Goal: Information Seeking & Learning: Learn about a topic

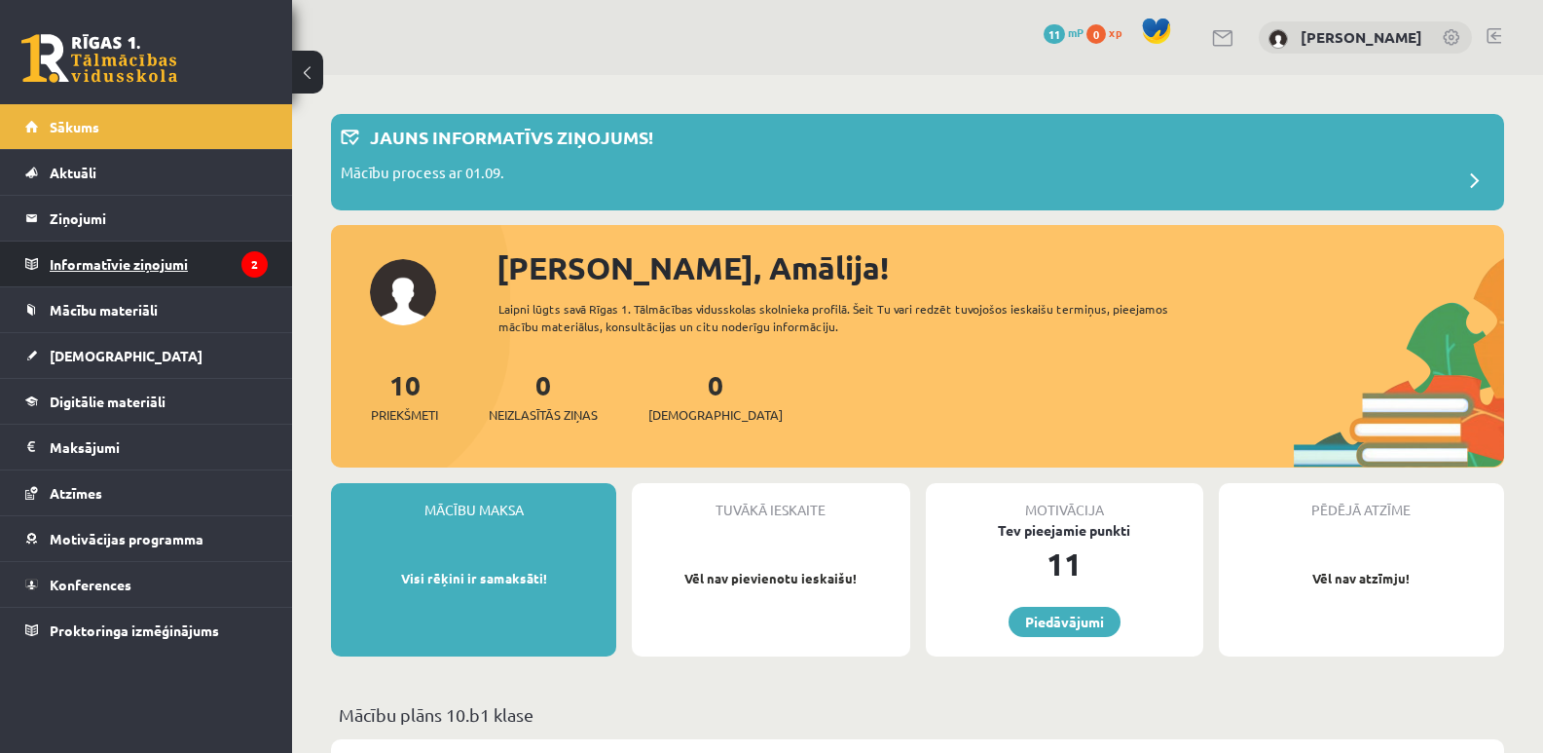
click at [179, 272] on legend "Informatīvie ziņojumi 2" at bounding box center [159, 263] width 218 height 45
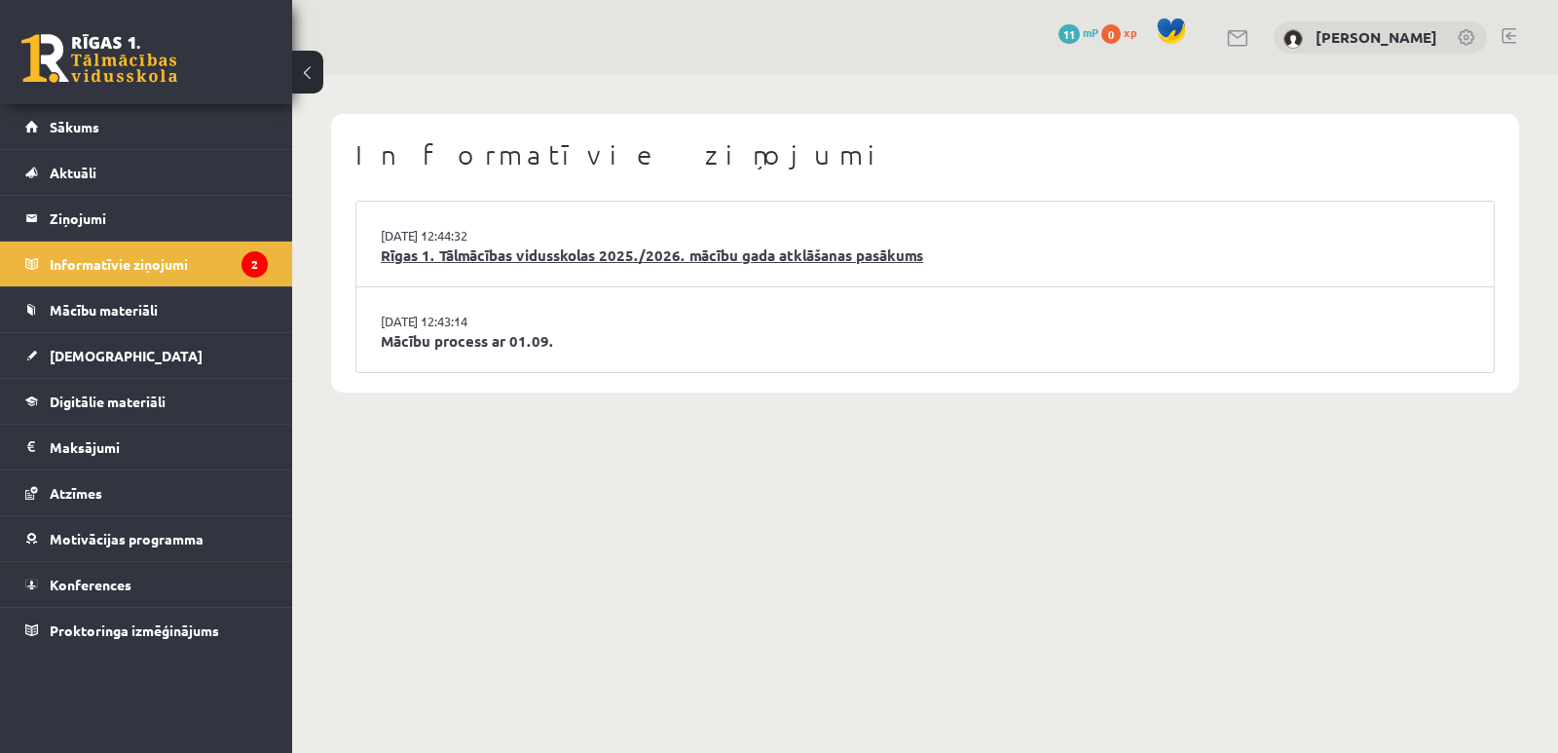
click at [457, 246] on link "Rīgas 1. Tālmācības vidusskolas 2025./2026. mācību gada atklāšanas pasākums" at bounding box center [925, 255] width 1088 height 22
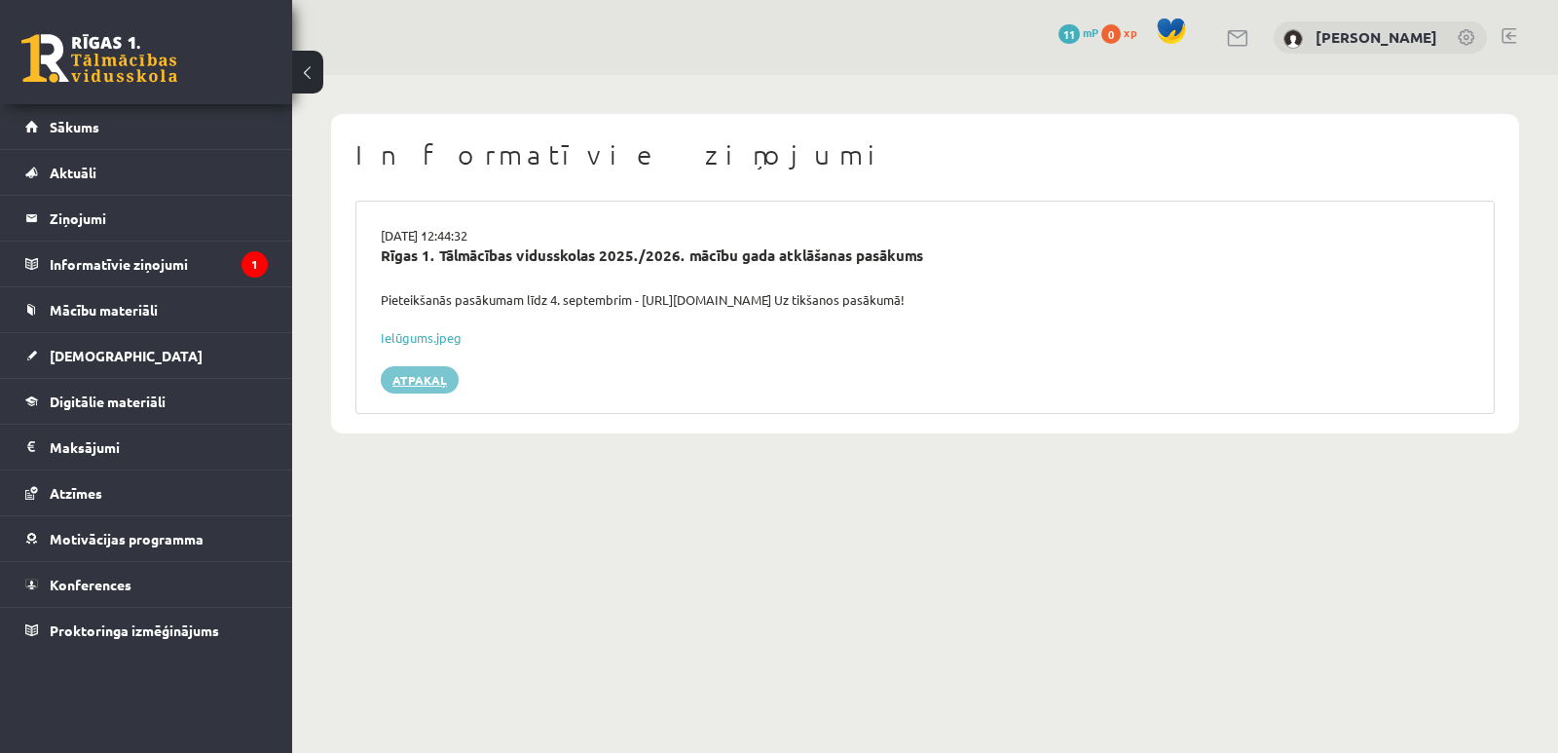
click at [445, 380] on link "Atpakaļ" at bounding box center [420, 379] width 78 height 27
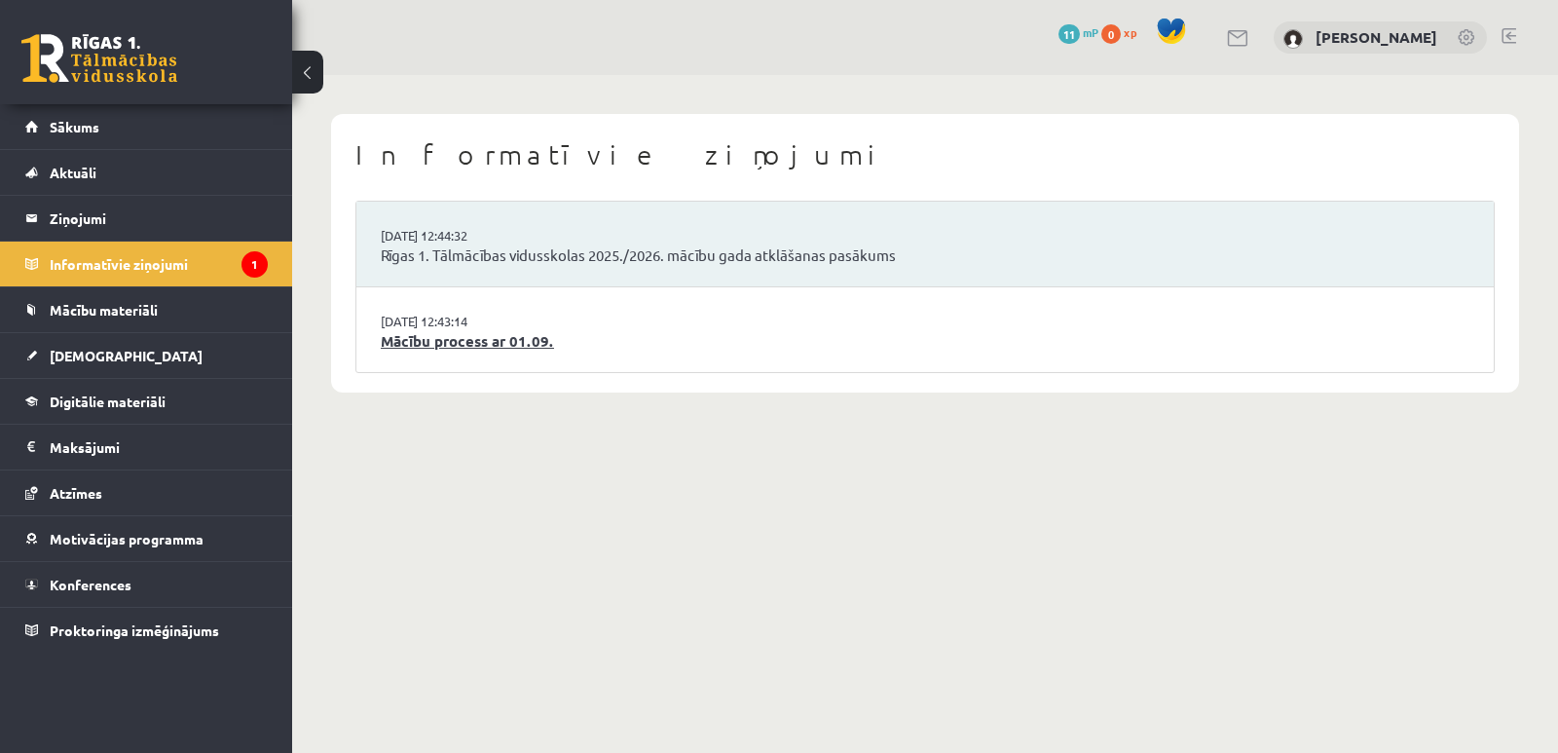
click at [452, 348] on link "Mācību process ar 01.09." at bounding box center [925, 341] width 1088 height 22
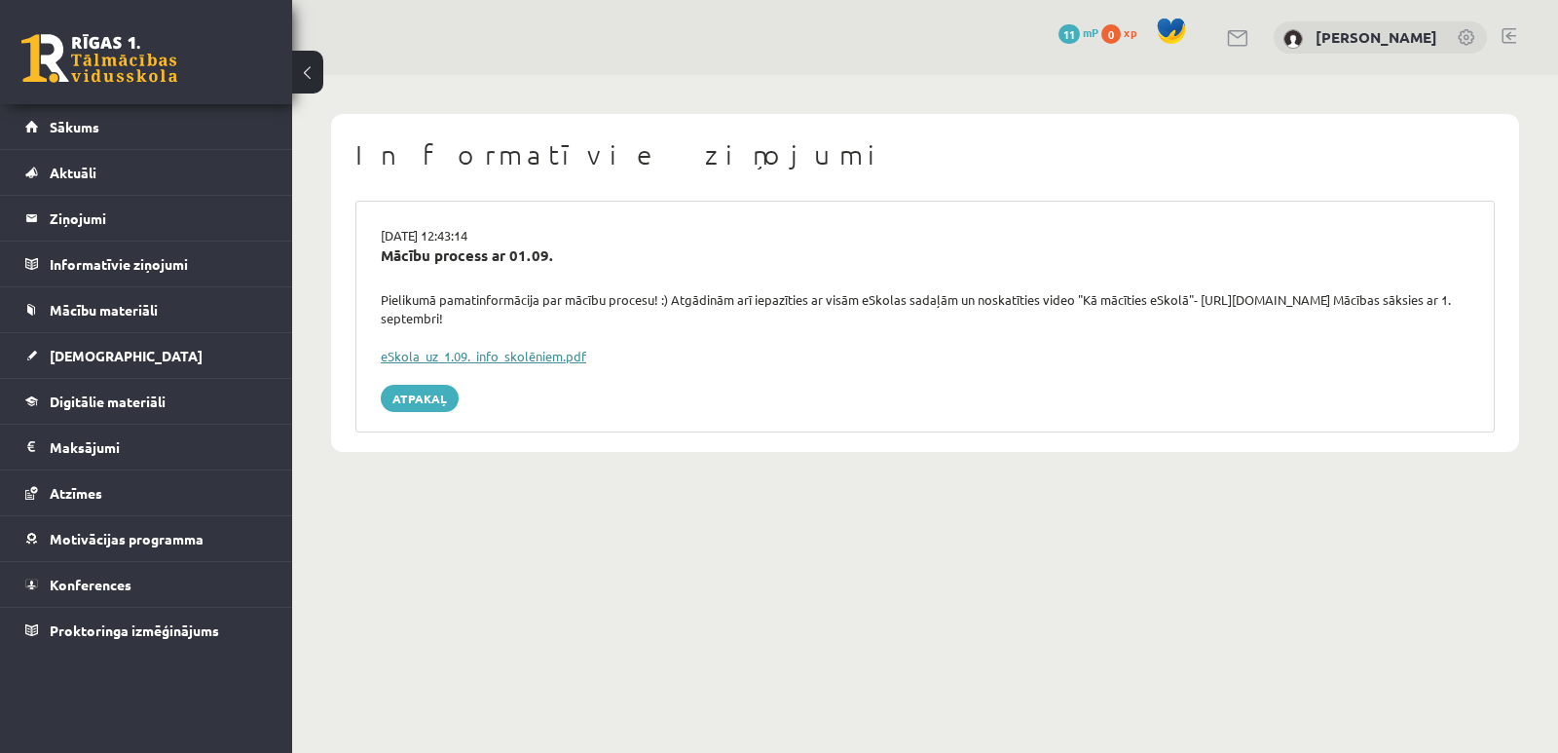
click at [489, 352] on link "eSkola_uz_1.09._info_skolēniem.pdf" at bounding box center [483, 356] width 205 height 17
click at [1391, 35] on link "[PERSON_NAME]" at bounding box center [1376, 36] width 122 height 19
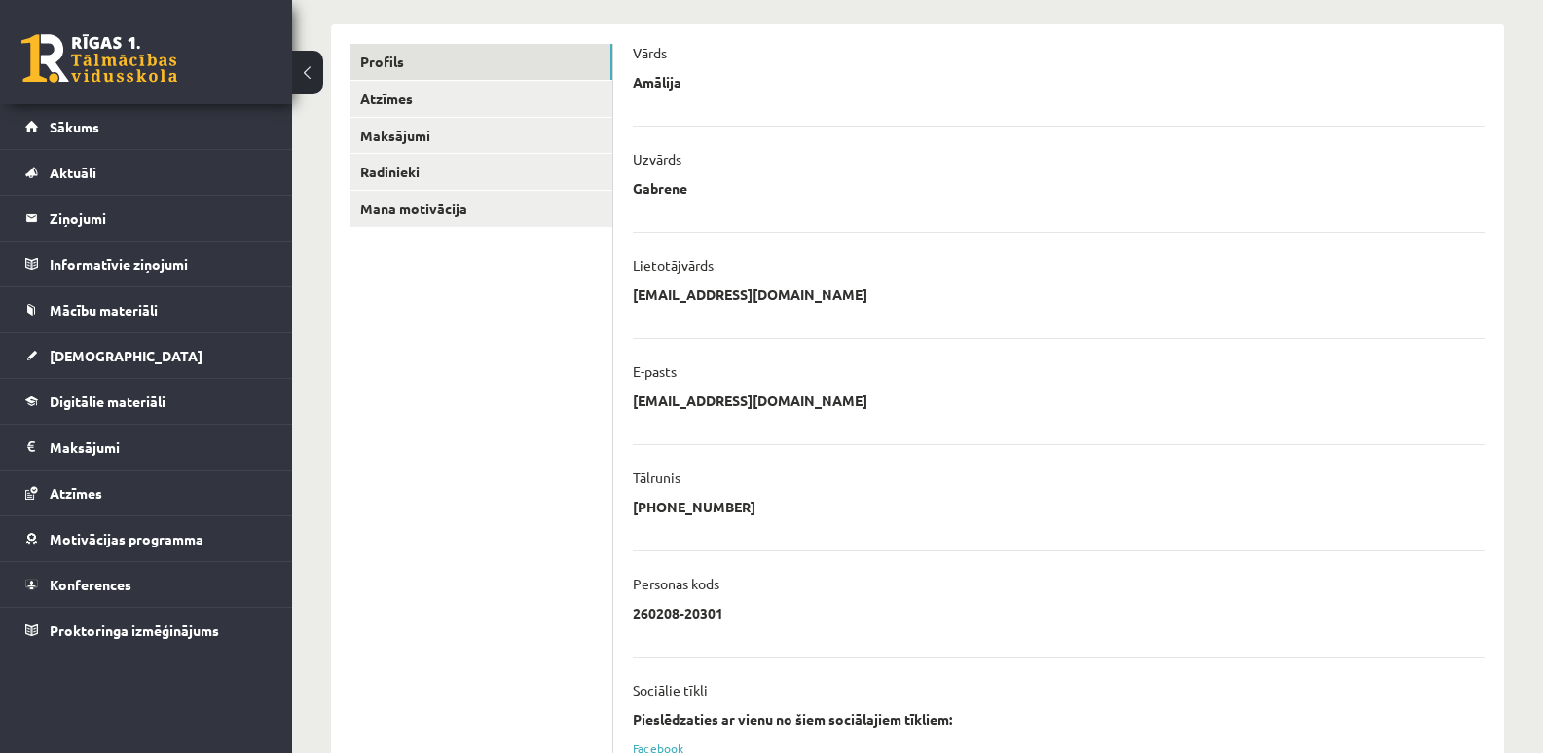
scroll to position [292, 0]
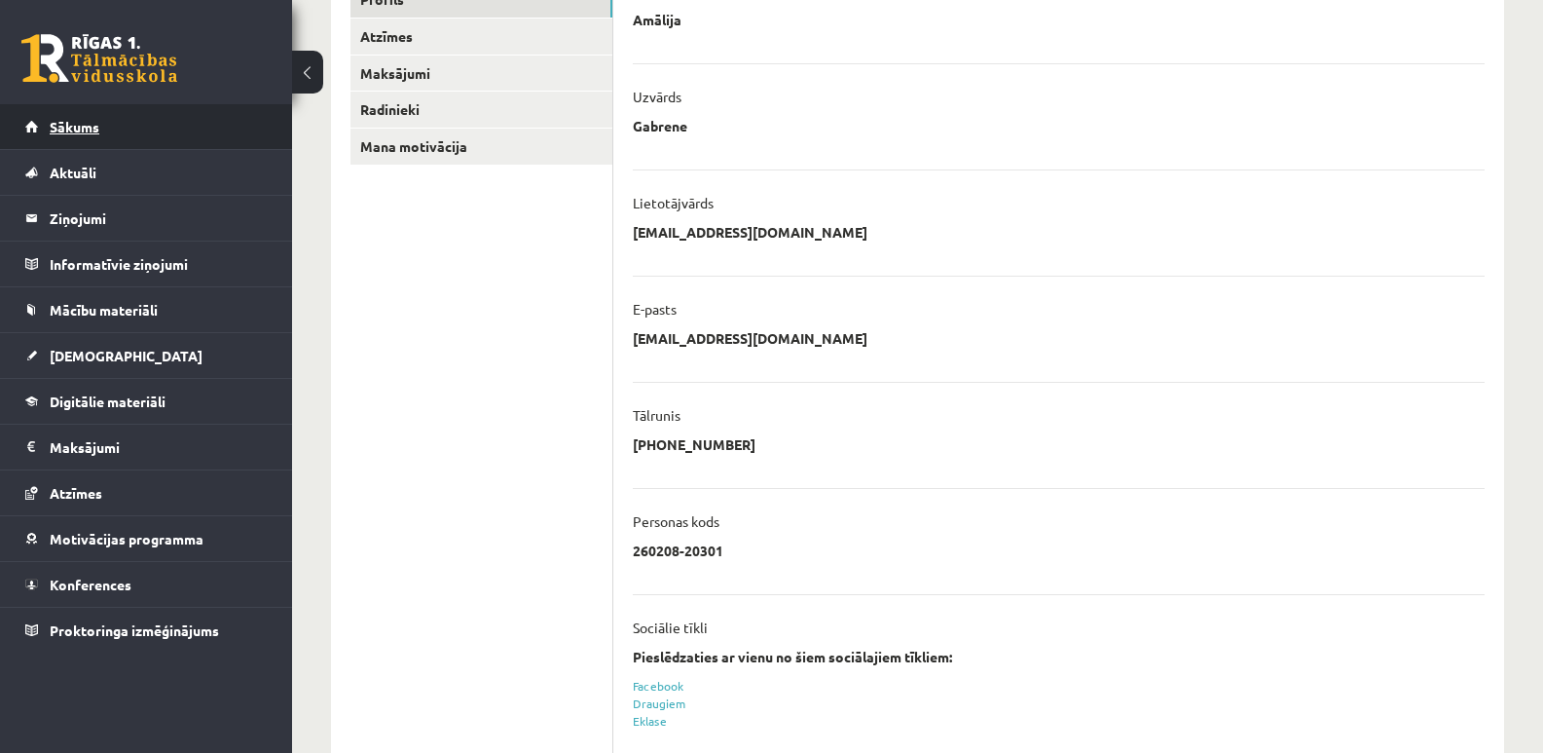
click at [82, 125] on span "Sākums" at bounding box center [75, 127] width 50 height 18
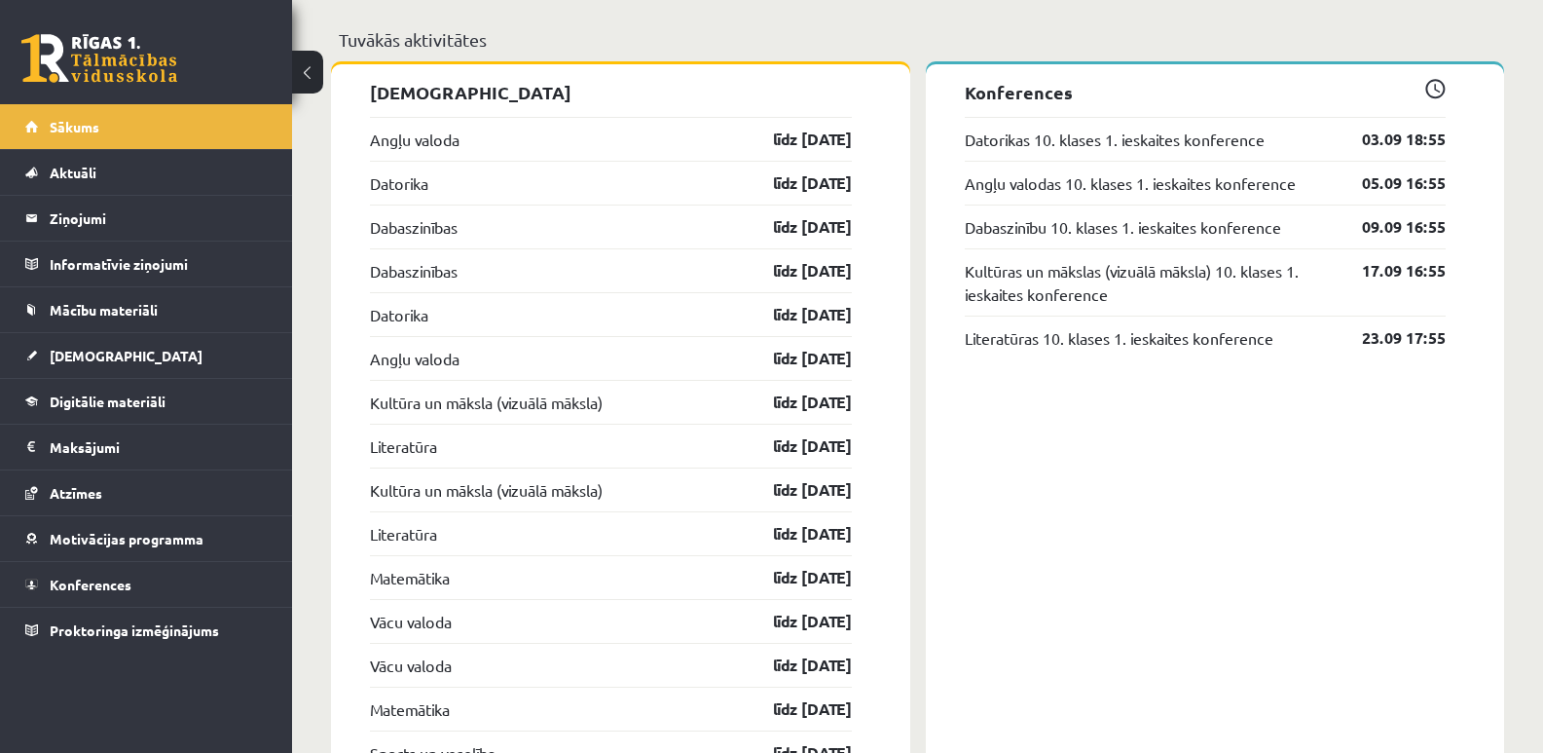
scroll to position [1558, 0]
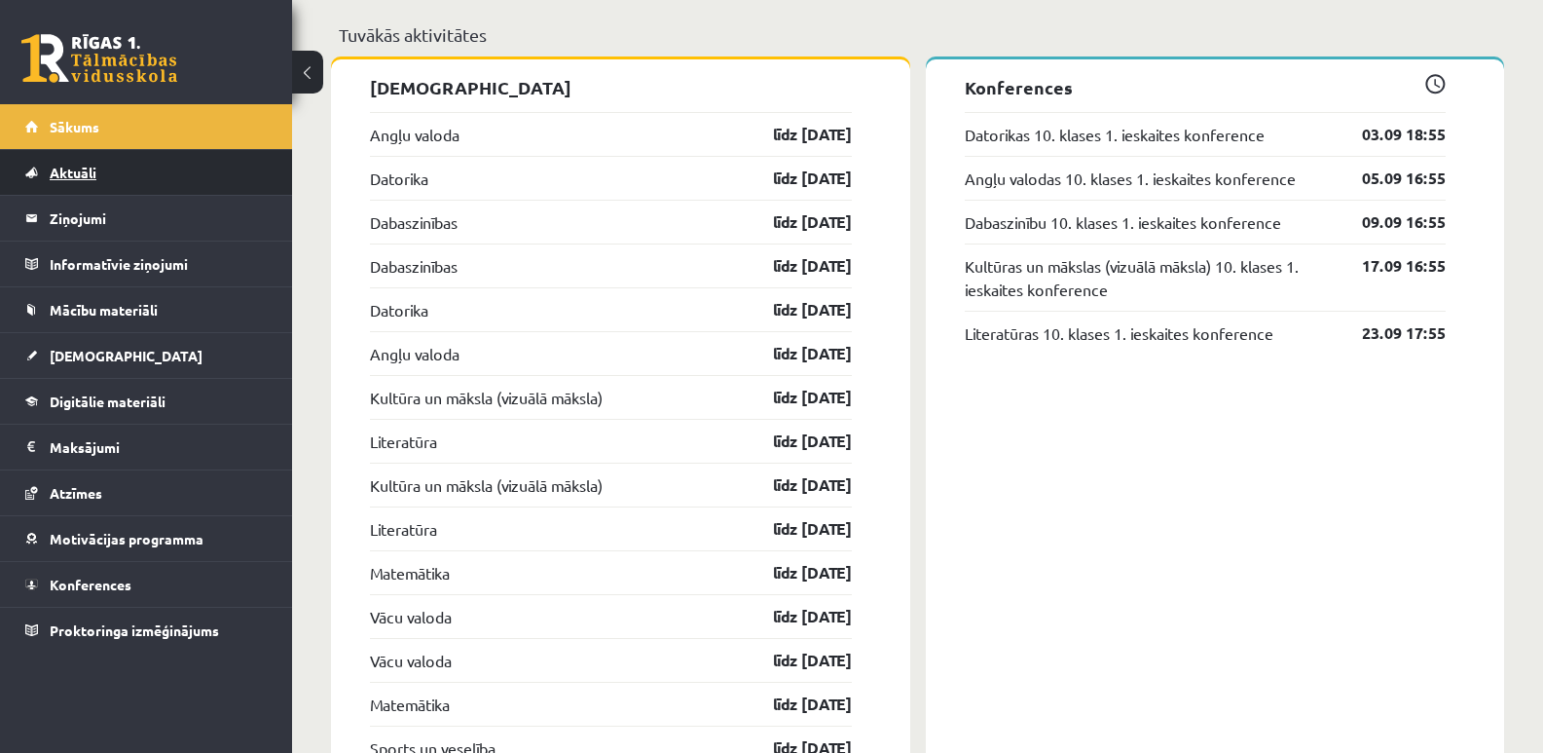
click at [88, 169] on span "Aktuāli" at bounding box center [73, 173] width 47 height 18
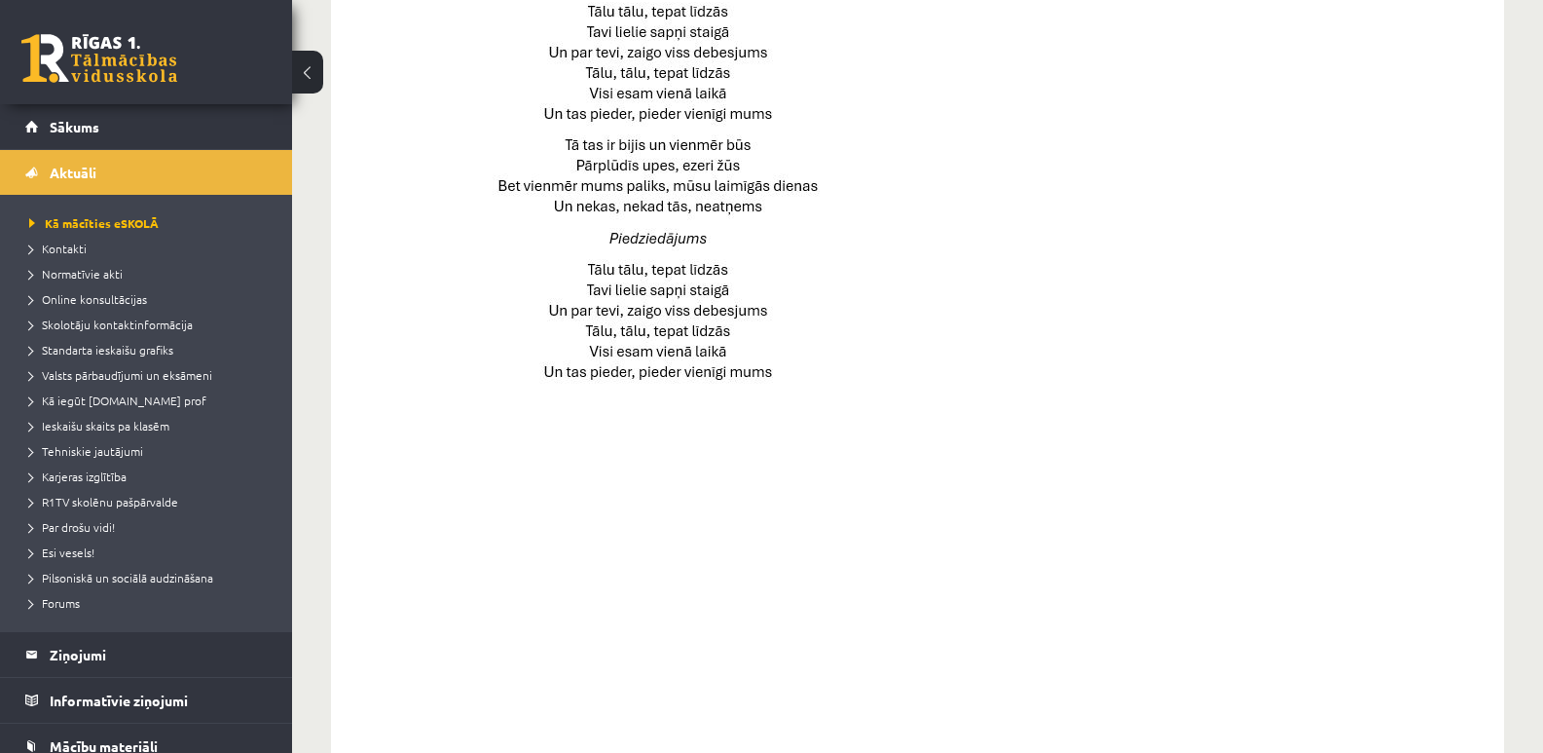
scroll to position [1281, 0]
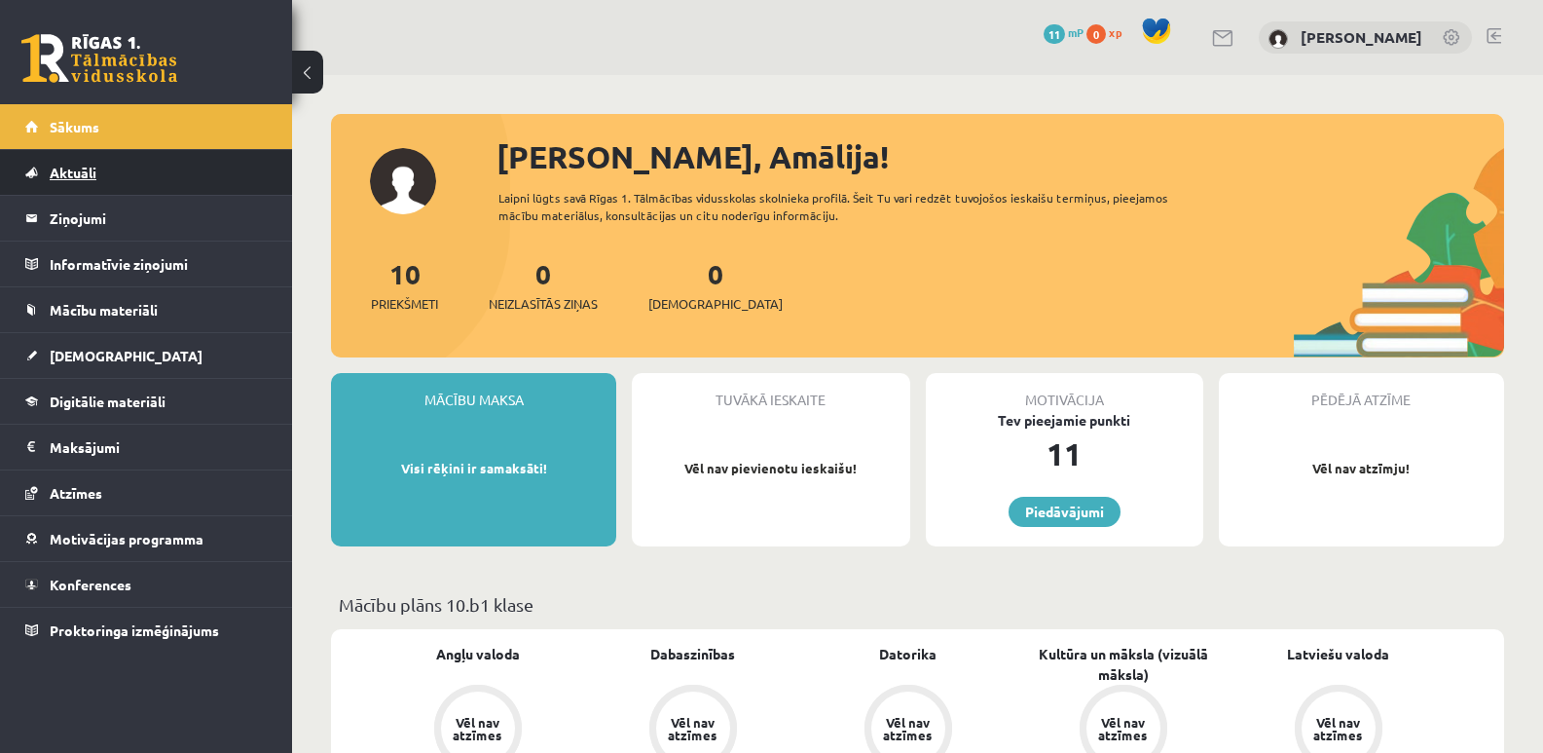
click at [104, 178] on link "Aktuāli" at bounding box center [146, 172] width 242 height 45
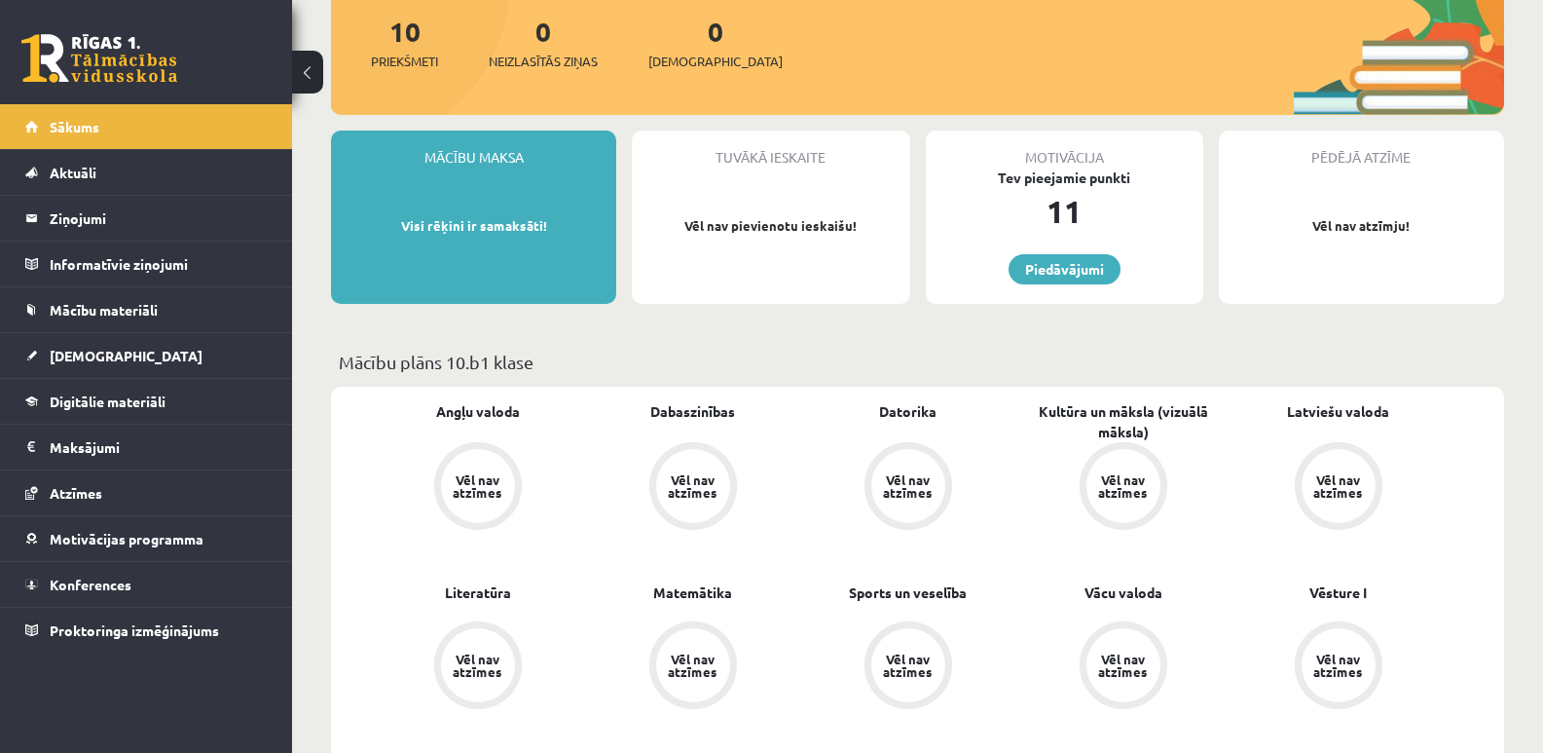
scroll to position [292, 0]
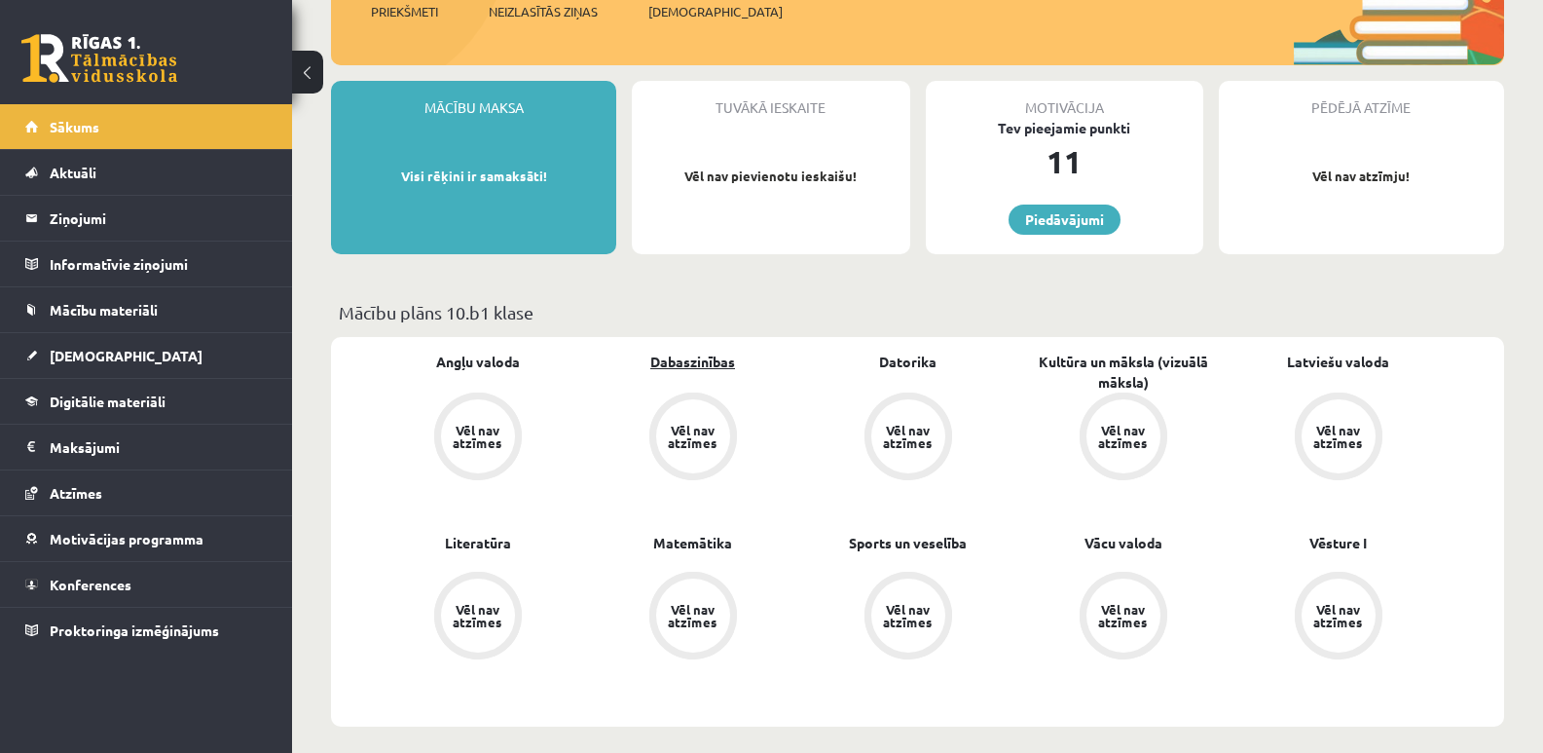
click at [683, 360] on link "Dabaszinības" at bounding box center [692, 361] width 85 height 20
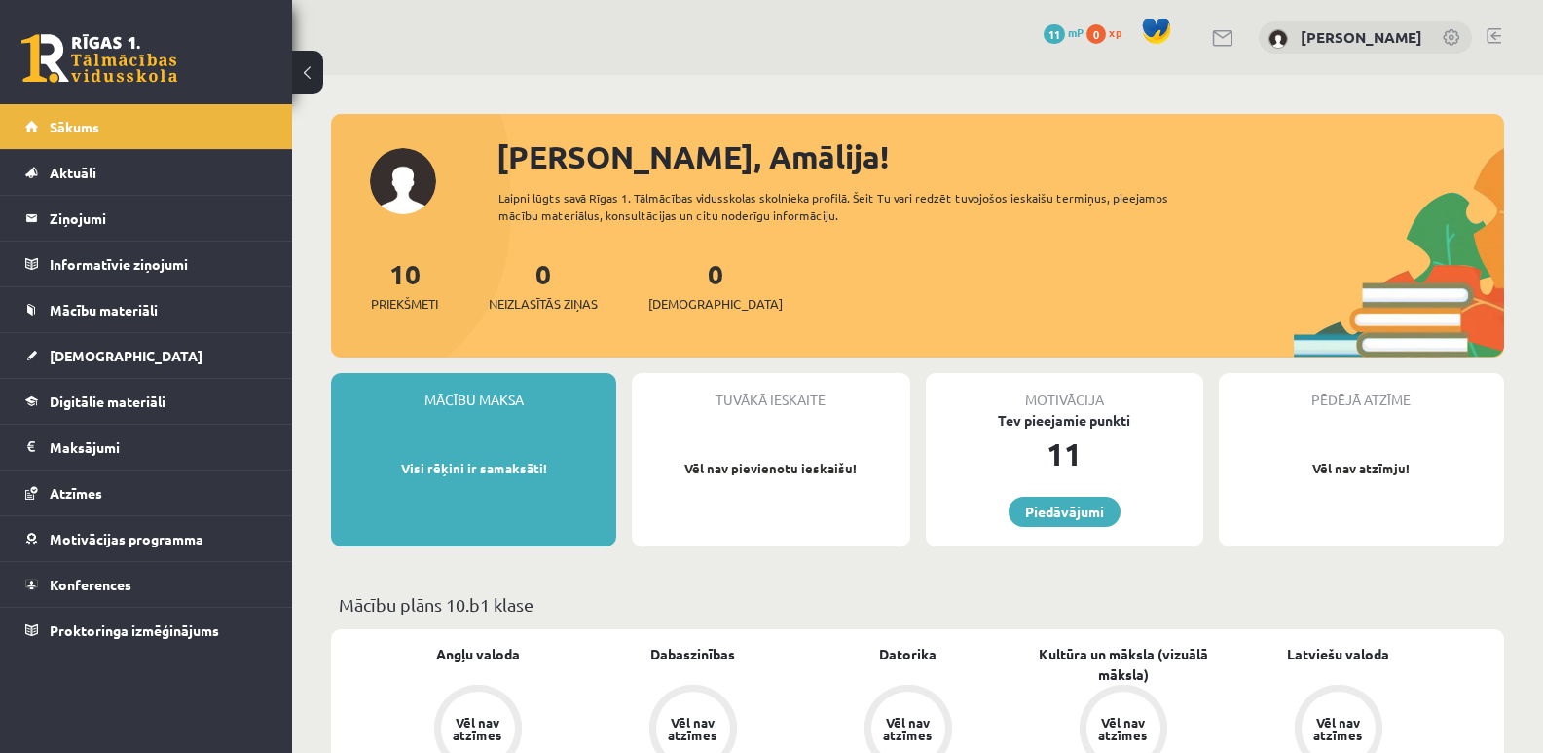
scroll to position [292, 0]
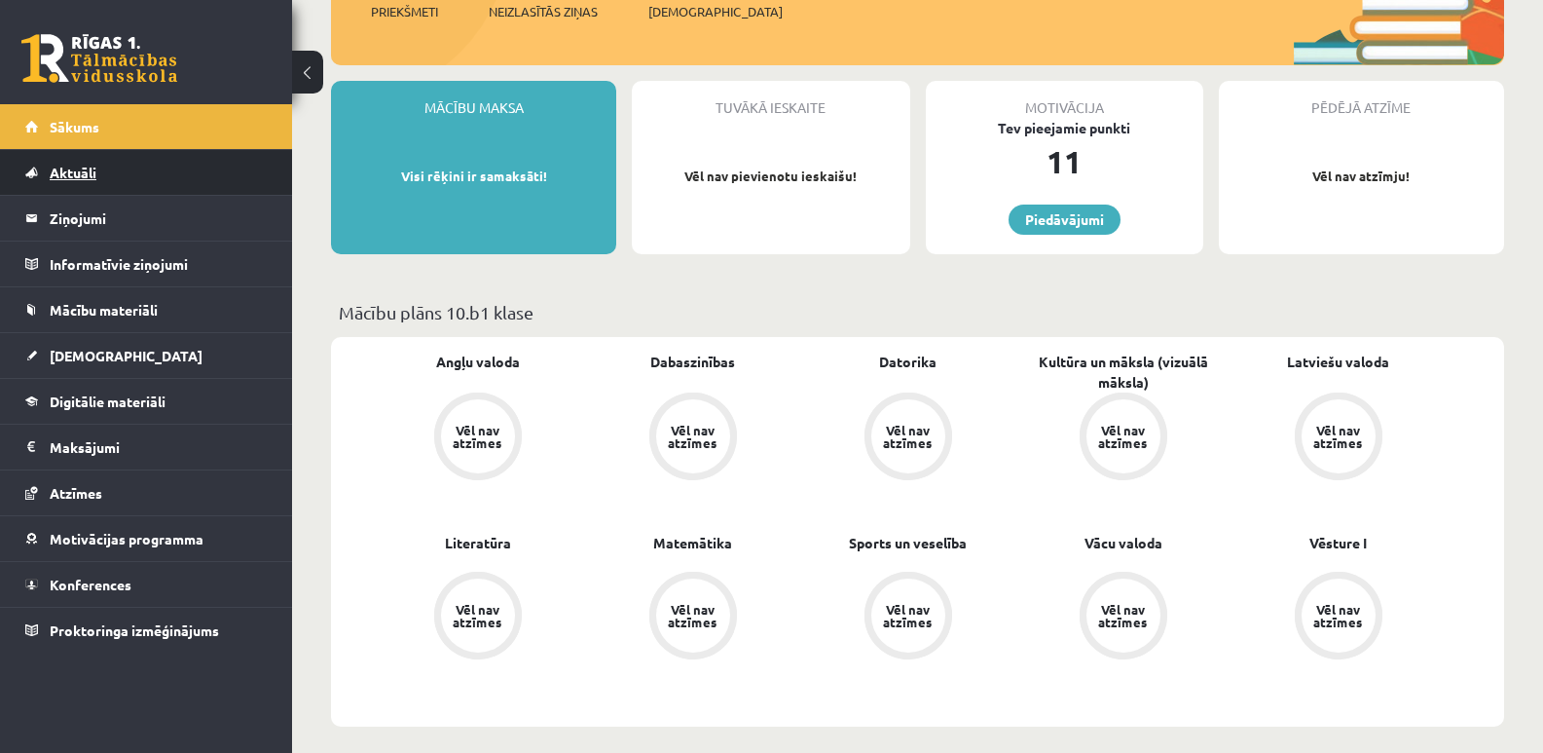
click at [129, 176] on link "Aktuāli" at bounding box center [146, 172] width 242 height 45
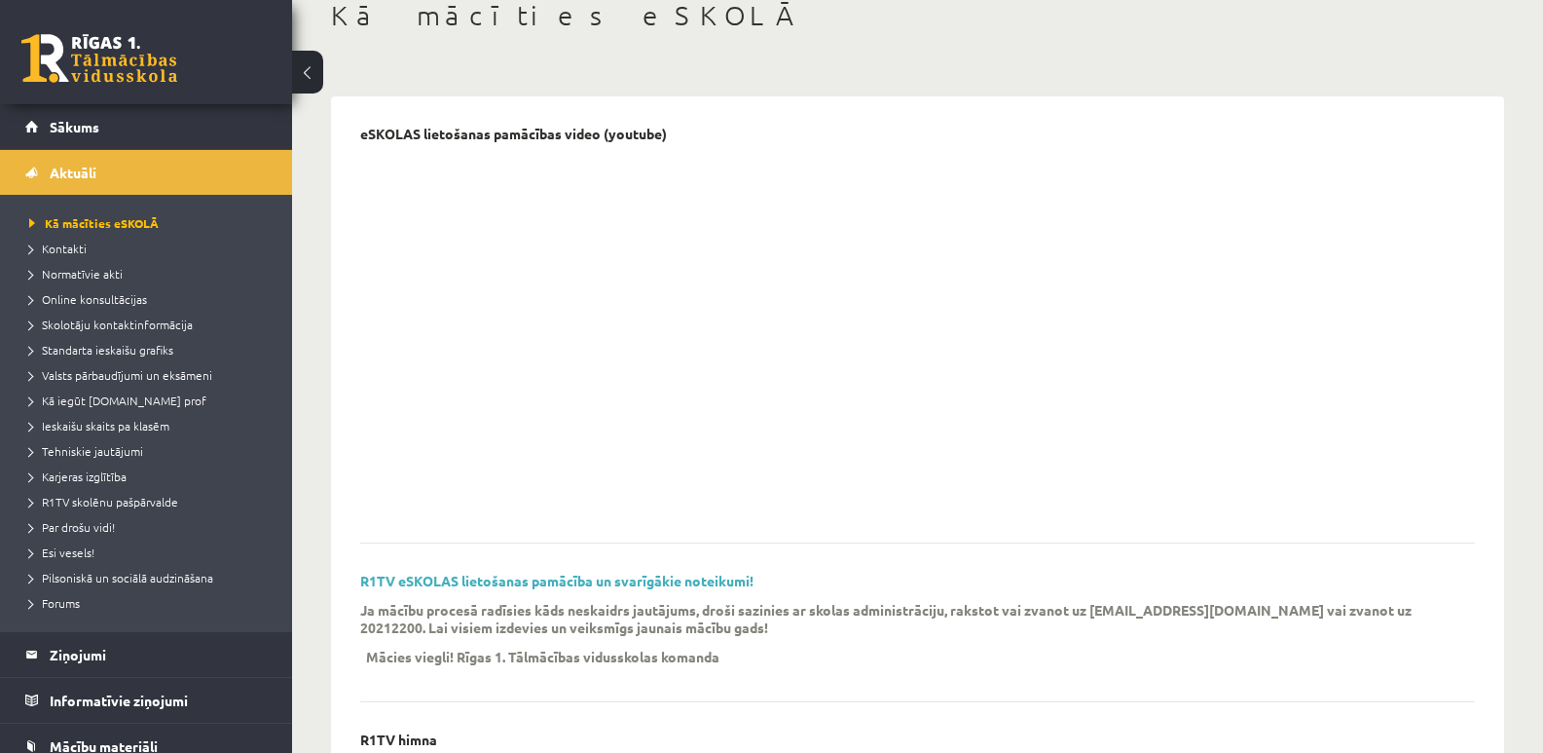
scroll to position [97, 0]
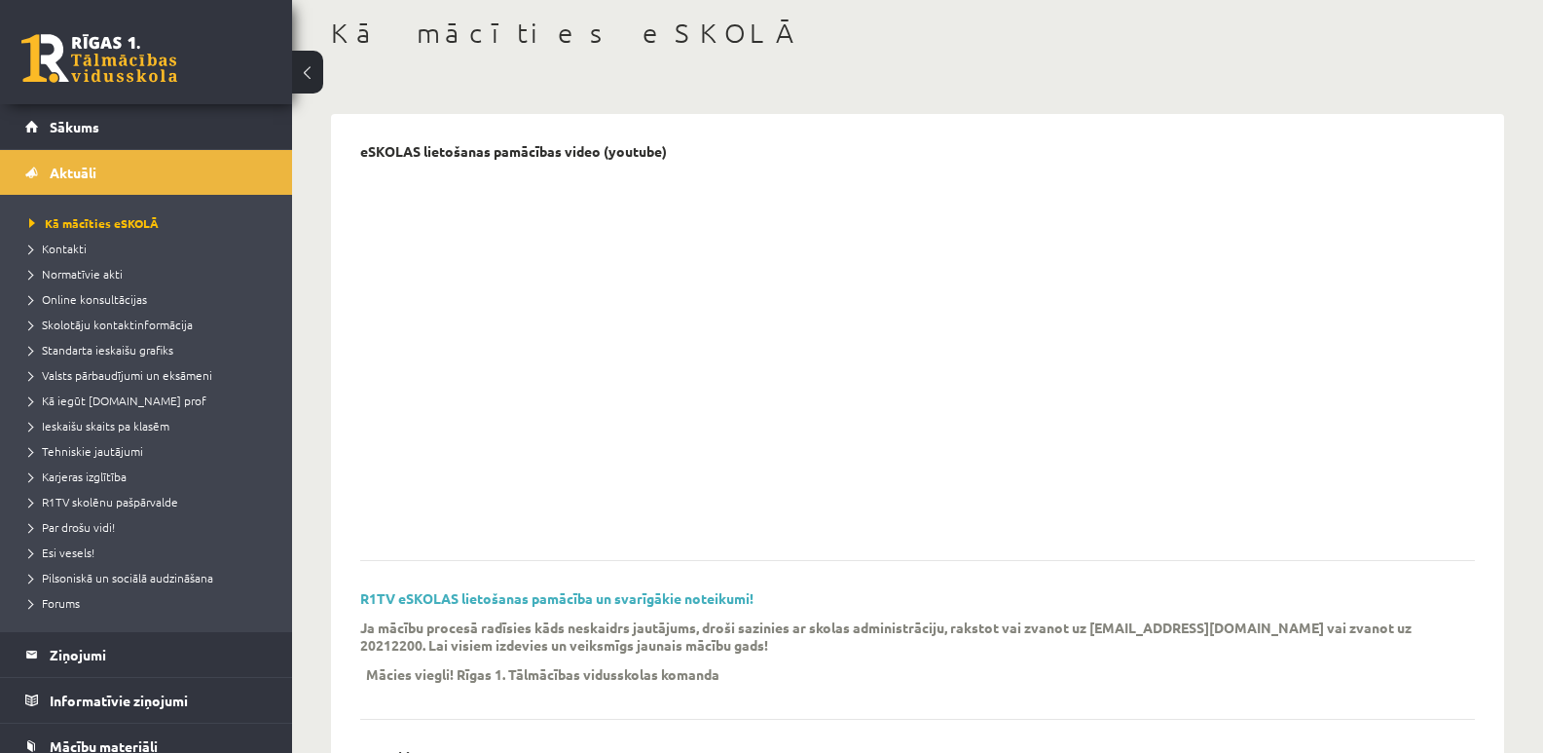
click at [535, 611] on div "R1TV eSKOLAS lietošanas pamācība un svarīgākie noteikumi! Ja mācību procesā rad…" at bounding box center [917, 654] width 1115 height 129
click at [535, 601] on link "R1TV eSKOLAS lietošanas pamācība un svarīgākie noteikumi!" at bounding box center [556, 598] width 393 height 18
click at [109, 129] on link "Sākums" at bounding box center [146, 126] width 242 height 45
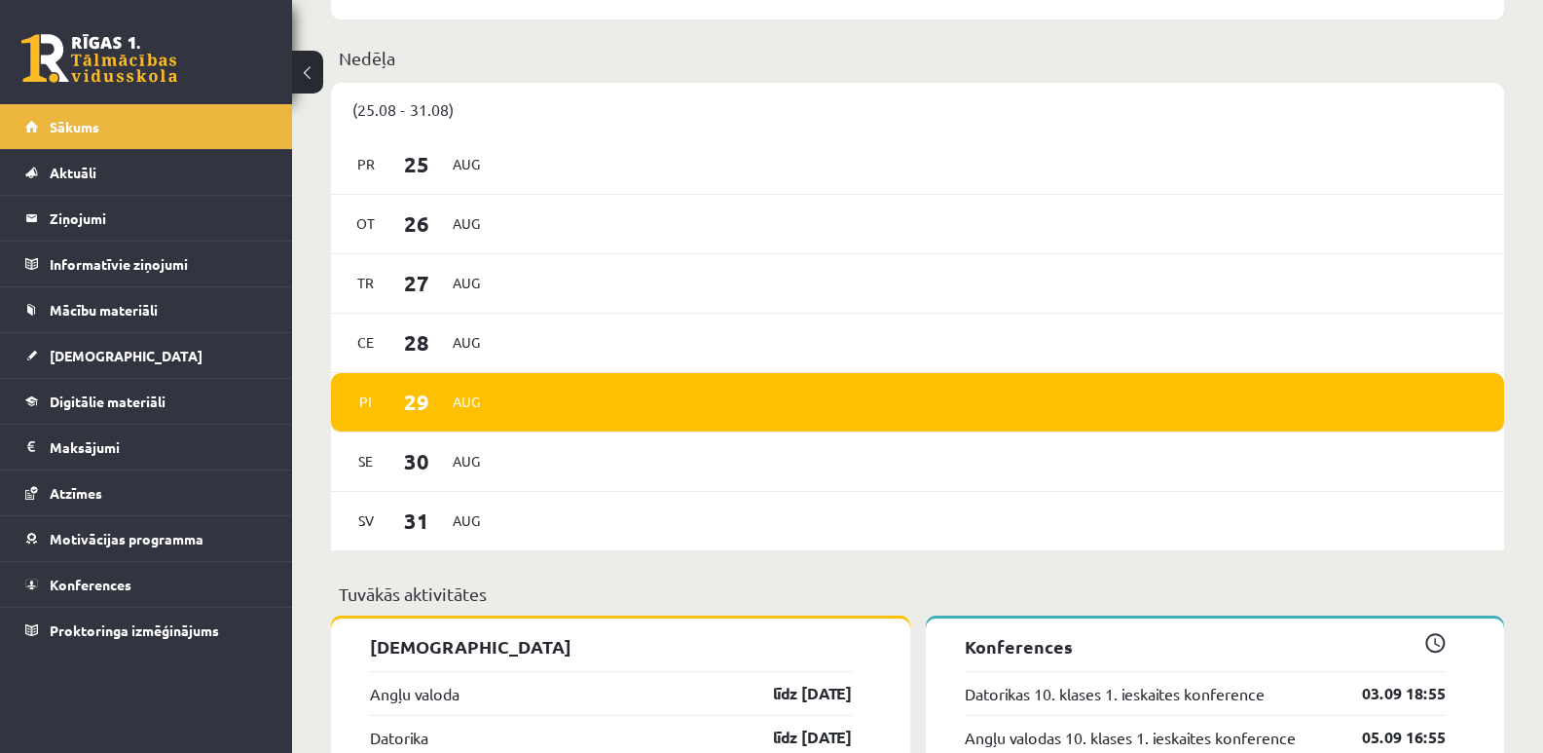
scroll to position [1168, 0]
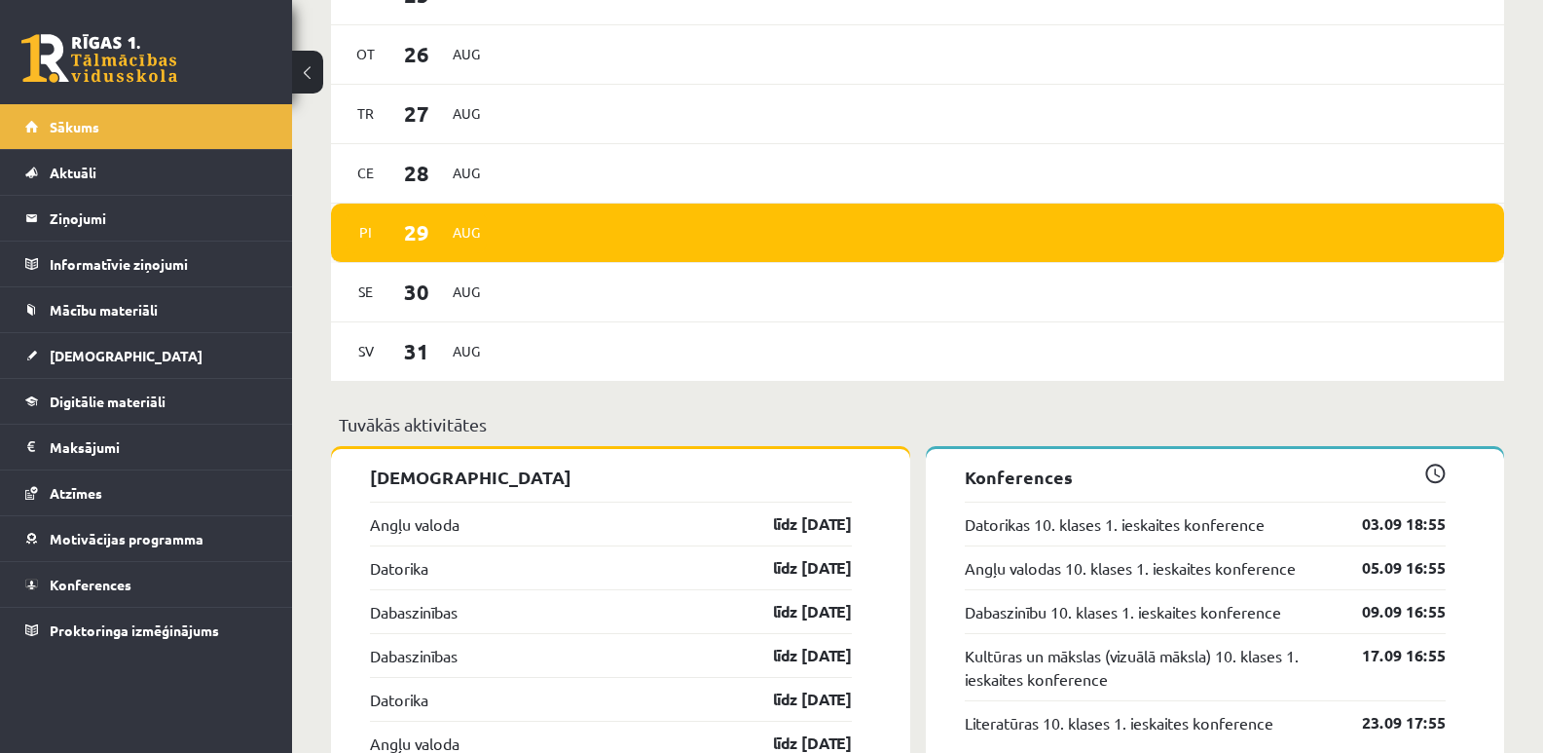
click at [470, 243] on span "Aug" at bounding box center [466, 232] width 41 height 30
click at [430, 236] on span "29" at bounding box center [417, 232] width 60 height 32
drag, startPoint x: 430, startPoint y: 236, endPoint x: 383, endPoint y: 221, distance: 49.9
click at [383, 221] on span "Pi" at bounding box center [366, 232] width 41 height 30
click at [383, 220] on span "Pi" at bounding box center [366, 232] width 41 height 30
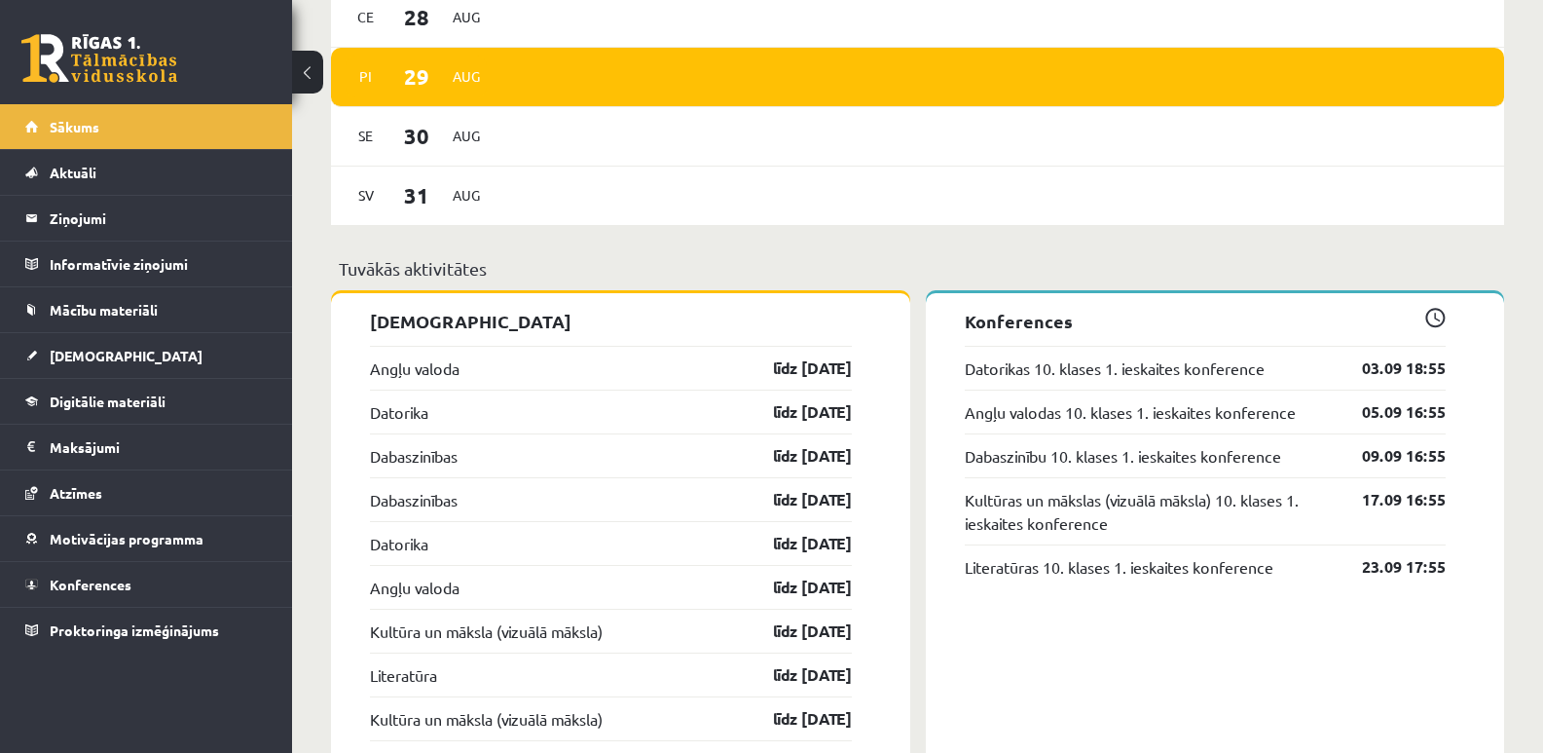
scroll to position [1266, 0]
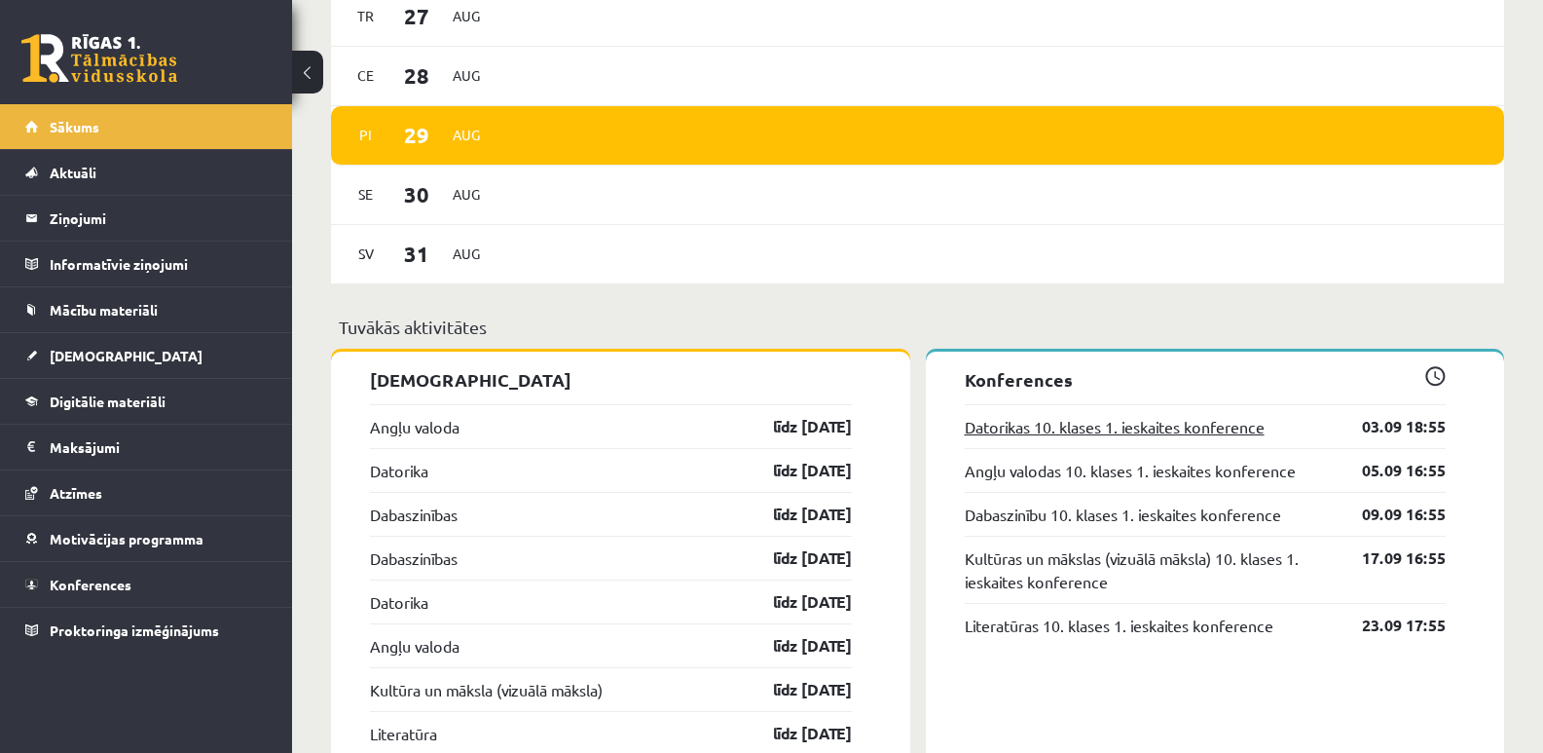
click at [1029, 425] on link "Datorikas 10. klases 1. ieskaites konference" at bounding box center [1115, 426] width 300 height 23
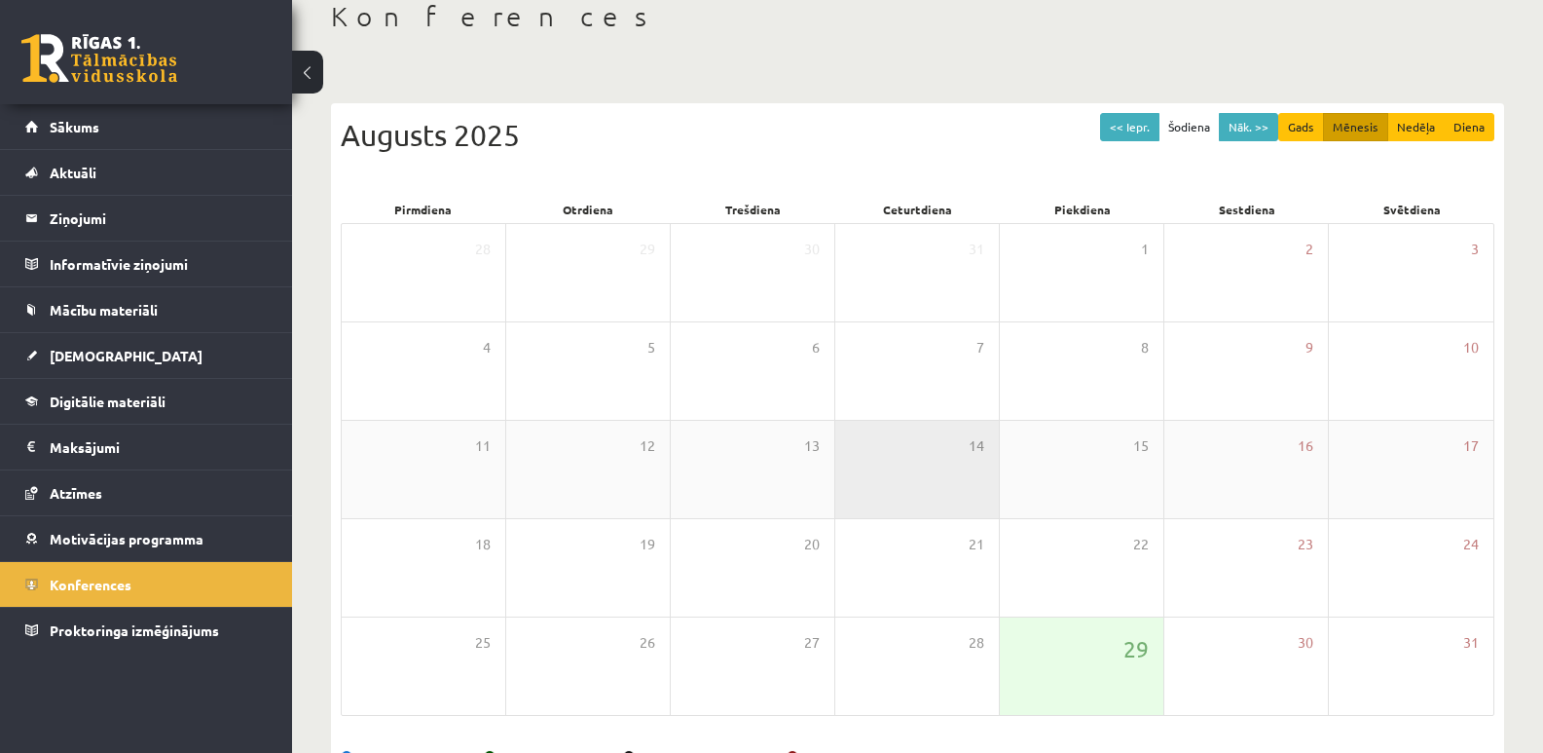
scroll to position [81, 0]
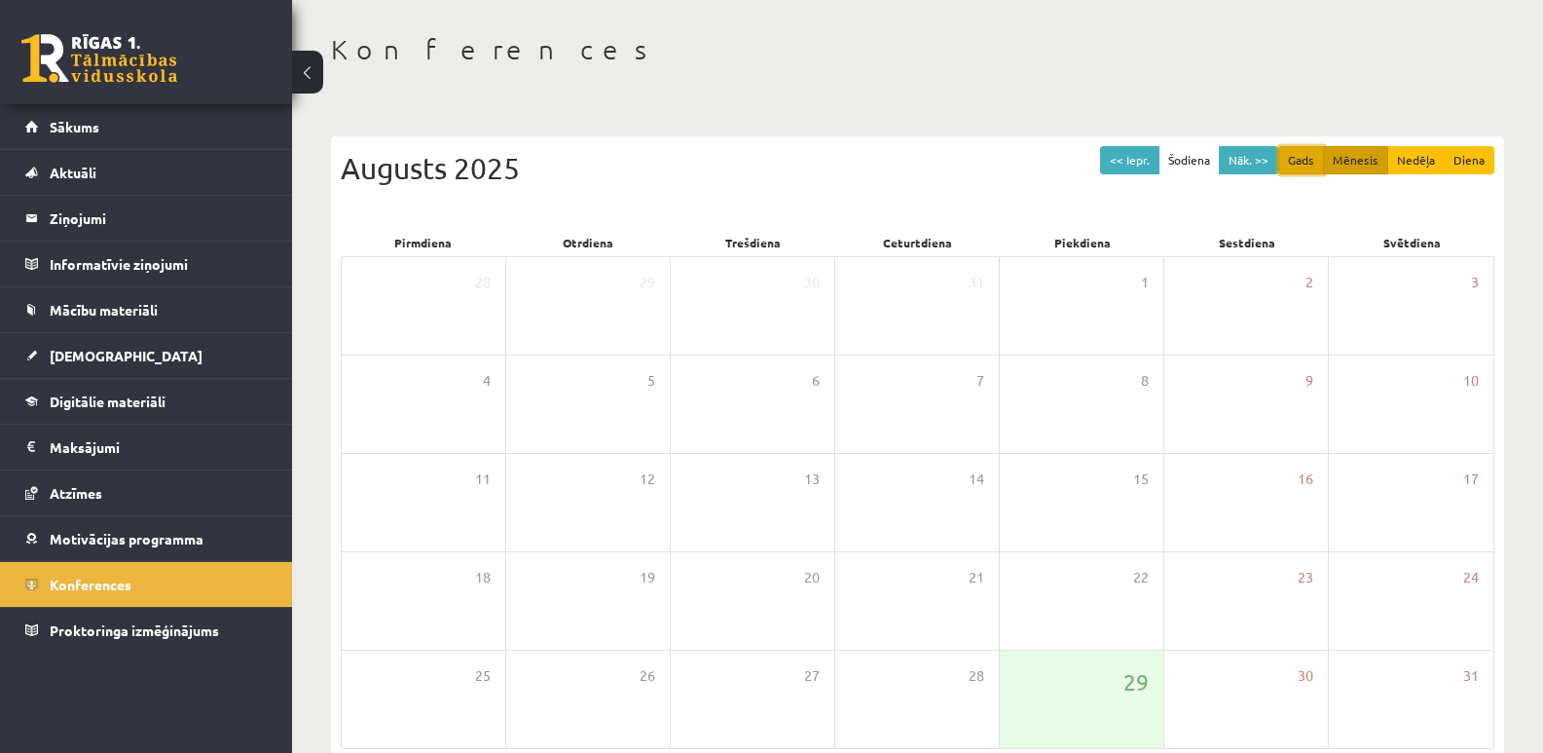
click at [1301, 165] on button "Gads" at bounding box center [1301, 160] width 46 height 28
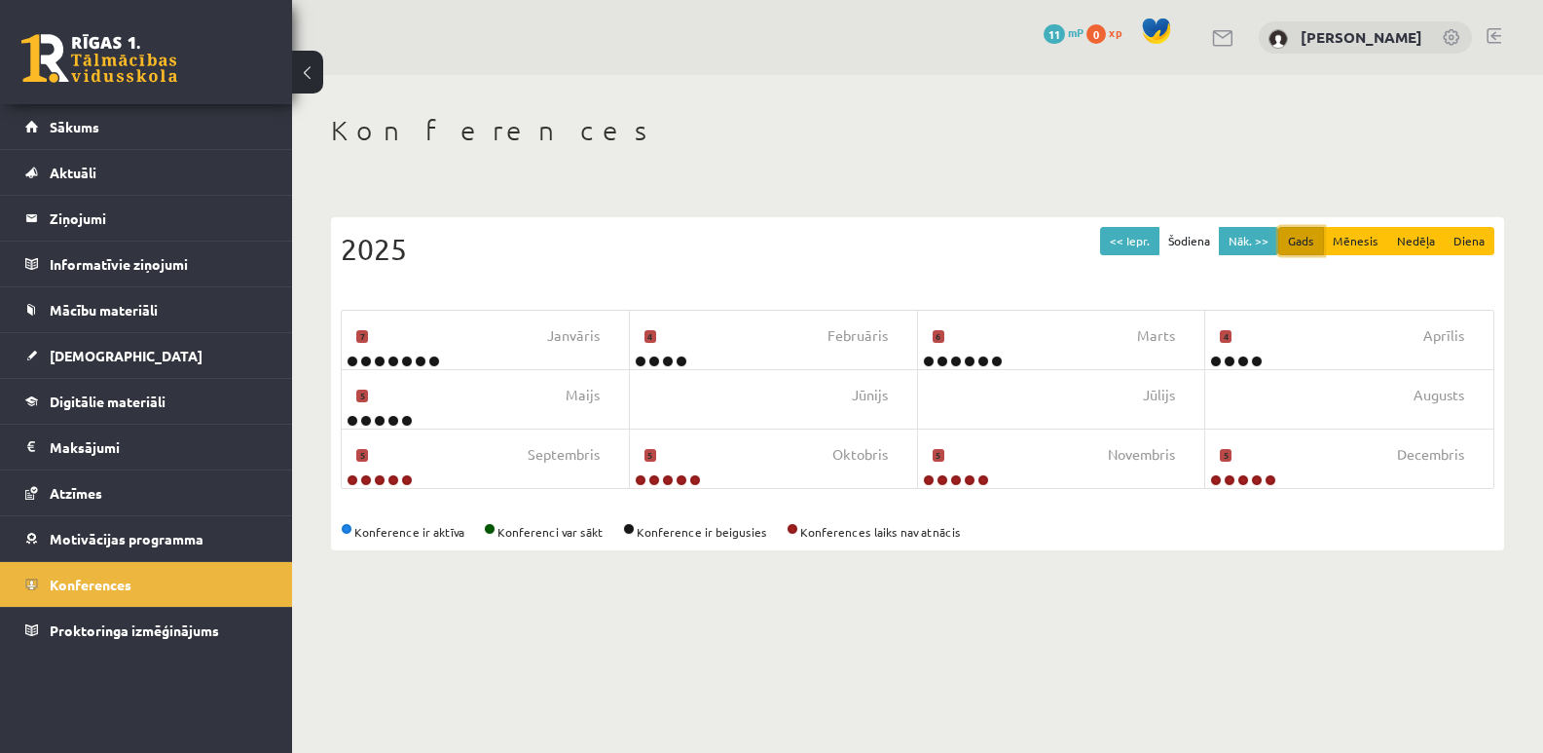
scroll to position [0, 0]
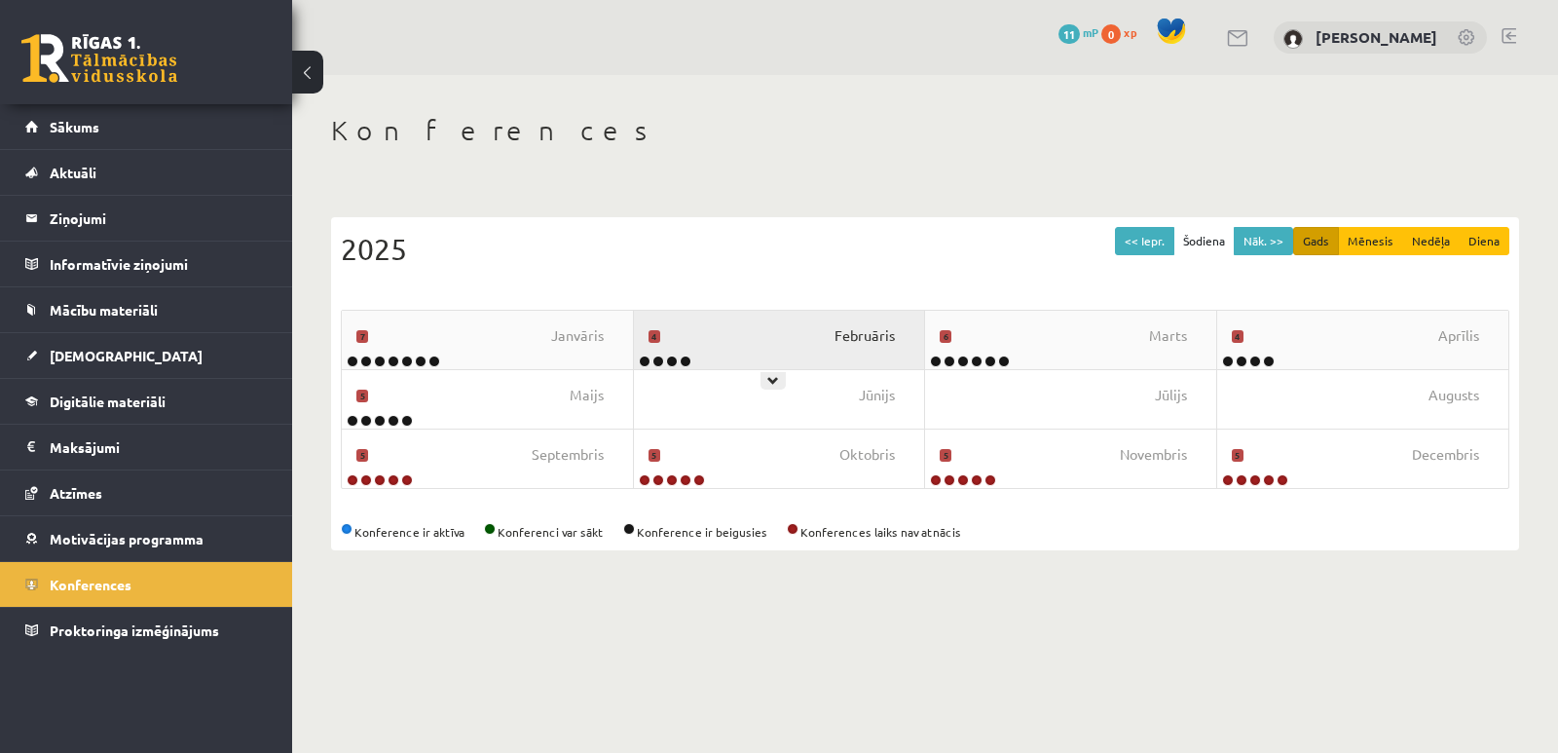
click at [865, 342] on span "Februāris" at bounding box center [864, 335] width 60 height 21
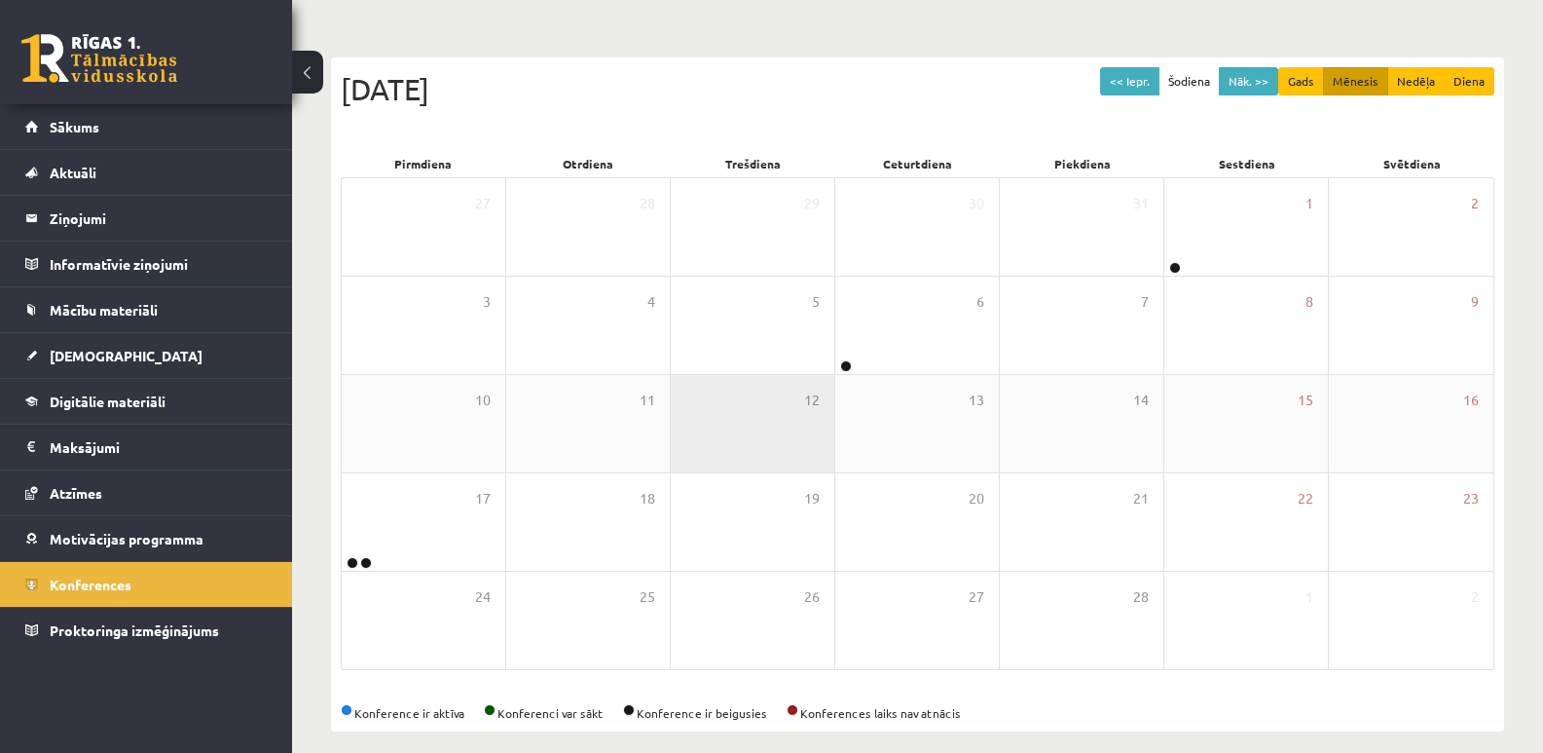
scroll to position [178, 0]
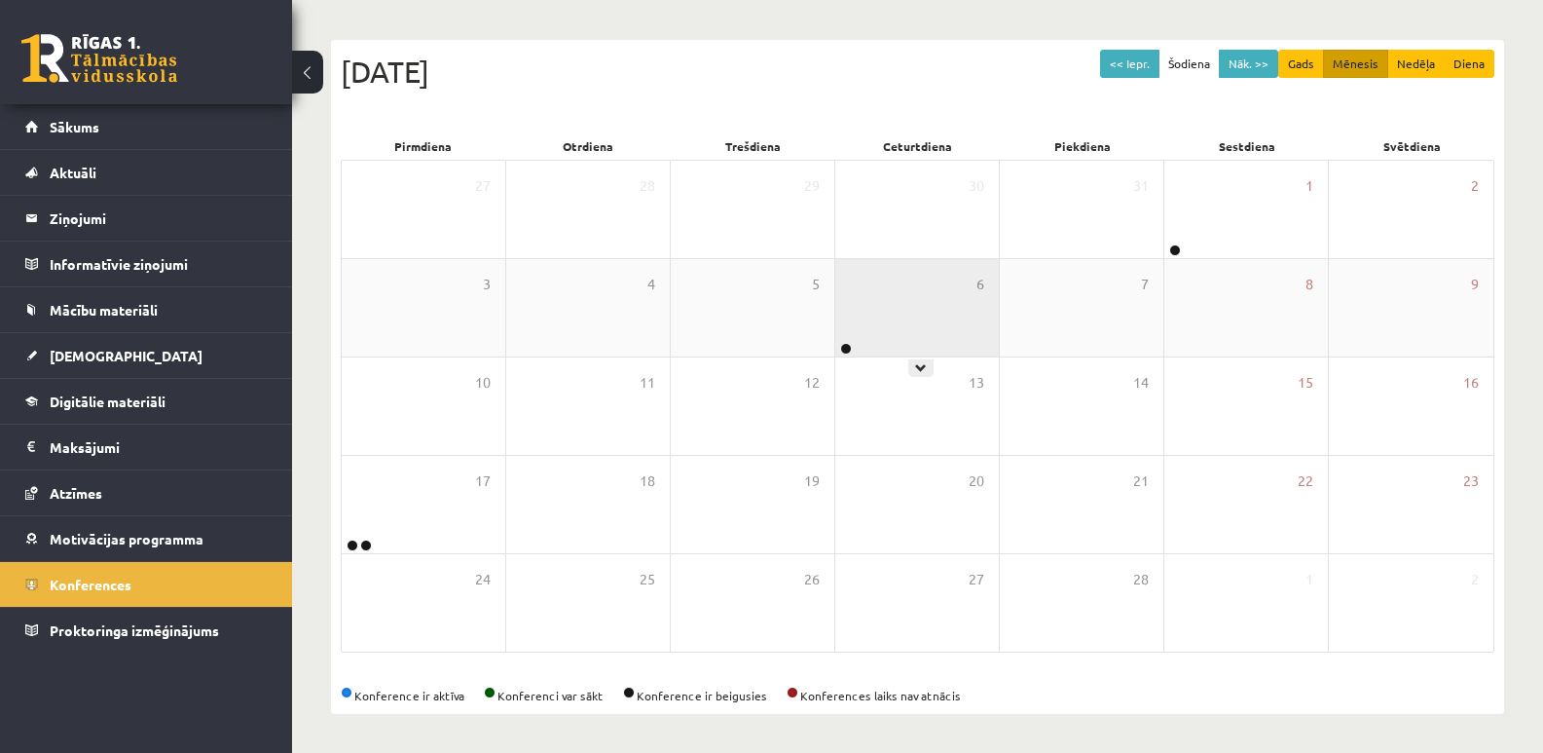
click at [854, 345] on div "6" at bounding box center [917, 307] width 164 height 97
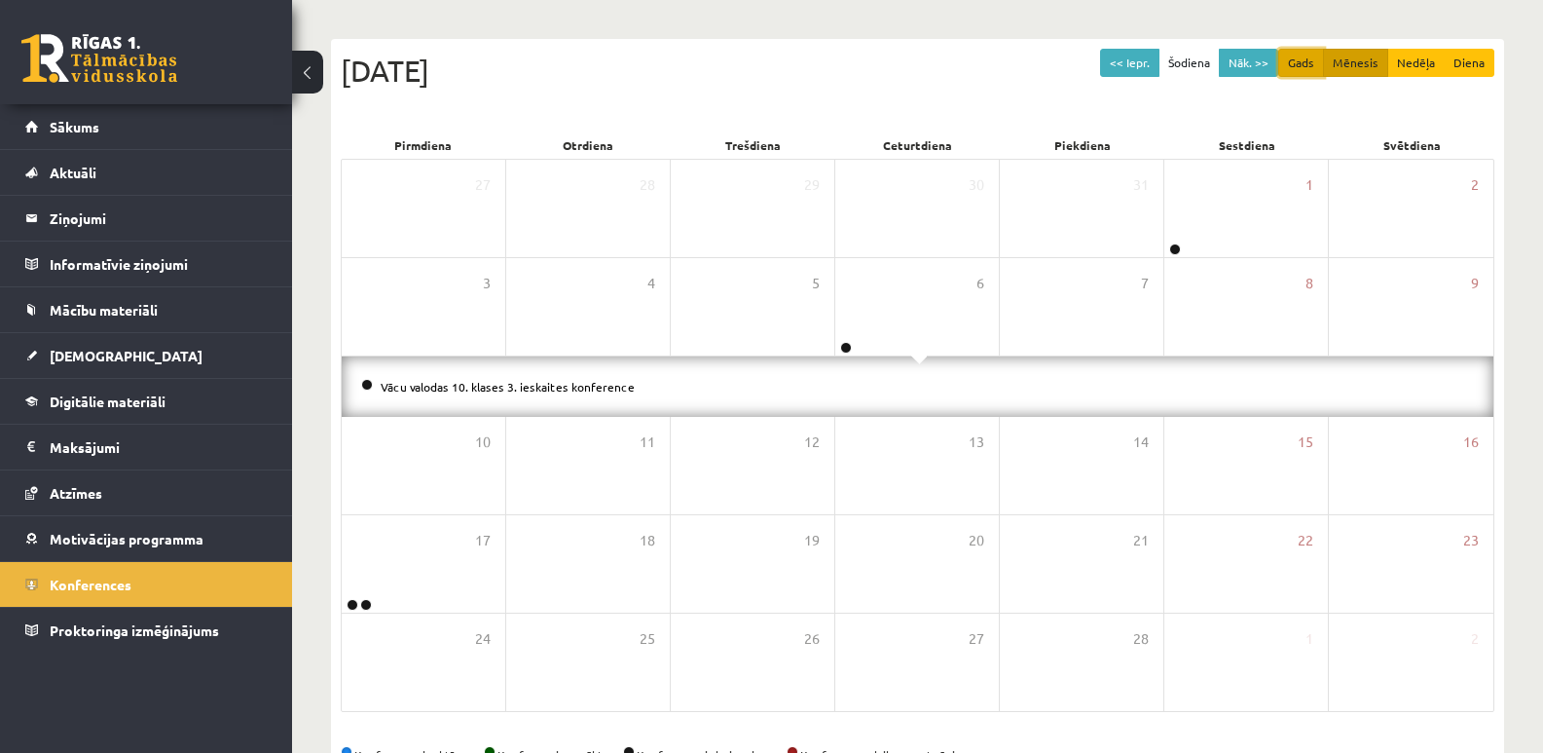
click at [1309, 60] on button "Gads" at bounding box center [1301, 63] width 46 height 28
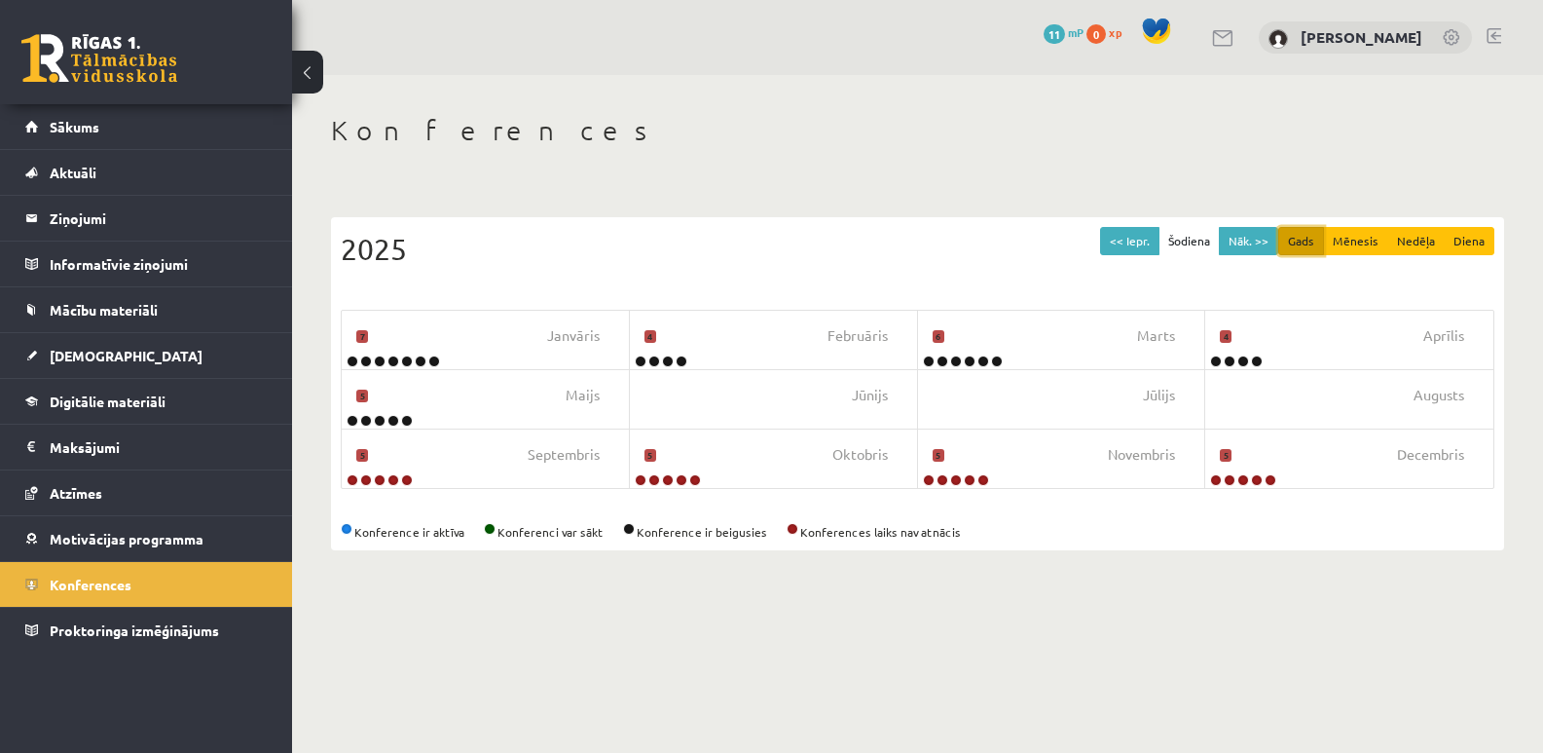
scroll to position [0, 0]
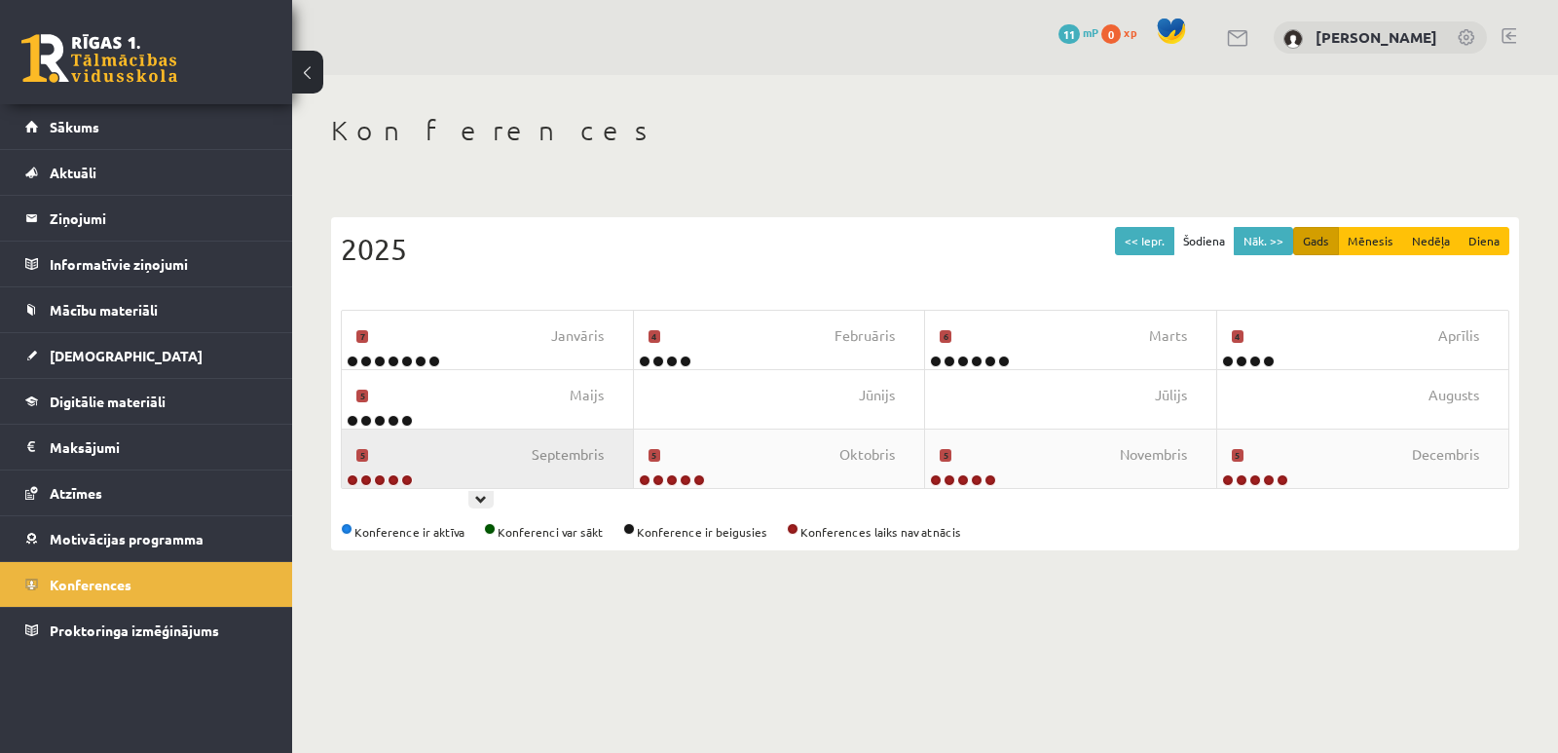
click at [443, 464] on div "Septembris 5" at bounding box center [488, 458] width 292 height 58
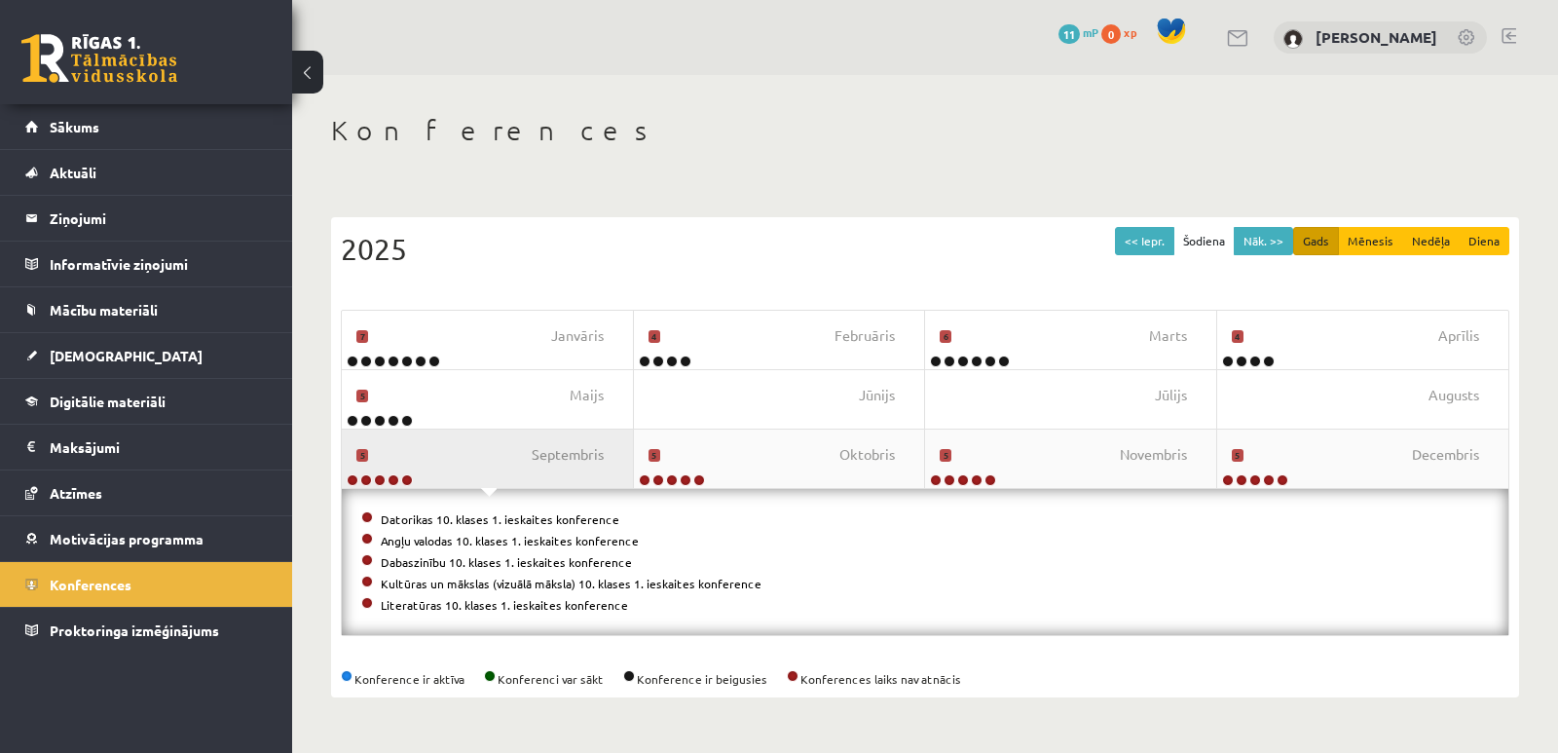
click at [417, 461] on div "Septembris 5" at bounding box center [488, 458] width 292 height 58
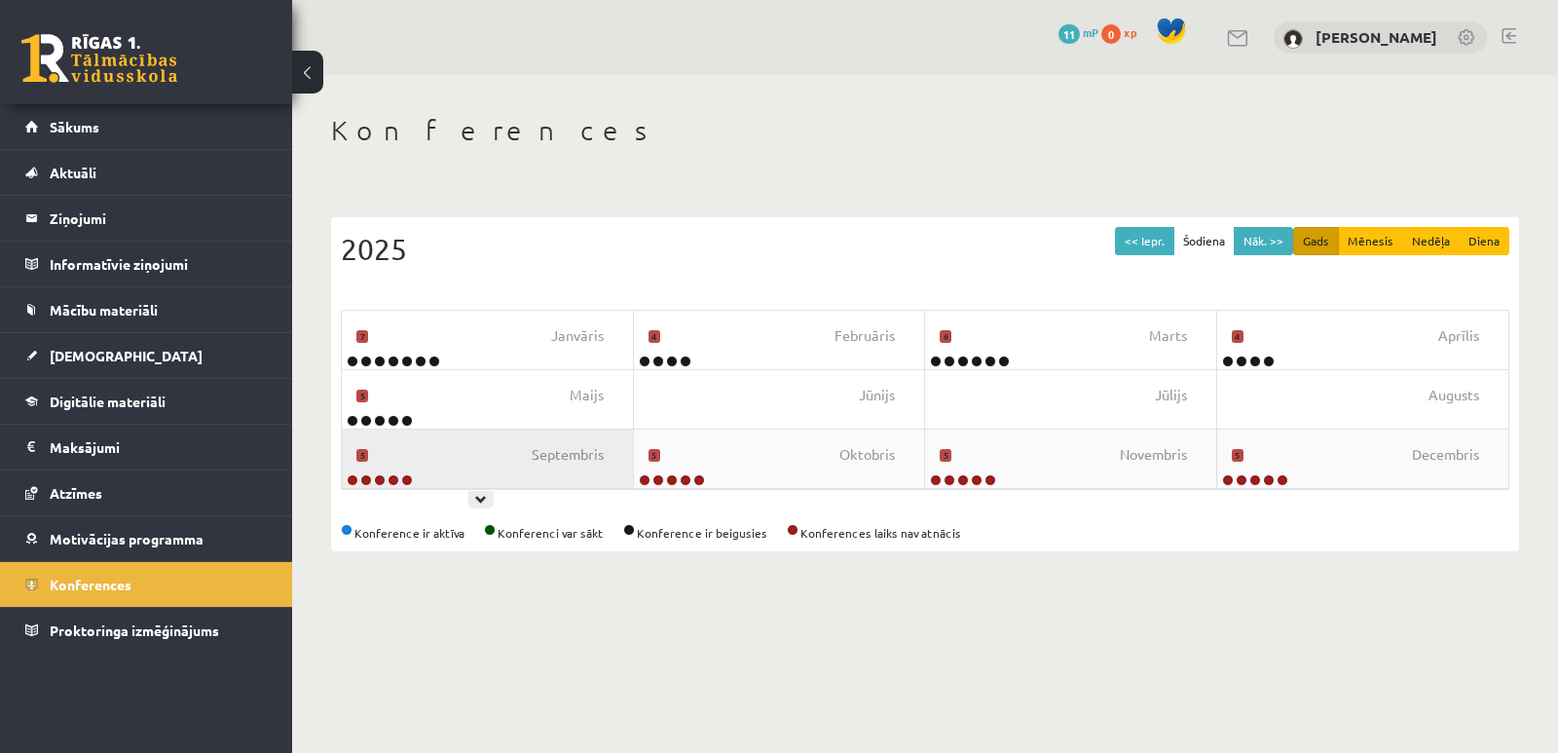
click at [473, 459] on div "Septembris 5" at bounding box center [488, 458] width 292 height 58
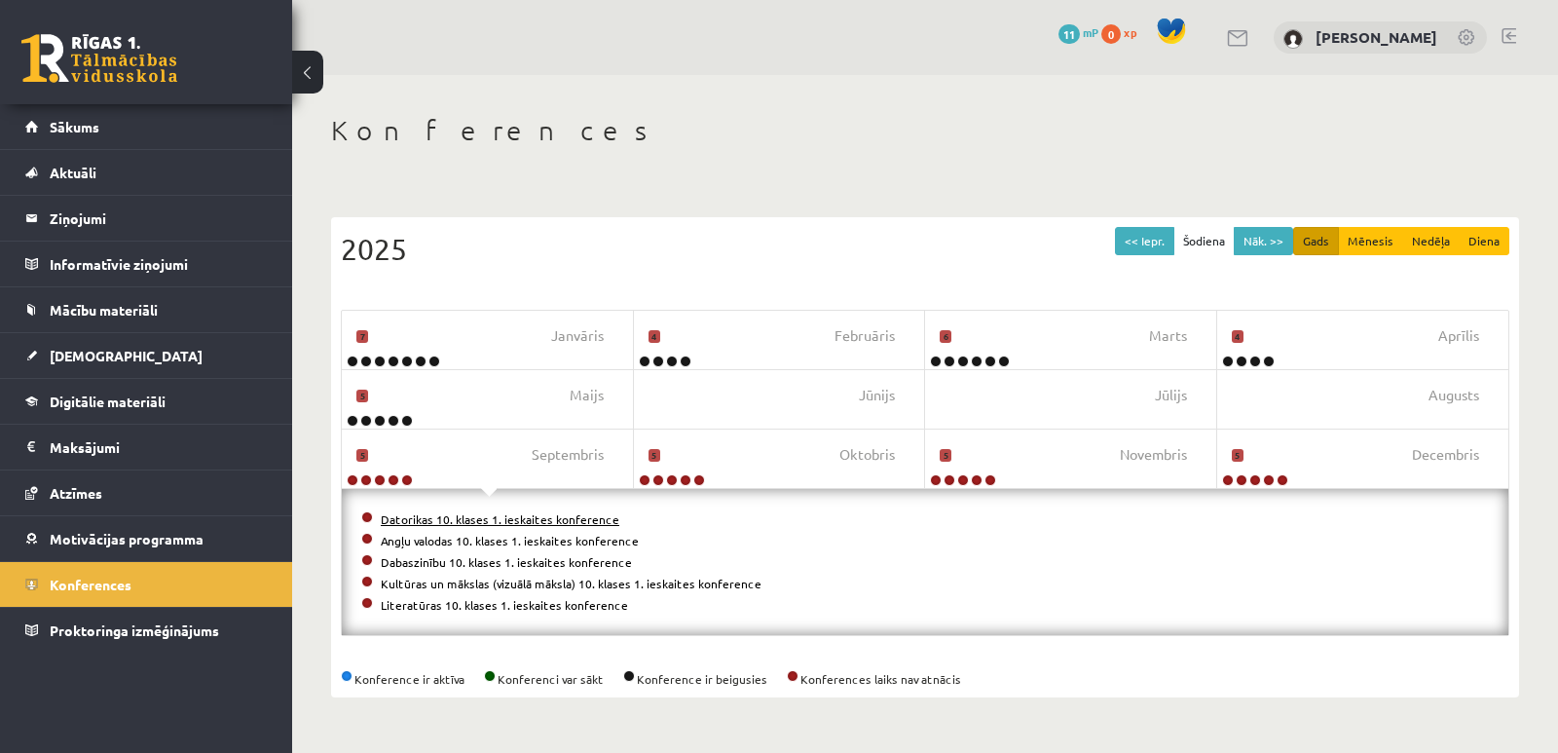
click at [493, 523] on link "Datorikas 10. klases 1. ieskaites konference" at bounding box center [500, 519] width 239 height 16
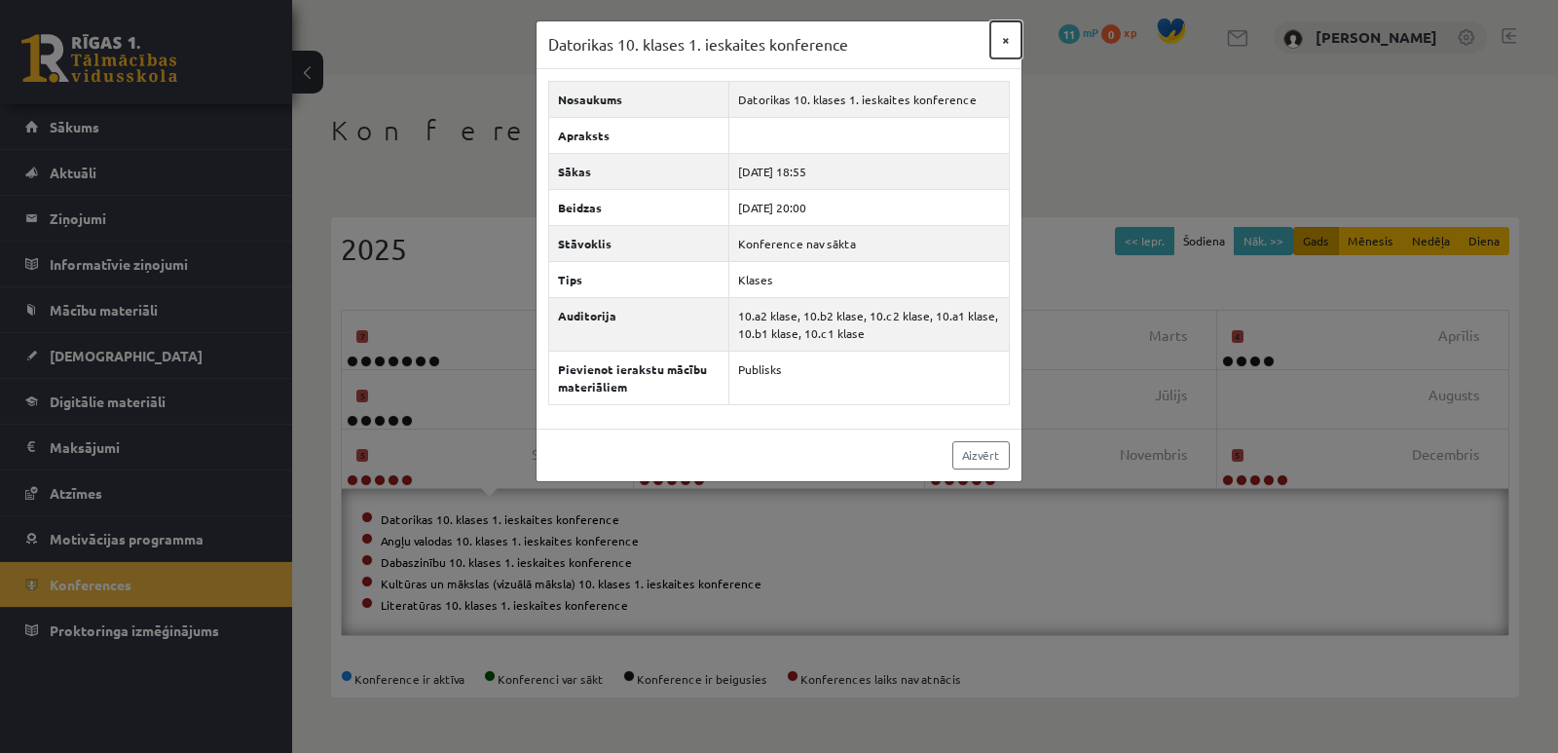
click at [1010, 37] on button "×" at bounding box center [1005, 39] width 31 height 37
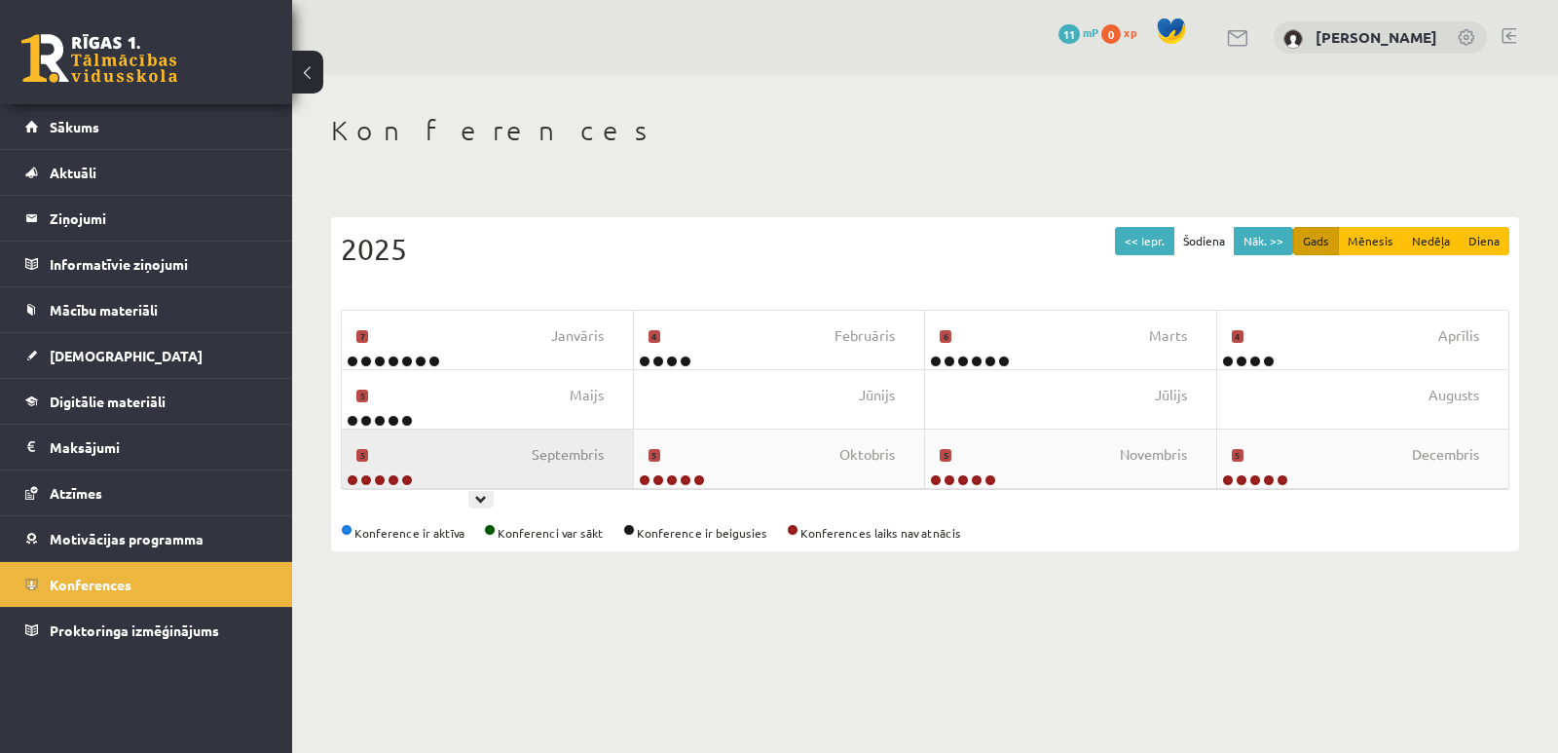
click at [476, 461] on div "Septembris 5" at bounding box center [488, 458] width 292 height 58
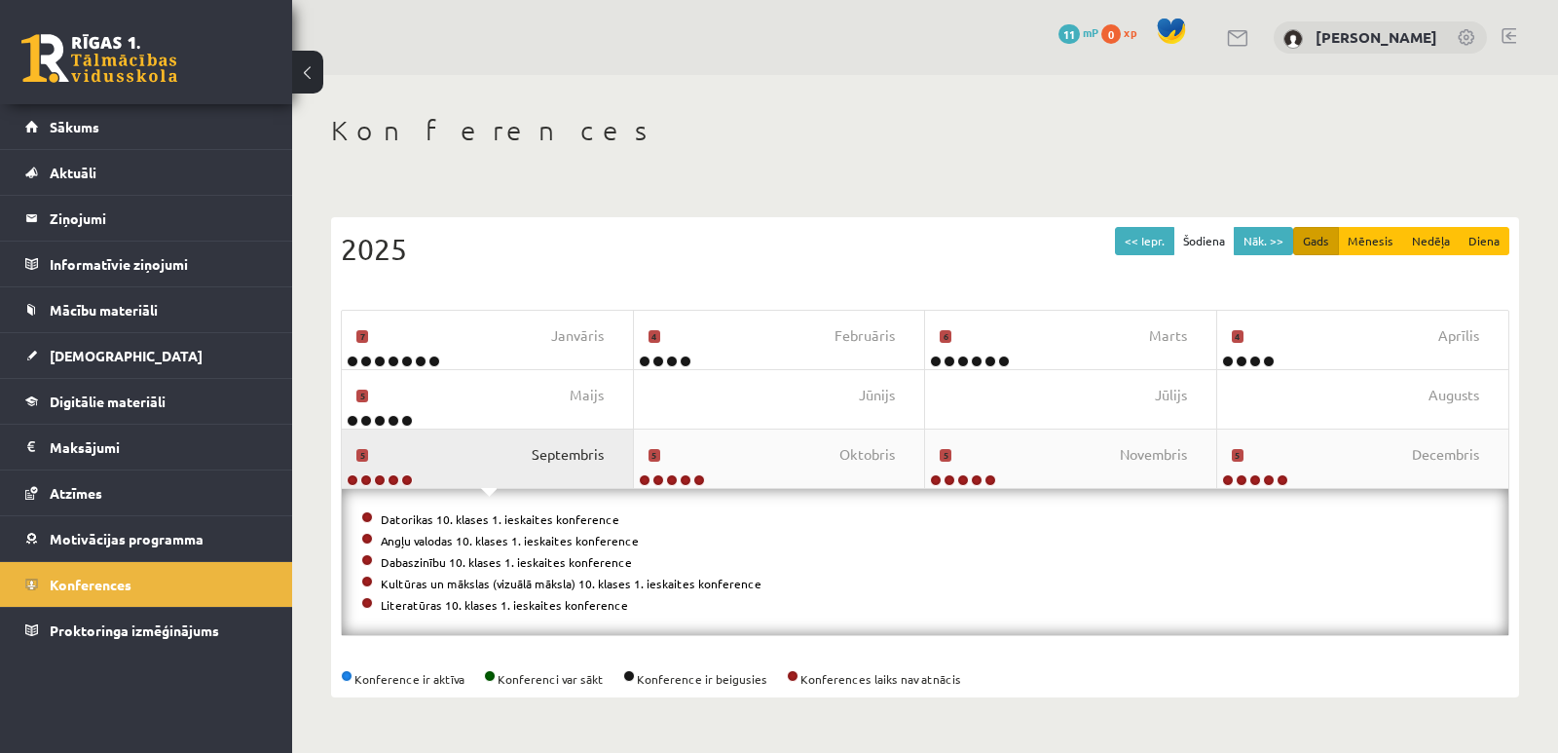
click at [534, 456] on span "Septembris" at bounding box center [568, 454] width 72 height 21
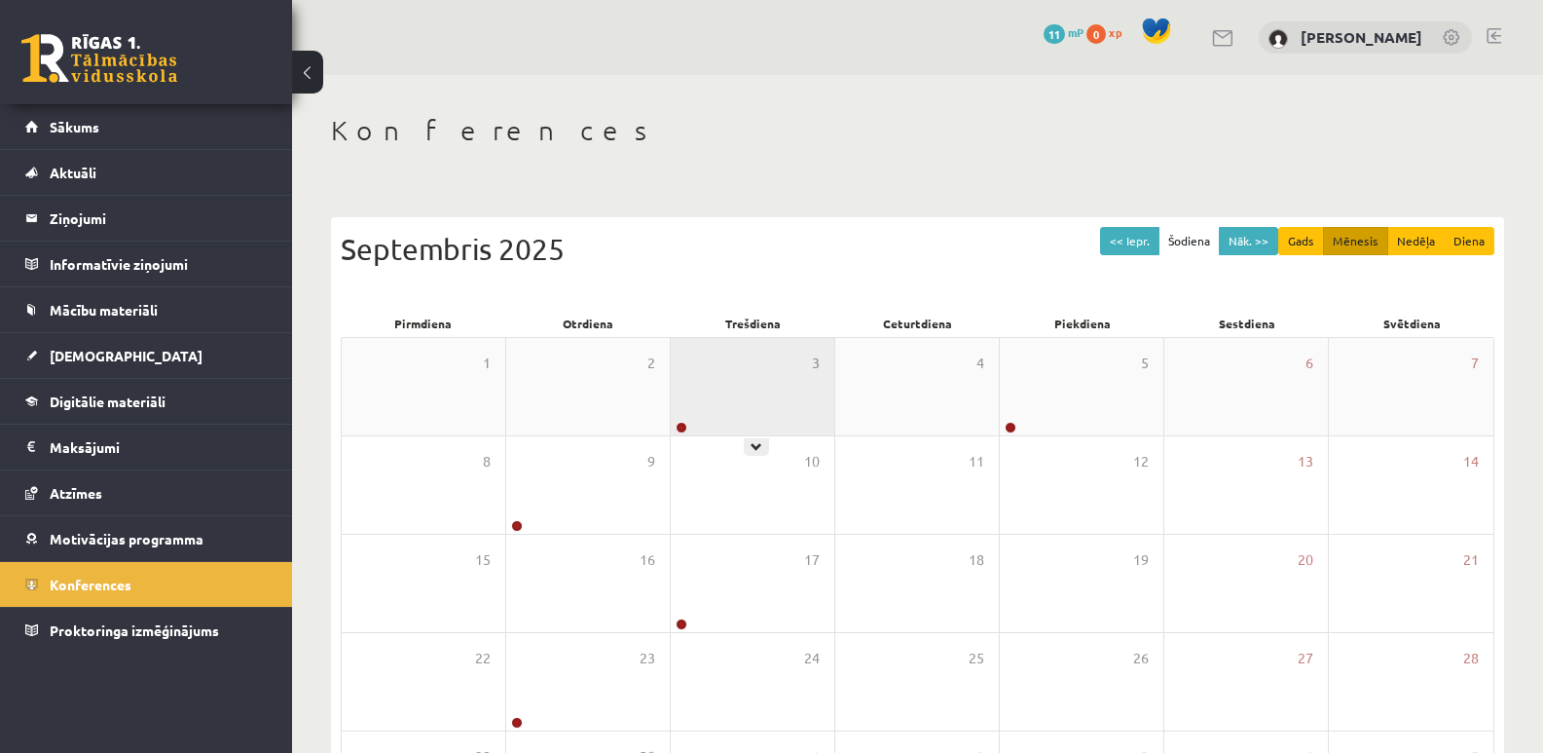
click at [718, 365] on div "3" at bounding box center [753, 386] width 164 height 97
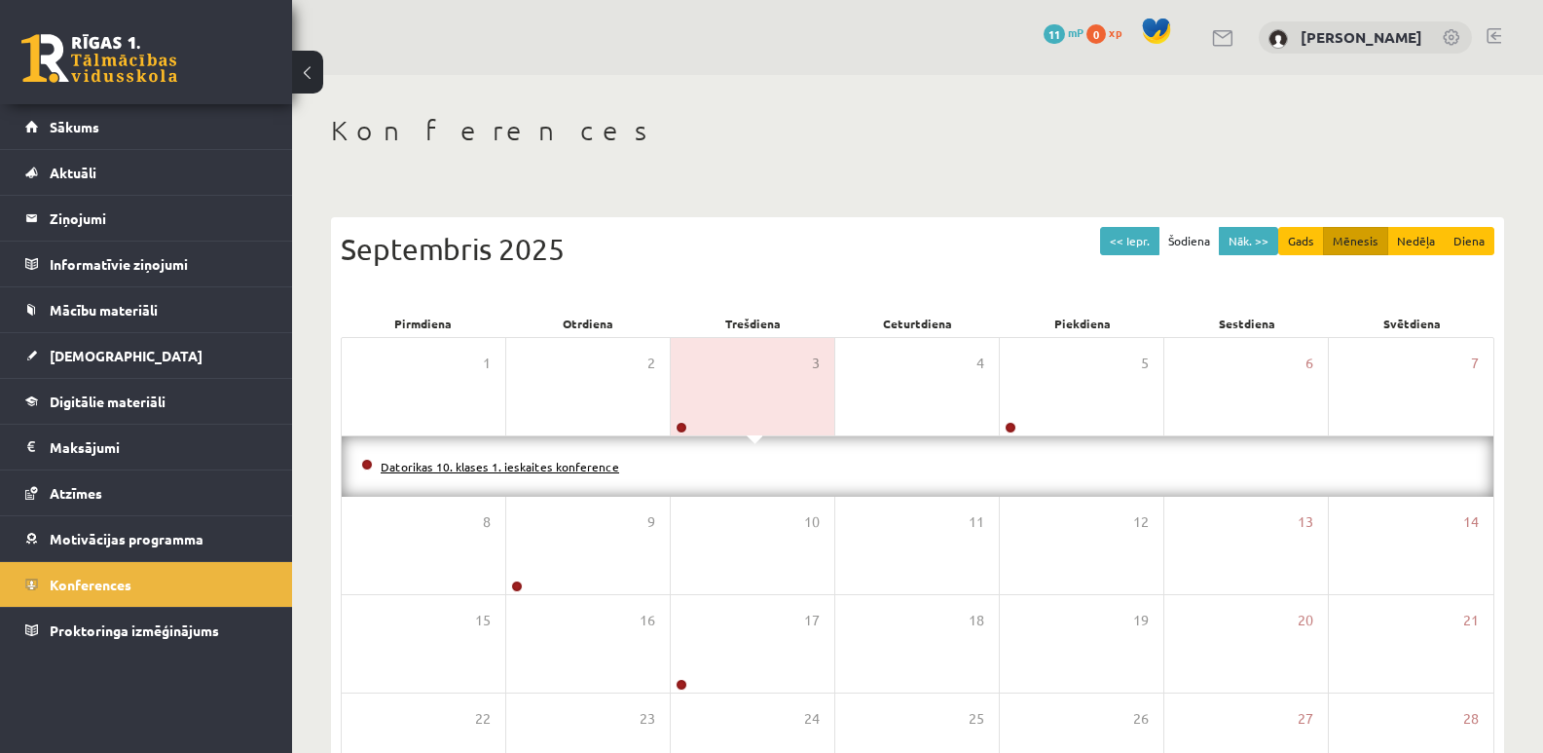
click at [554, 461] on link "Datorikas 10. klases 1. ieskaites konference" at bounding box center [500, 467] width 239 height 16
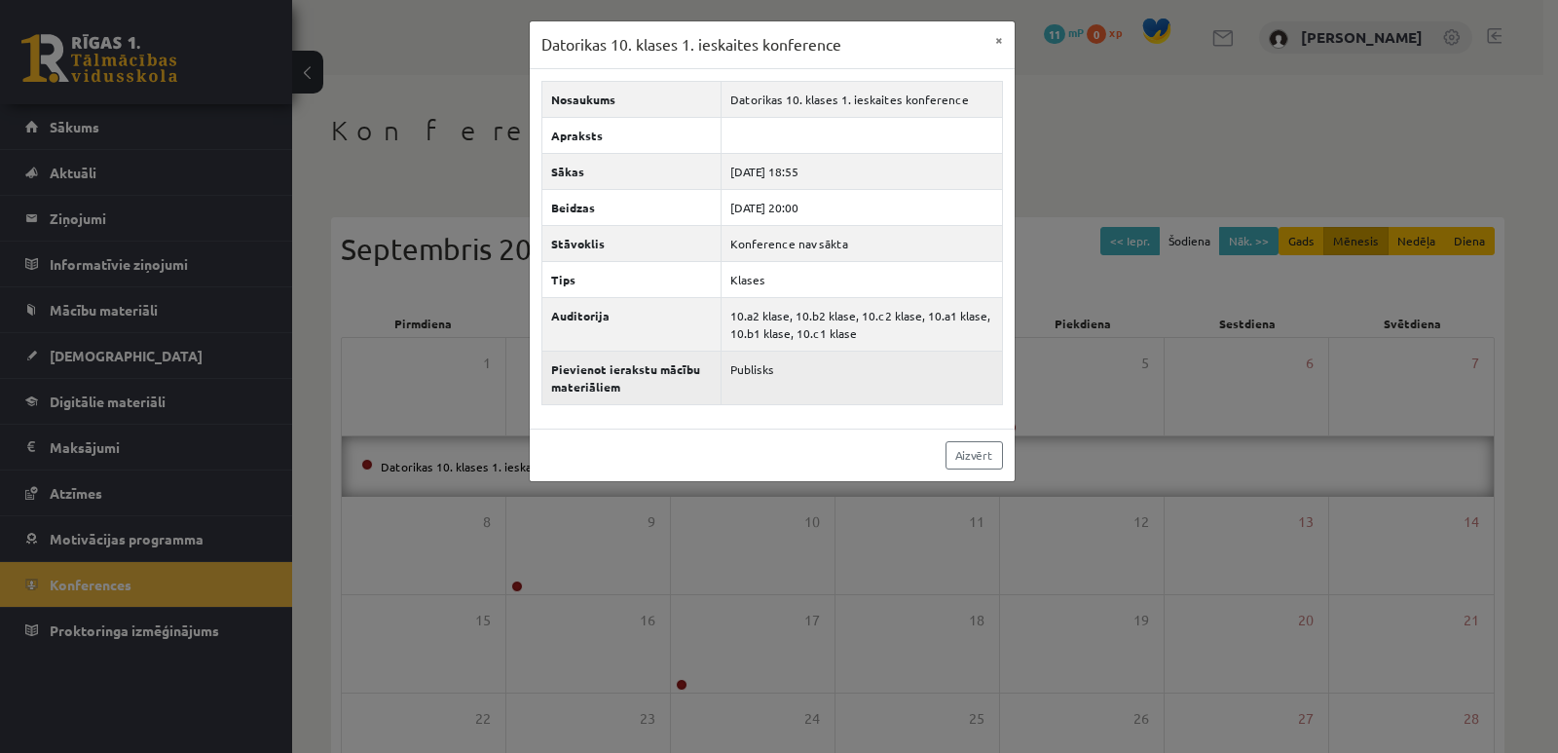
click at [763, 380] on td "Publisks" at bounding box center [861, 377] width 280 height 54
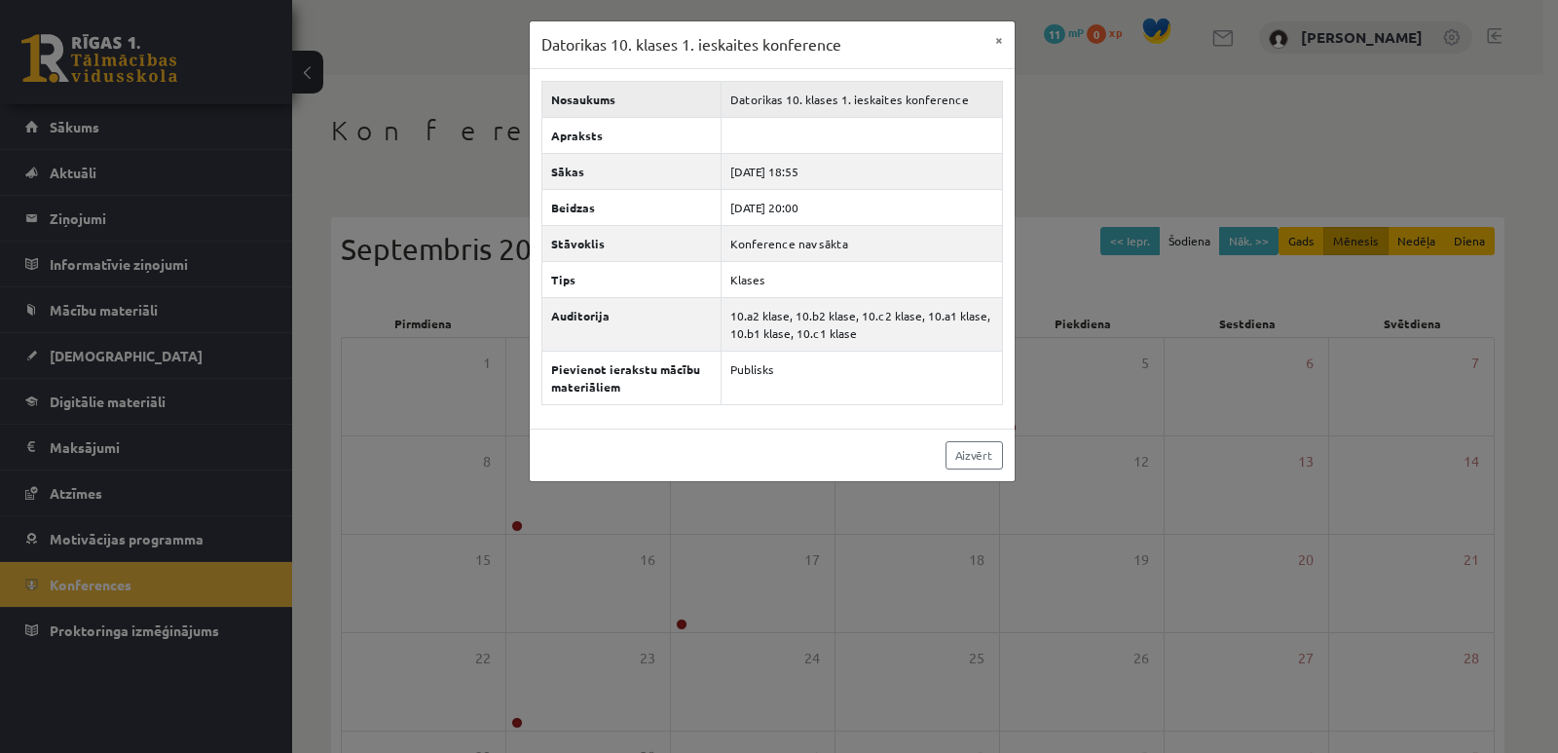
click at [842, 95] on td "Datorikas 10. klases 1. ieskaites konference" at bounding box center [861, 99] width 280 height 36
click at [1212, 154] on div "Datorikas 10. klases 1. ieskaites konference × Nosaukums Datorikas 10. klases 1…" at bounding box center [779, 376] width 1558 height 753
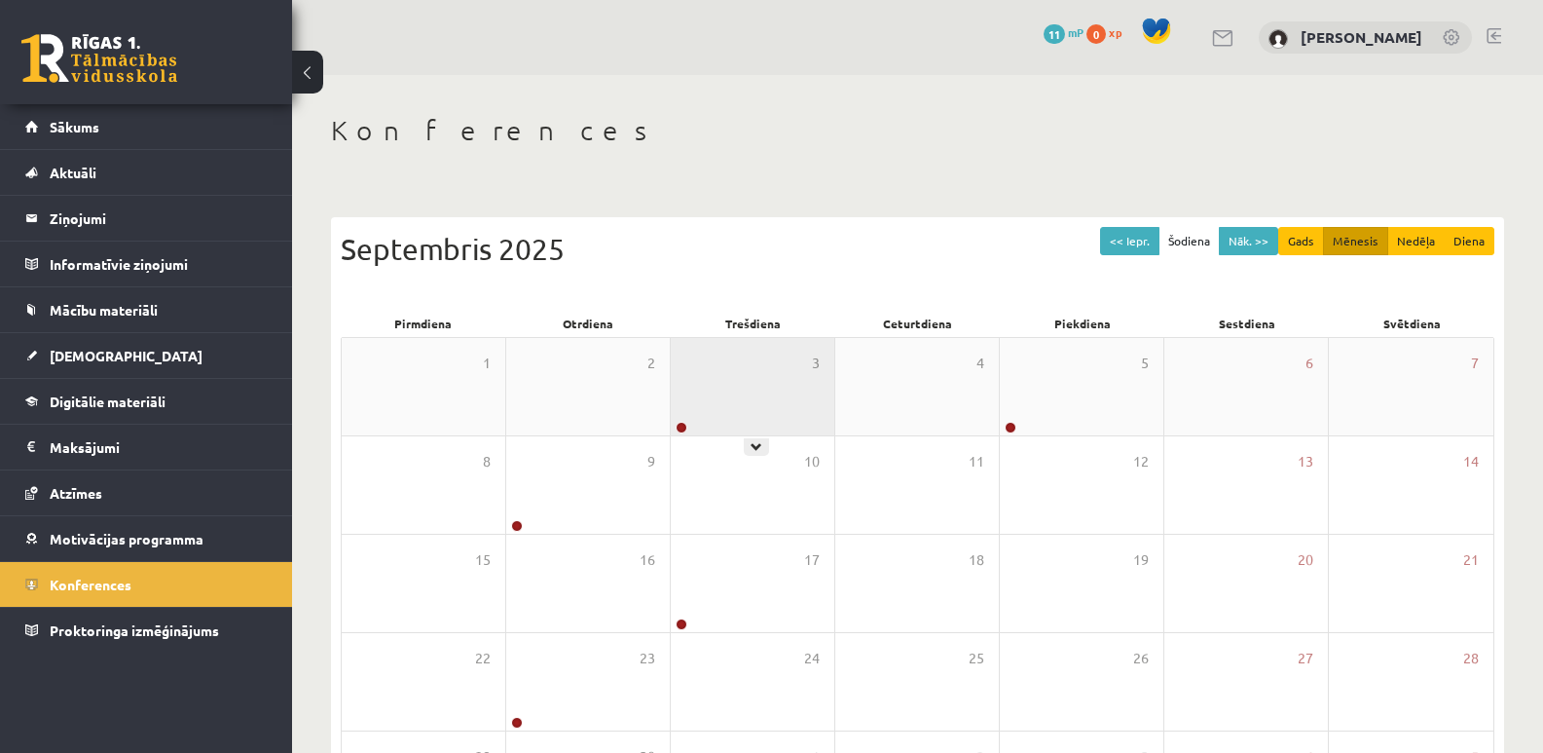
click at [709, 410] on div "3" at bounding box center [753, 386] width 164 height 97
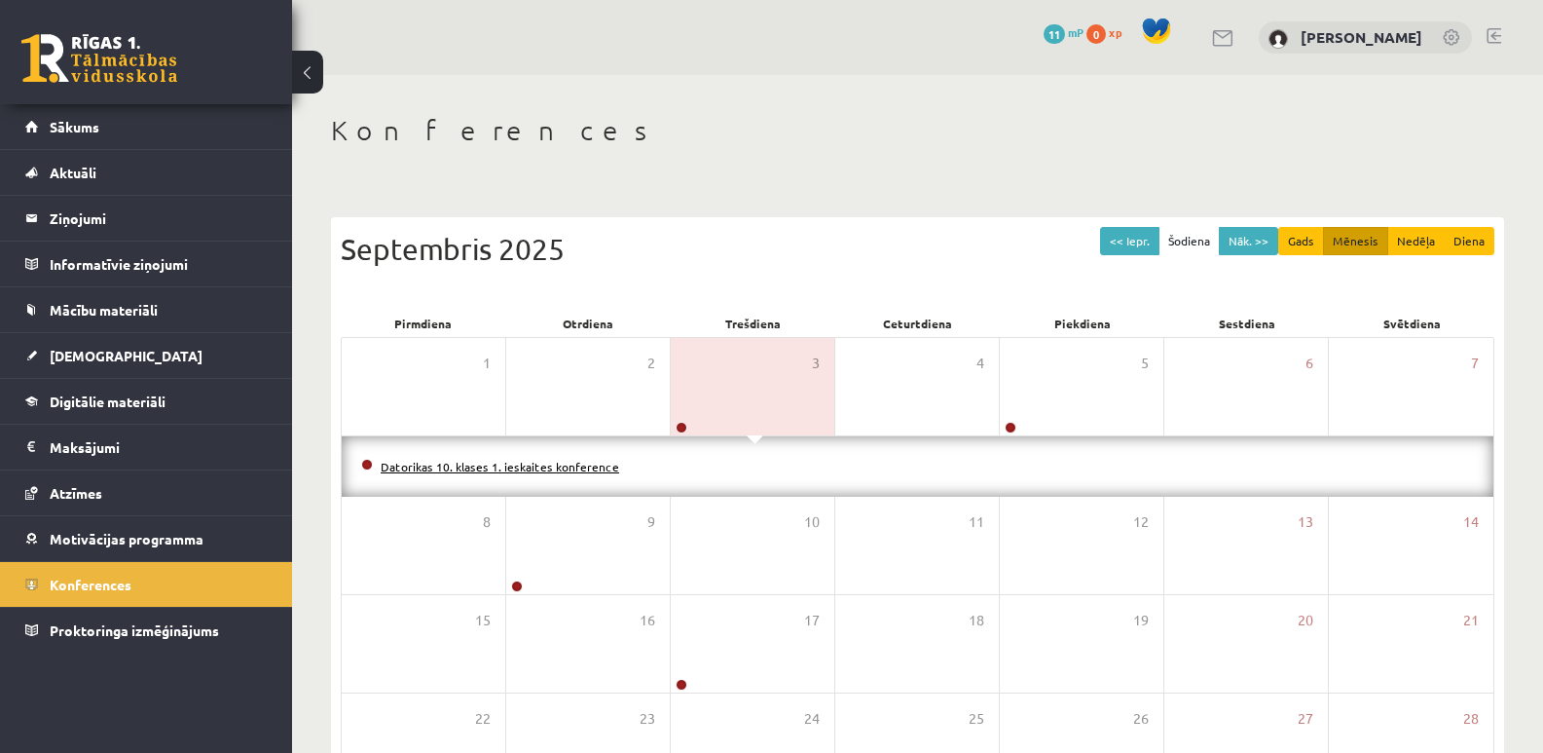
click at [574, 461] on link "Datorikas 10. klases 1. ieskaites konference" at bounding box center [500, 467] width 239 height 16
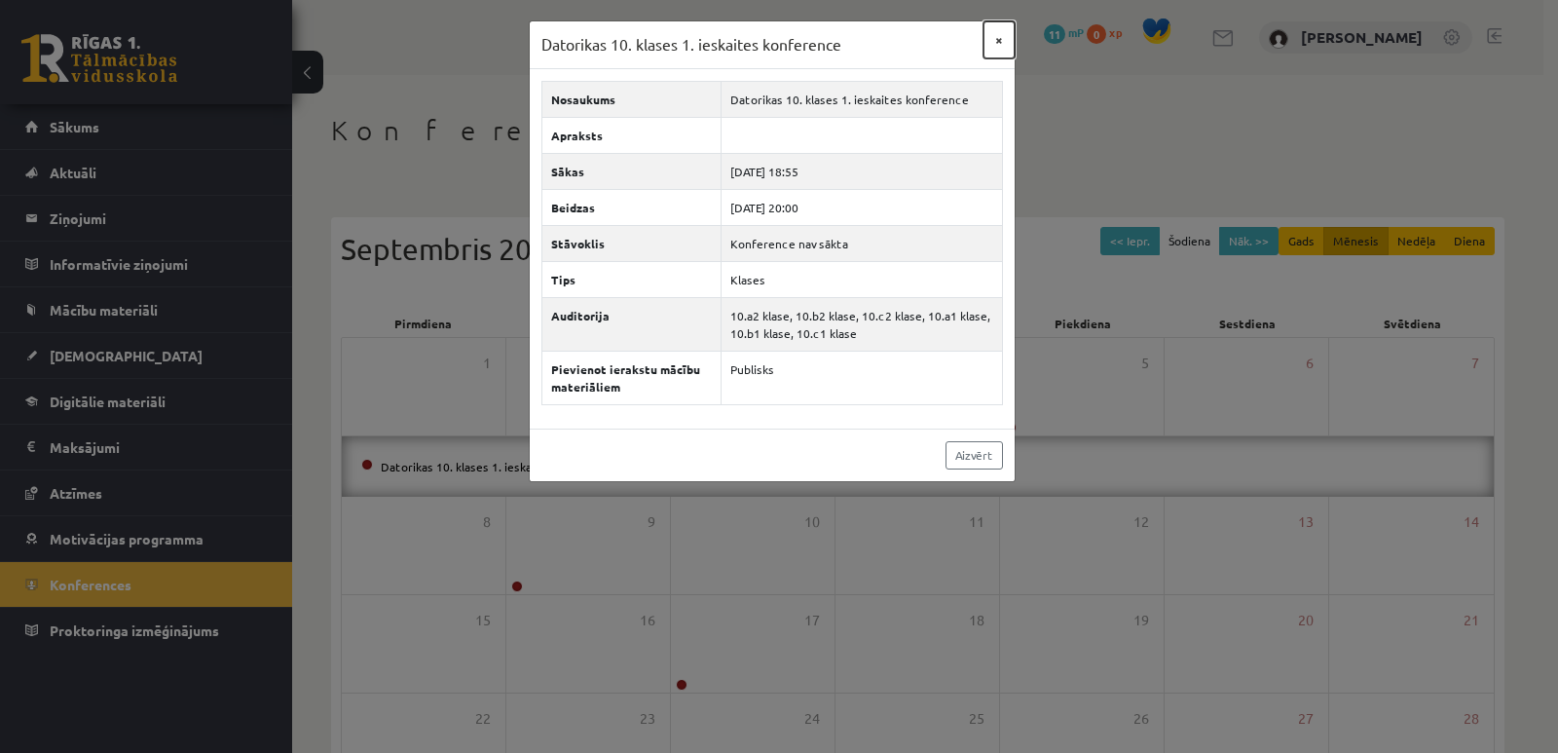
click at [999, 42] on button "×" at bounding box center [998, 39] width 31 height 37
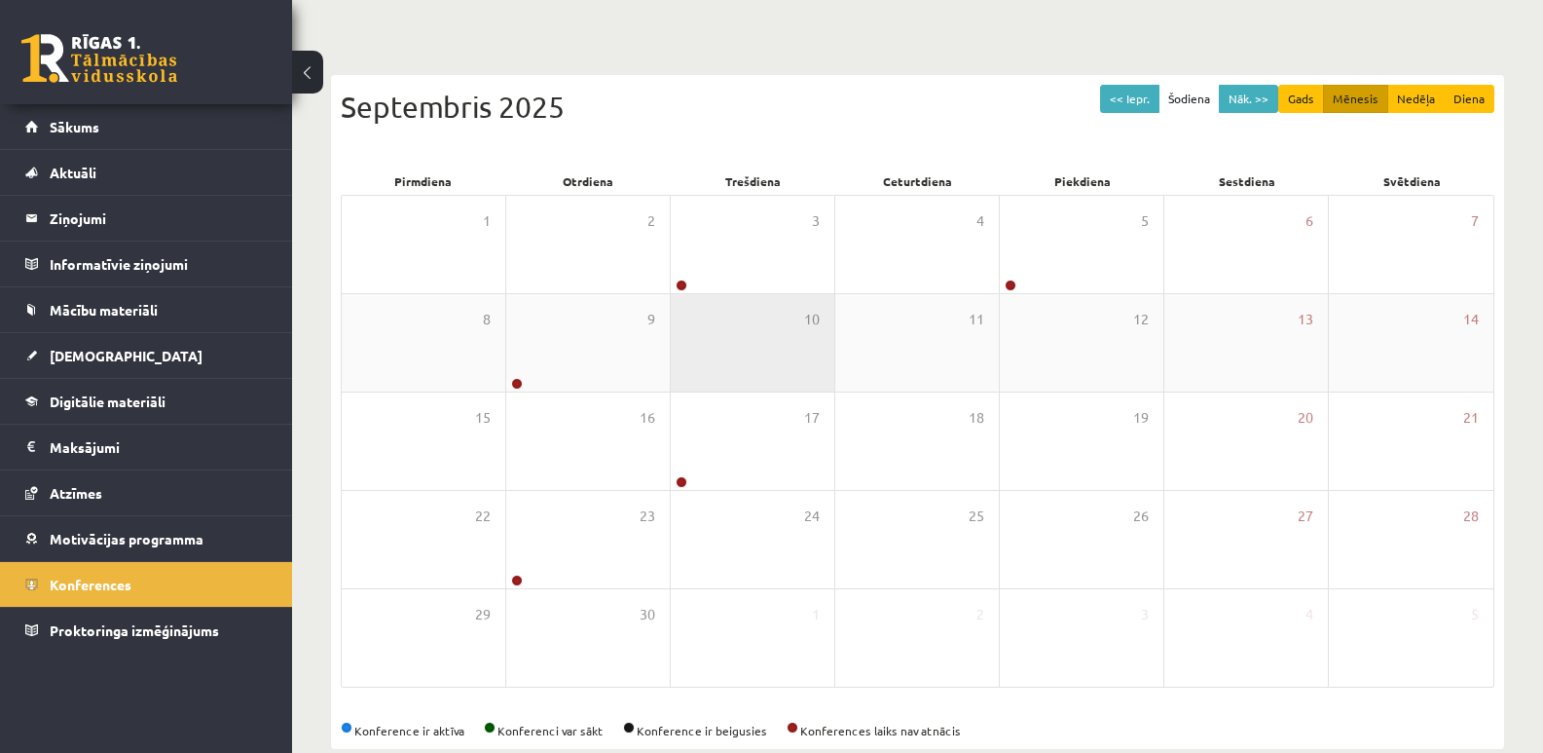
scroll to position [178, 0]
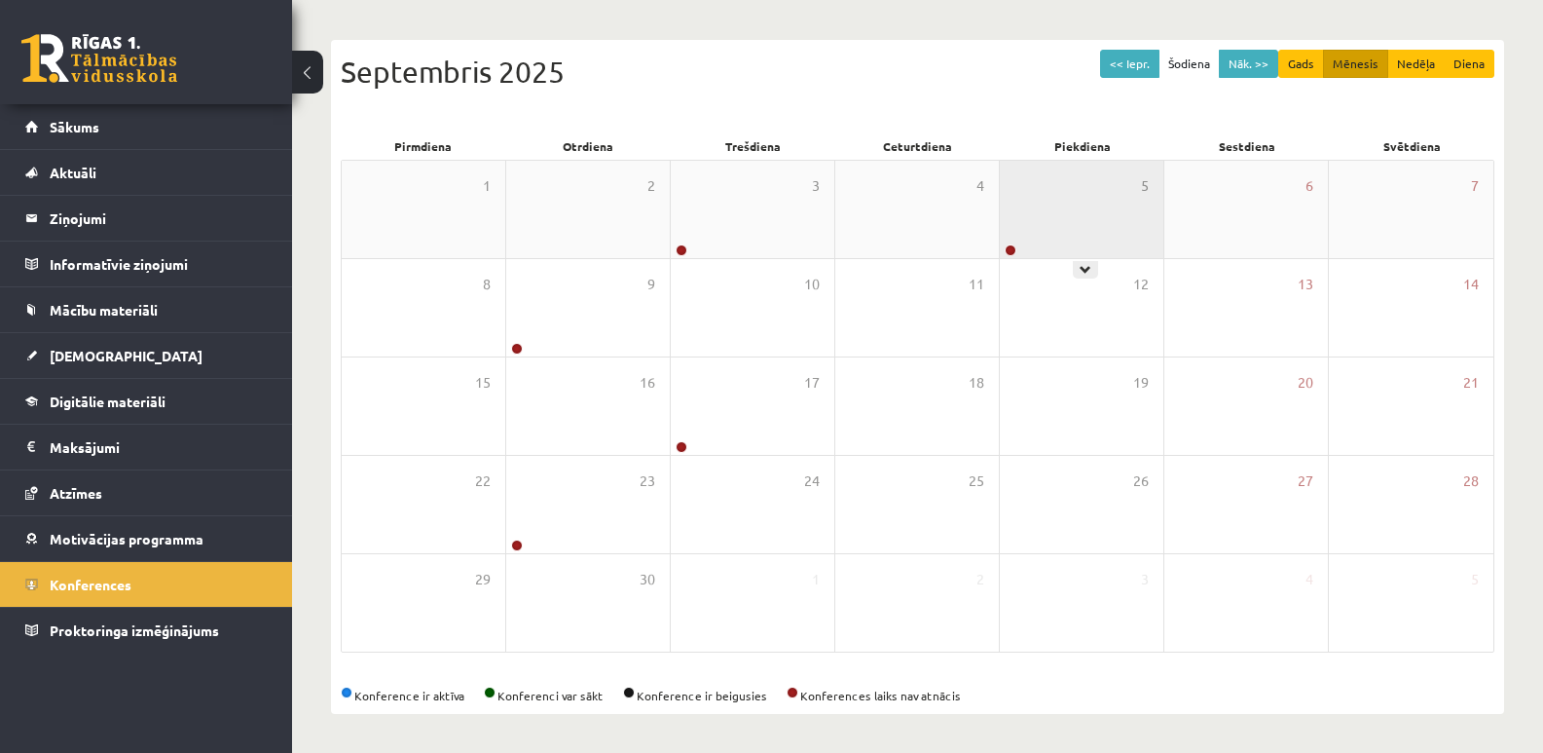
click at [1108, 202] on div "5" at bounding box center [1082, 209] width 164 height 97
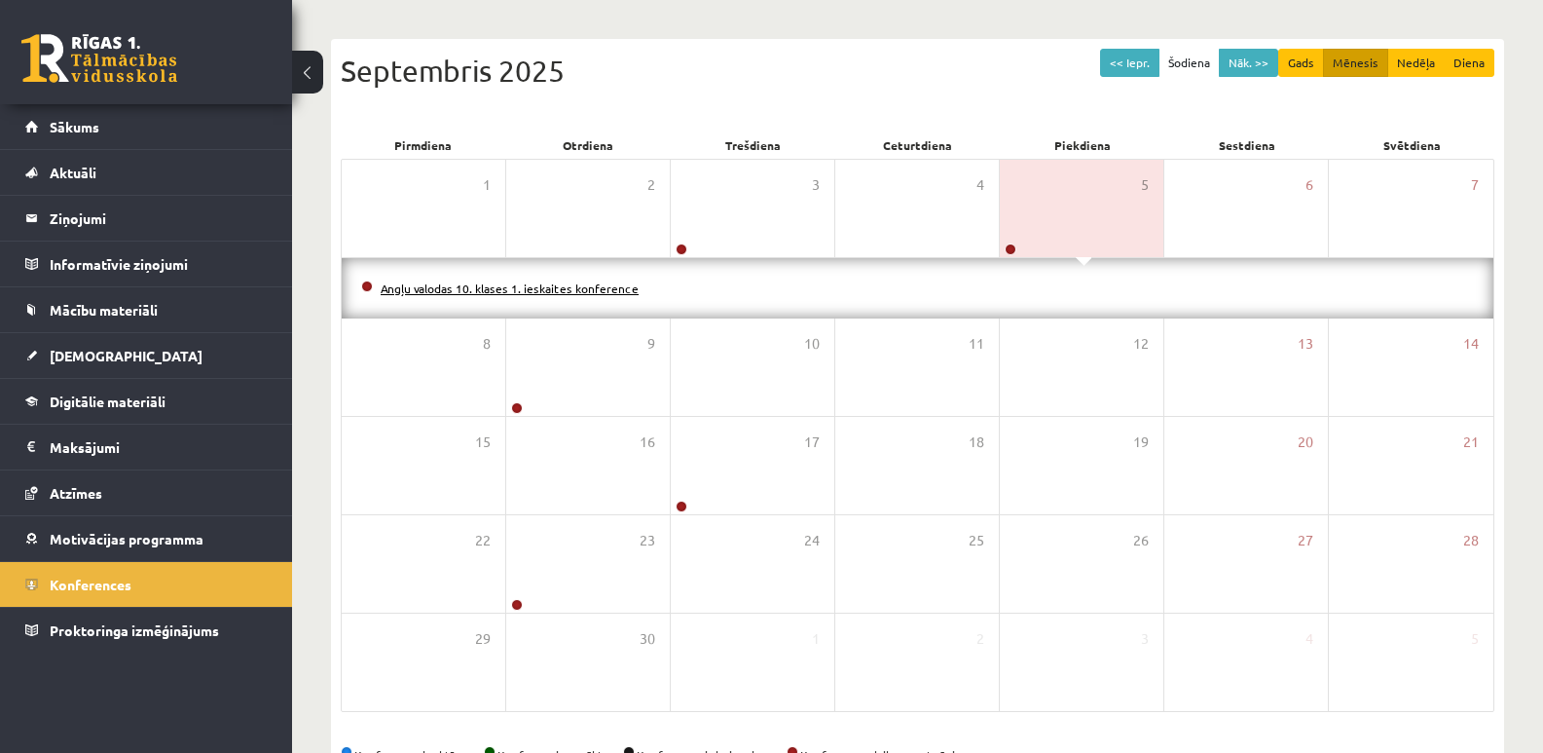
click at [578, 284] on link "Angļu valodas 10. klases 1. ieskaites konference" at bounding box center [510, 288] width 258 height 16
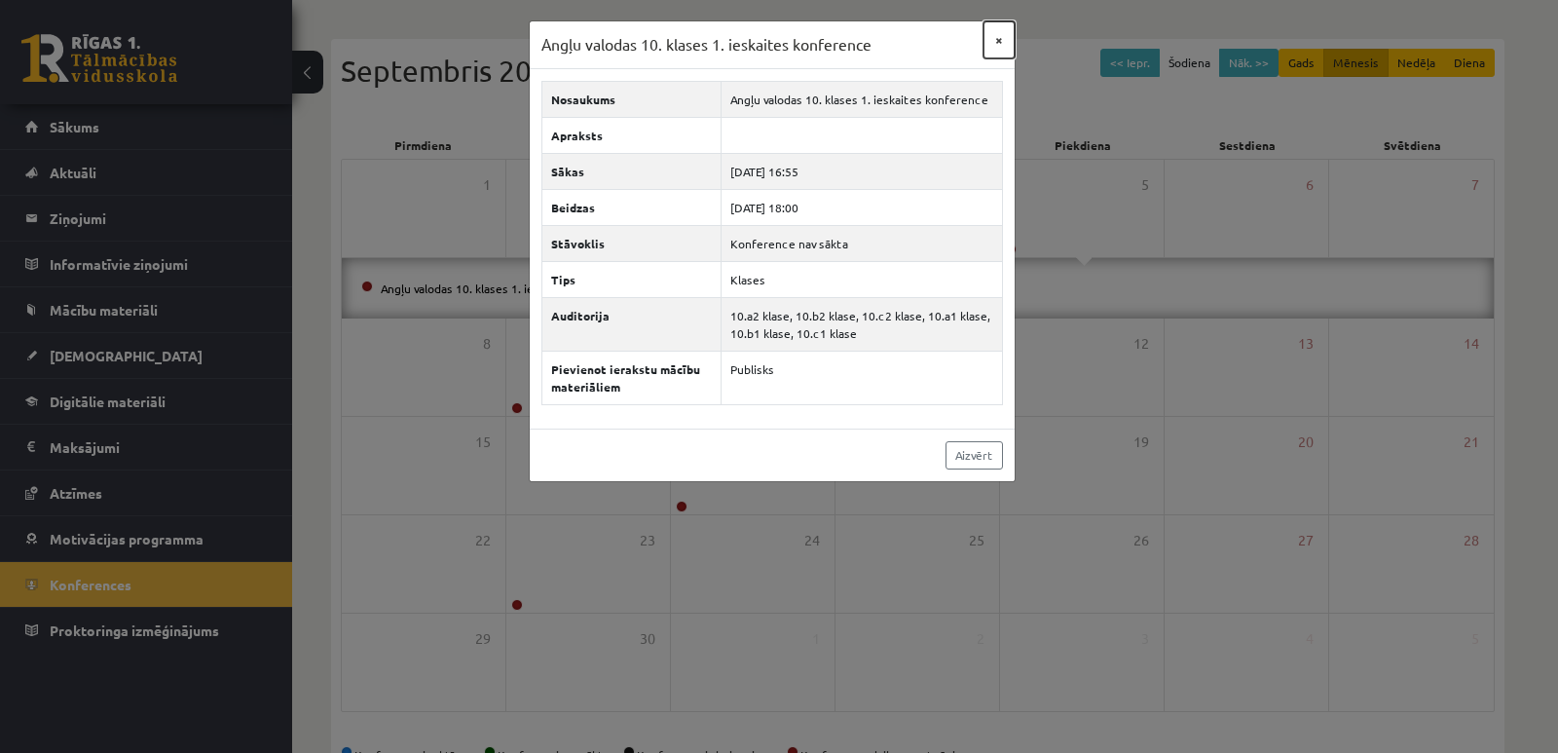
click at [1000, 42] on button "×" at bounding box center [998, 39] width 31 height 37
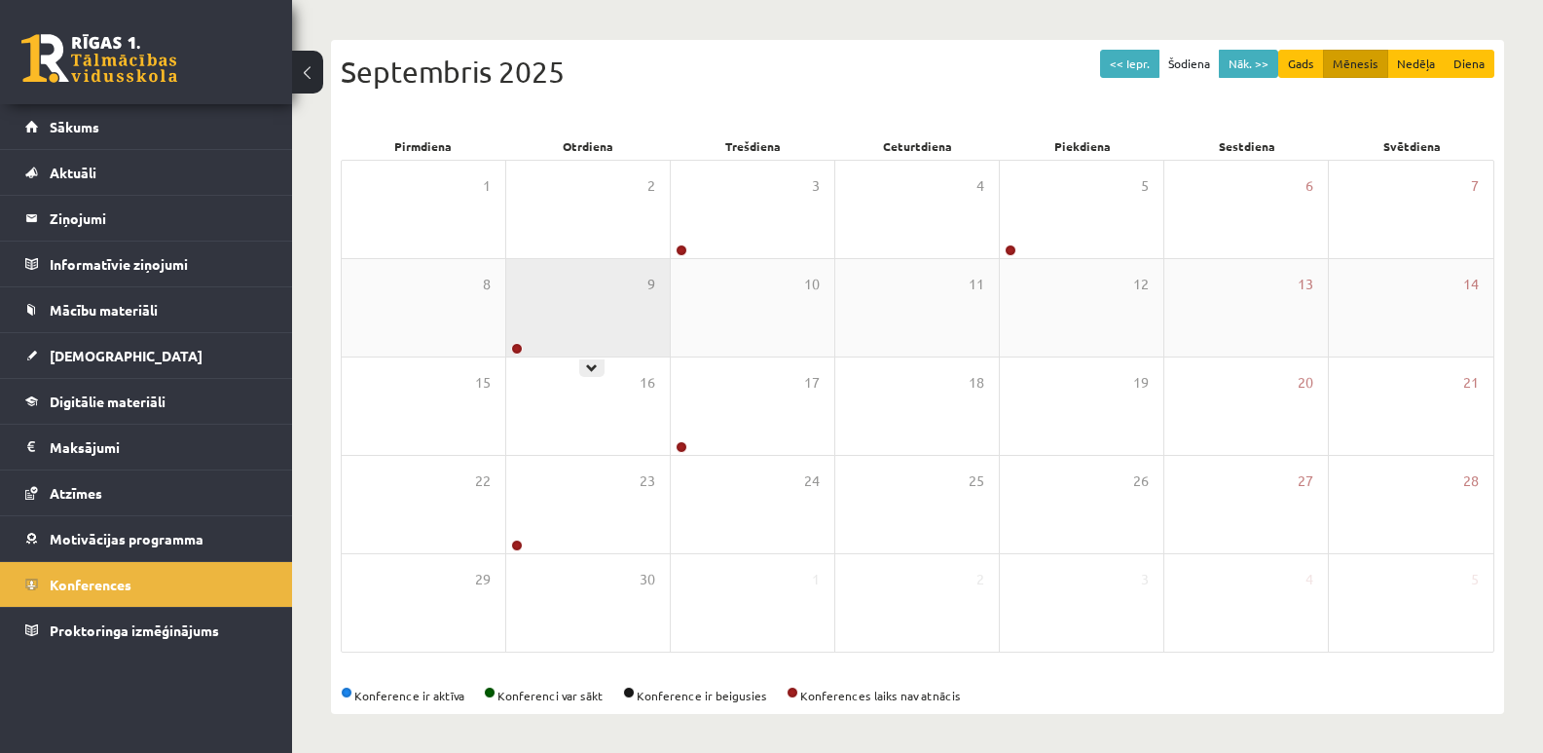
click at [546, 313] on div "9" at bounding box center [588, 307] width 164 height 97
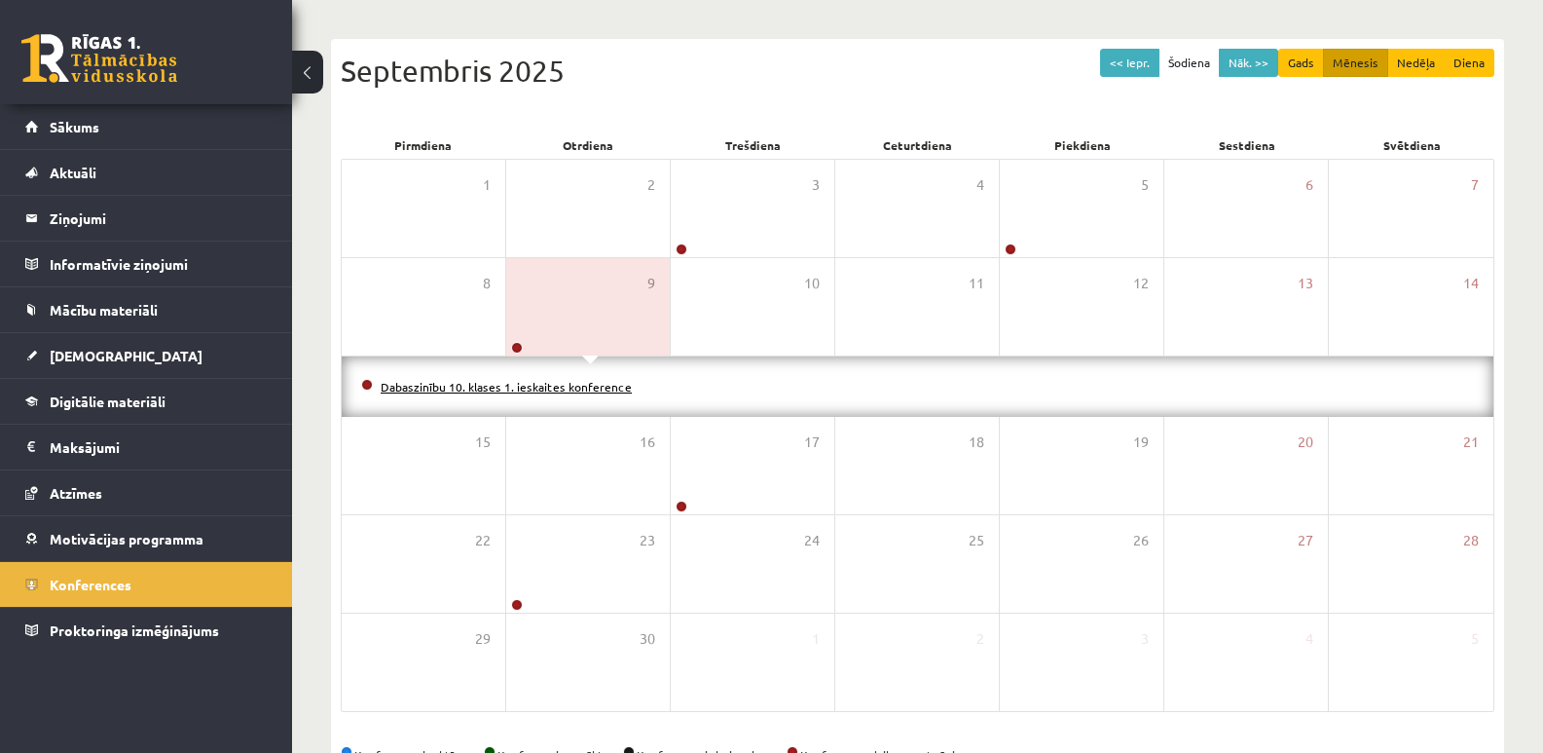
click at [587, 384] on link "Dabaszinību 10. klases 1. ieskaites konference" at bounding box center [506, 387] width 251 height 16
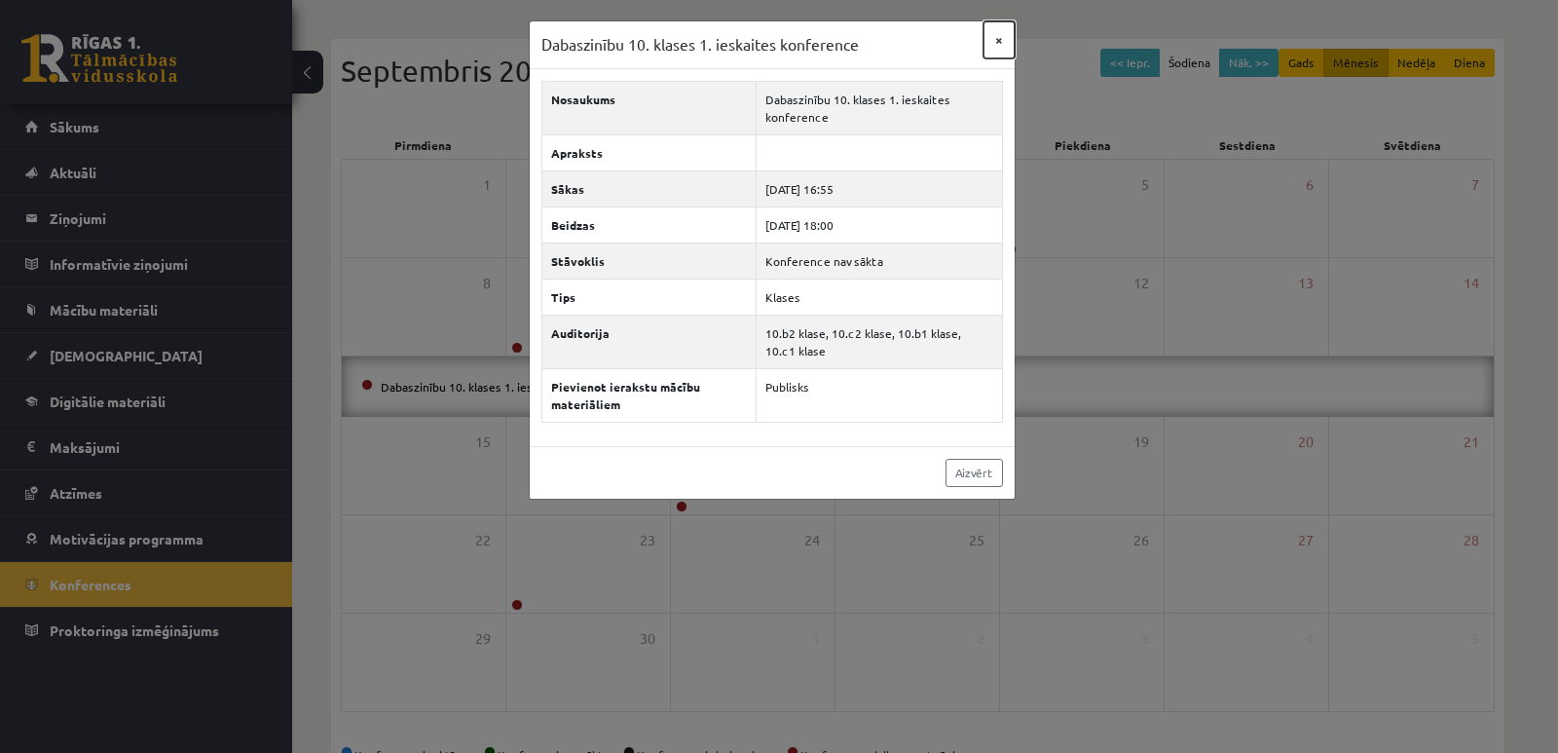
click at [1002, 37] on button "×" at bounding box center [998, 39] width 31 height 37
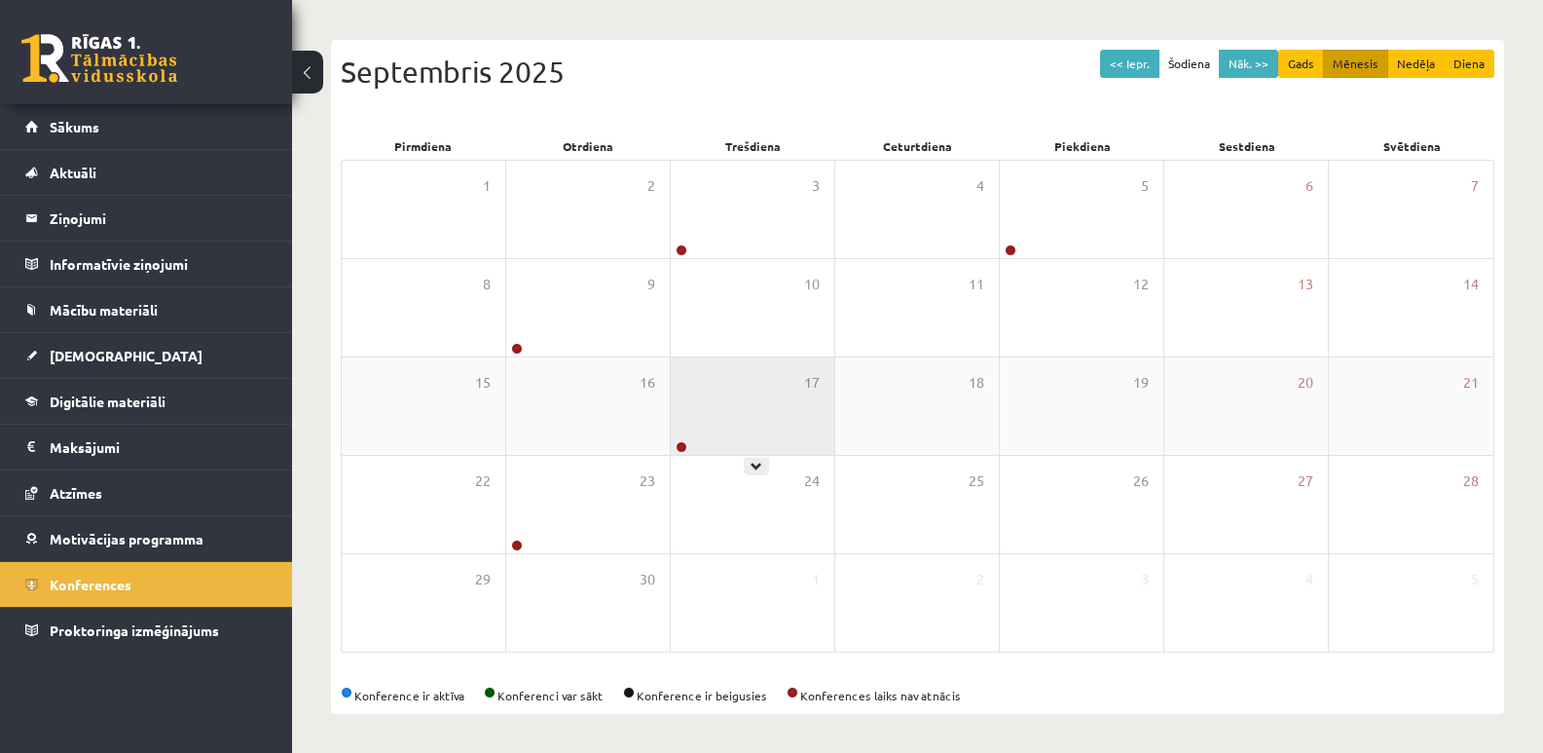
click at [724, 420] on div "17" at bounding box center [753, 405] width 164 height 97
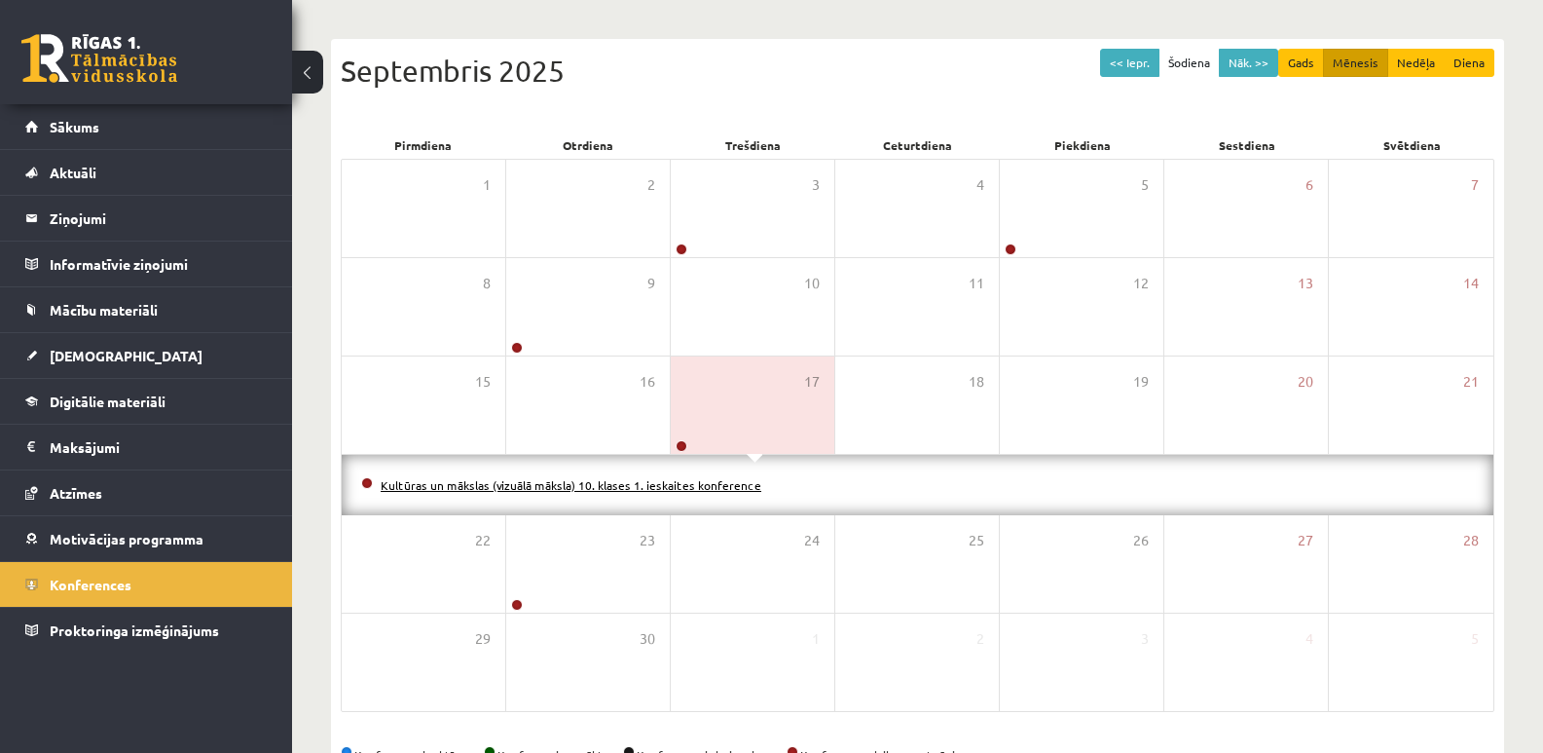
click at [685, 480] on link "Kultūras un mākslas (vizuālā māksla) 10. klases 1. ieskaites konference" at bounding box center [571, 485] width 381 height 16
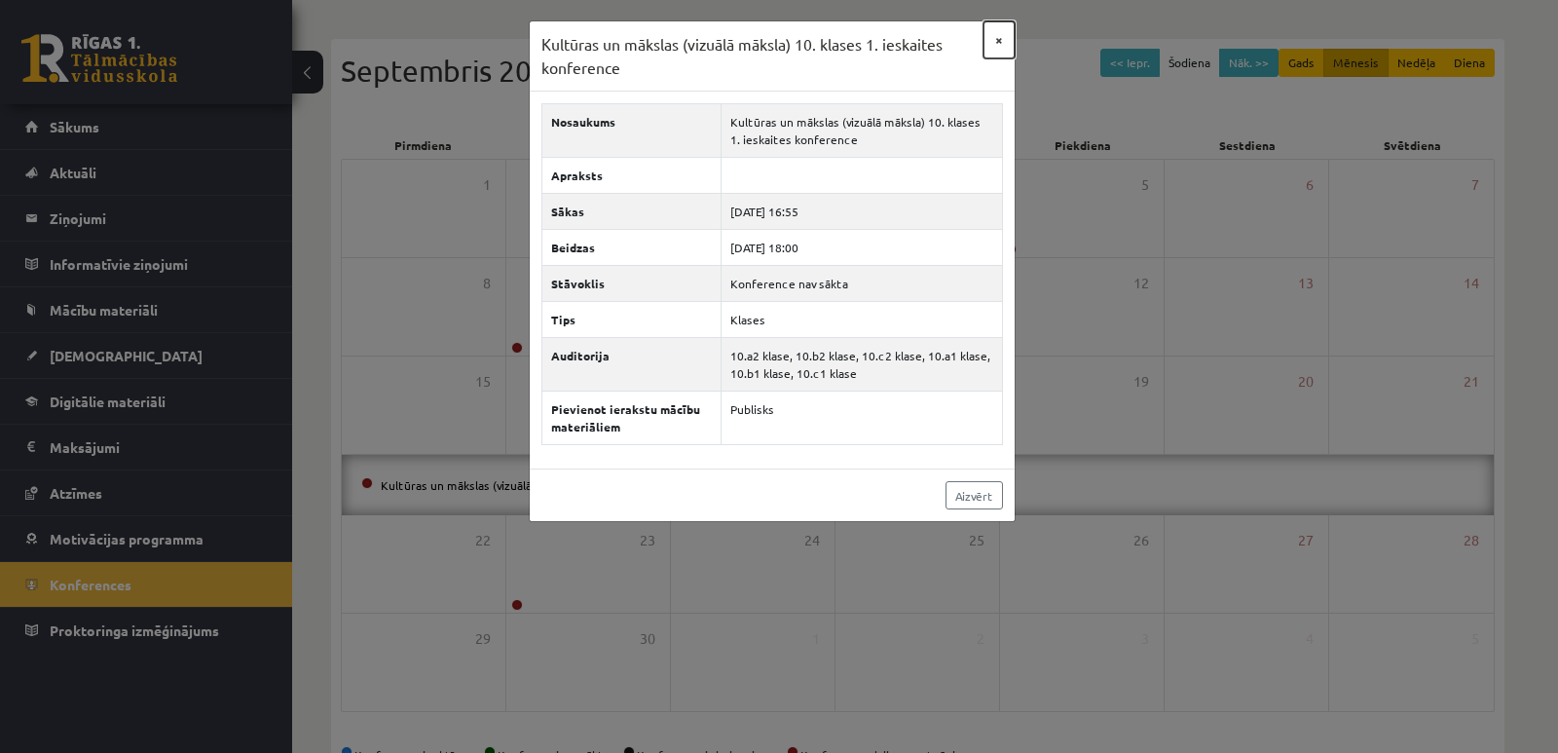
click at [1002, 44] on button "×" at bounding box center [998, 39] width 31 height 37
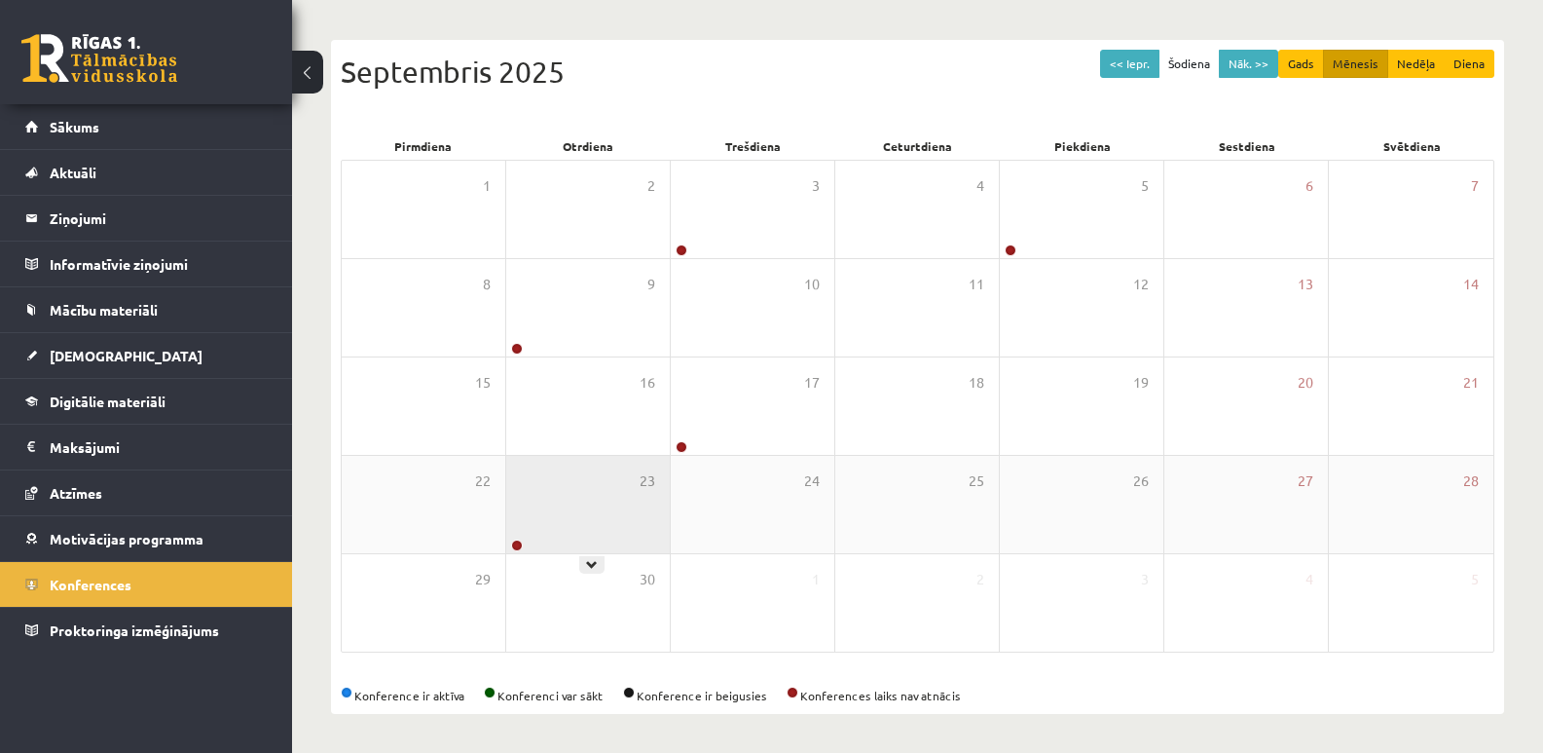
click at [566, 530] on div "23" at bounding box center [588, 504] width 164 height 97
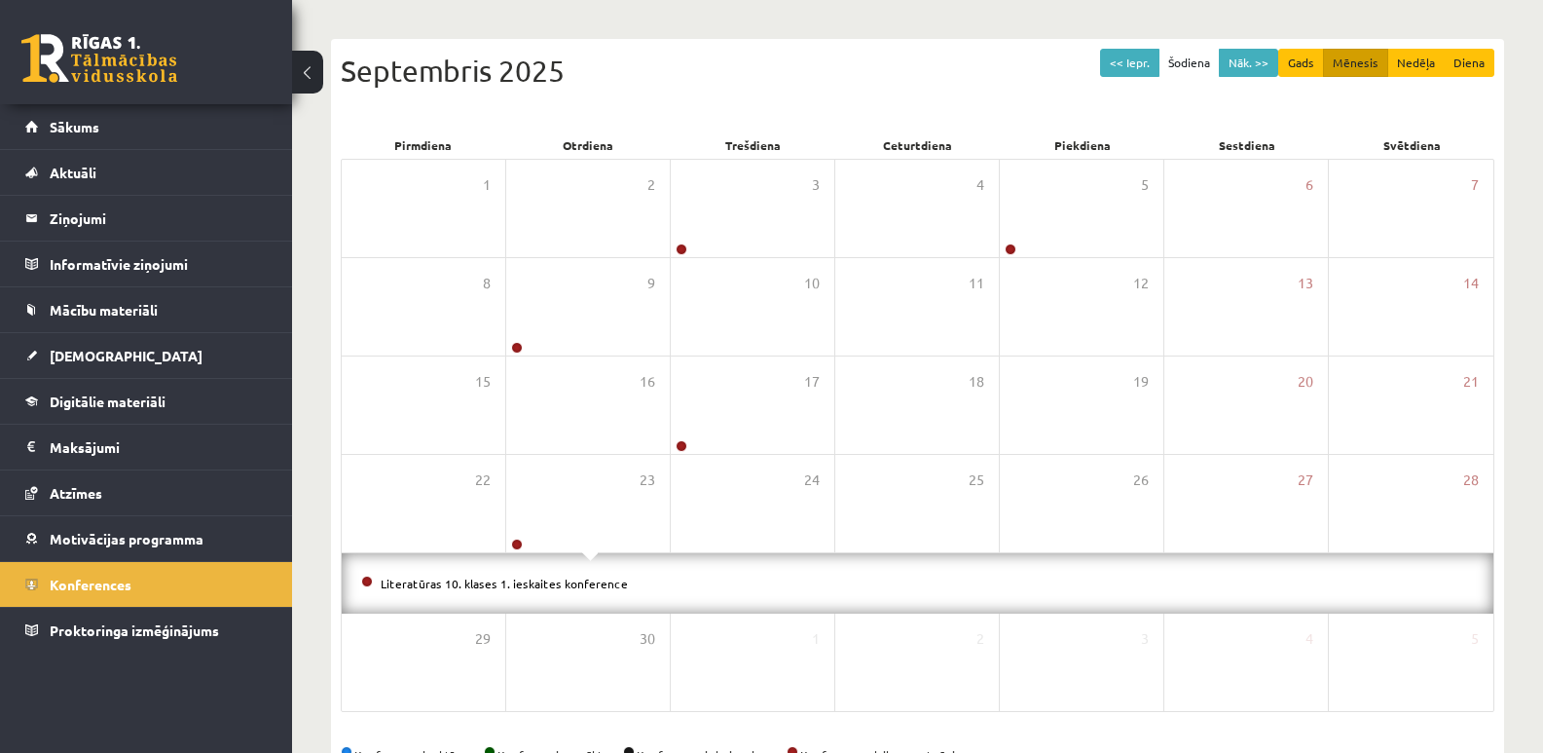
click at [566, 591] on li "Literatūras 10. klases 1. ieskaites konference" at bounding box center [917, 582] width 1113 height 21
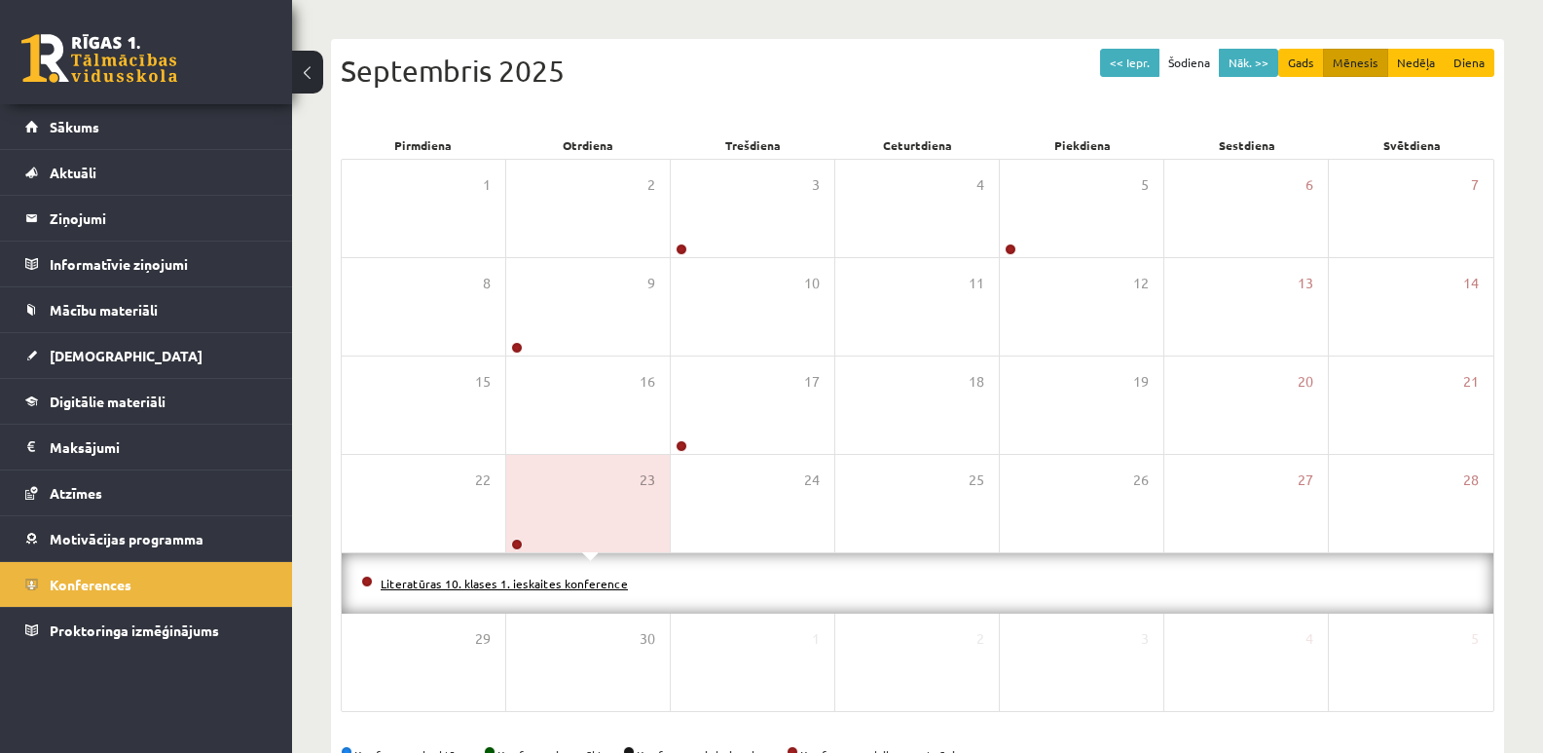
click at [566, 582] on link "Literatūras 10. klases 1. ieskaites konference" at bounding box center [504, 583] width 247 height 16
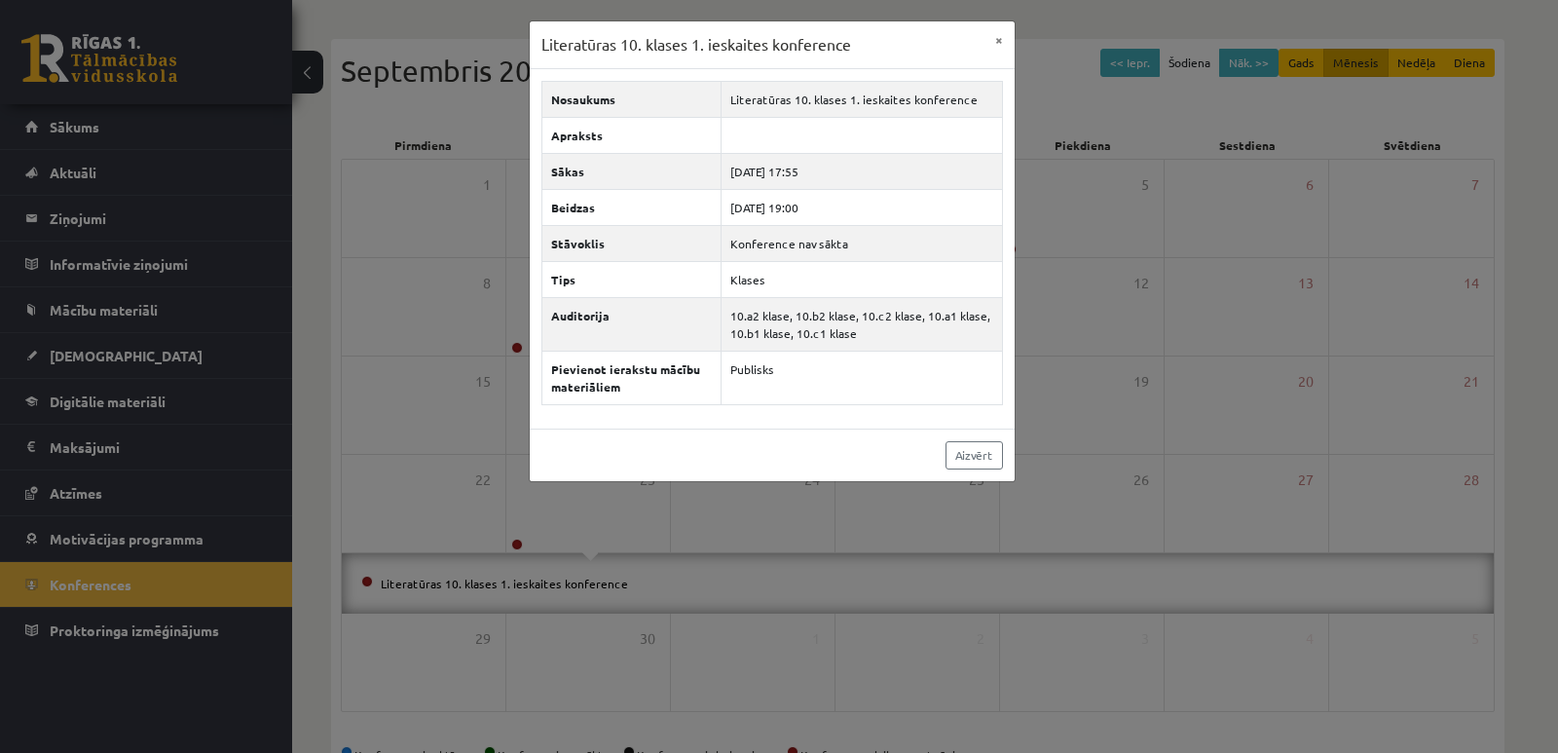
click at [1117, 136] on div "Literatūras 10. klases 1. ieskaites konference × Nosaukums Literatūras 10. klas…" at bounding box center [779, 376] width 1558 height 753
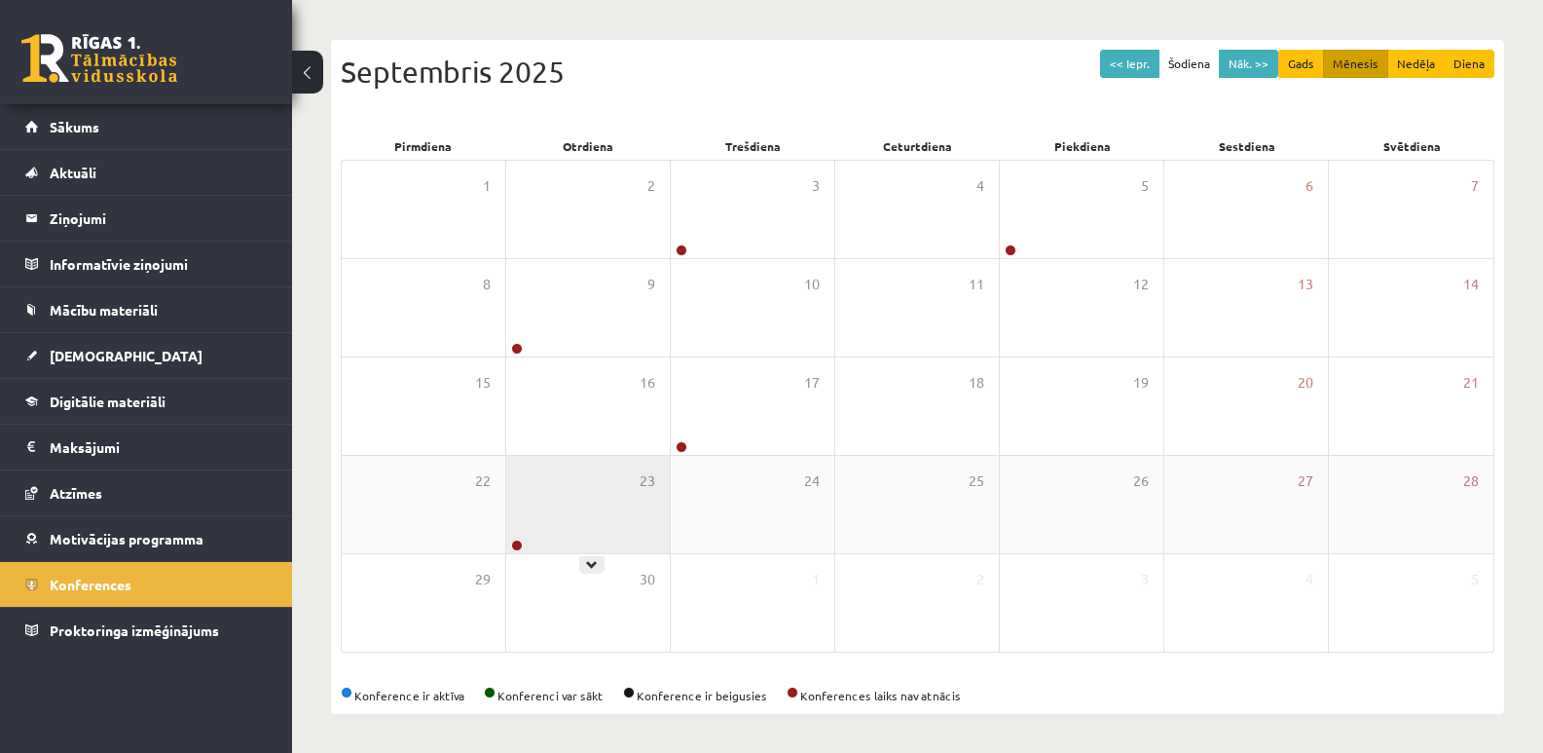
click at [571, 516] on div "23" at bounding box center [588, 504] width 164 height 97
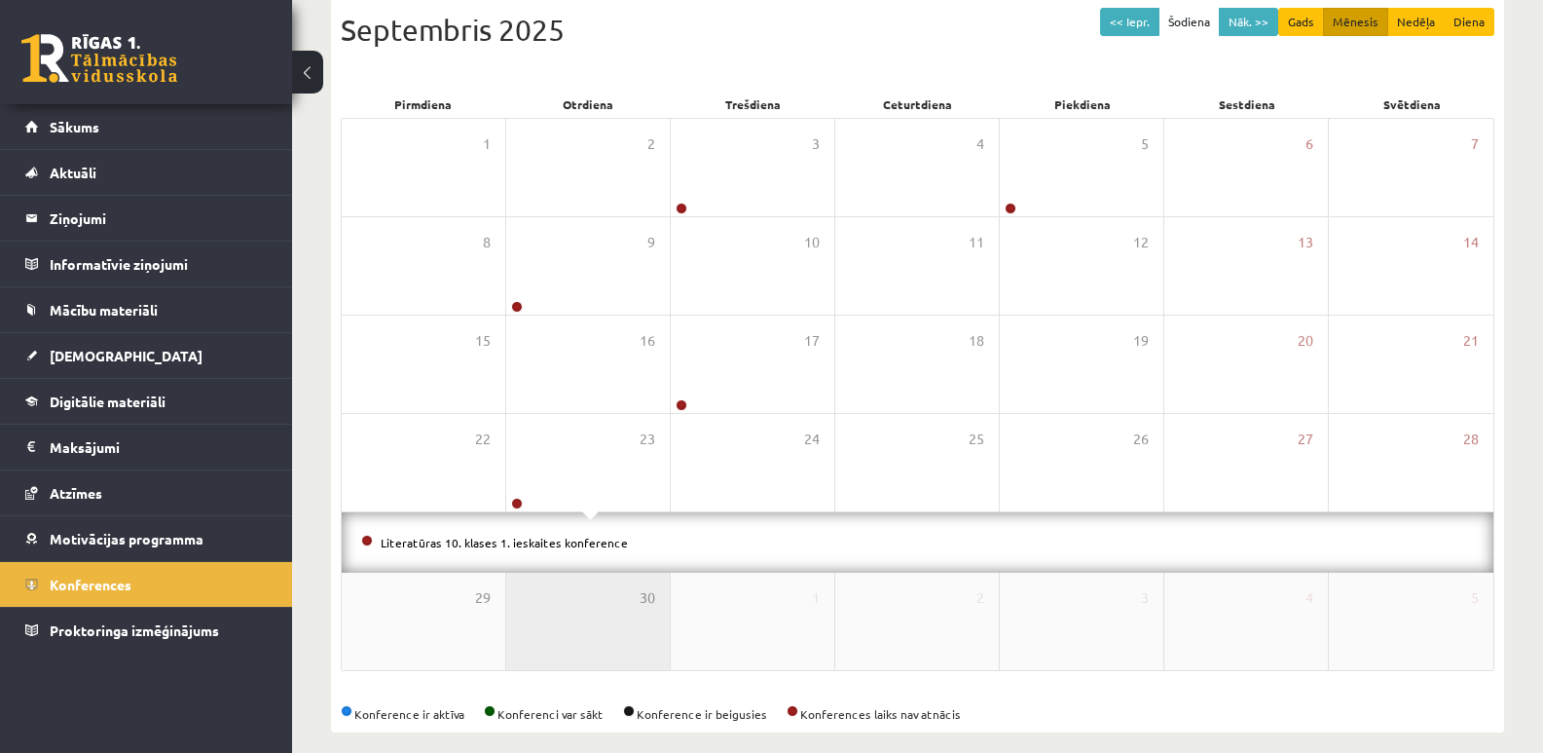
scroll to position [239, 0]
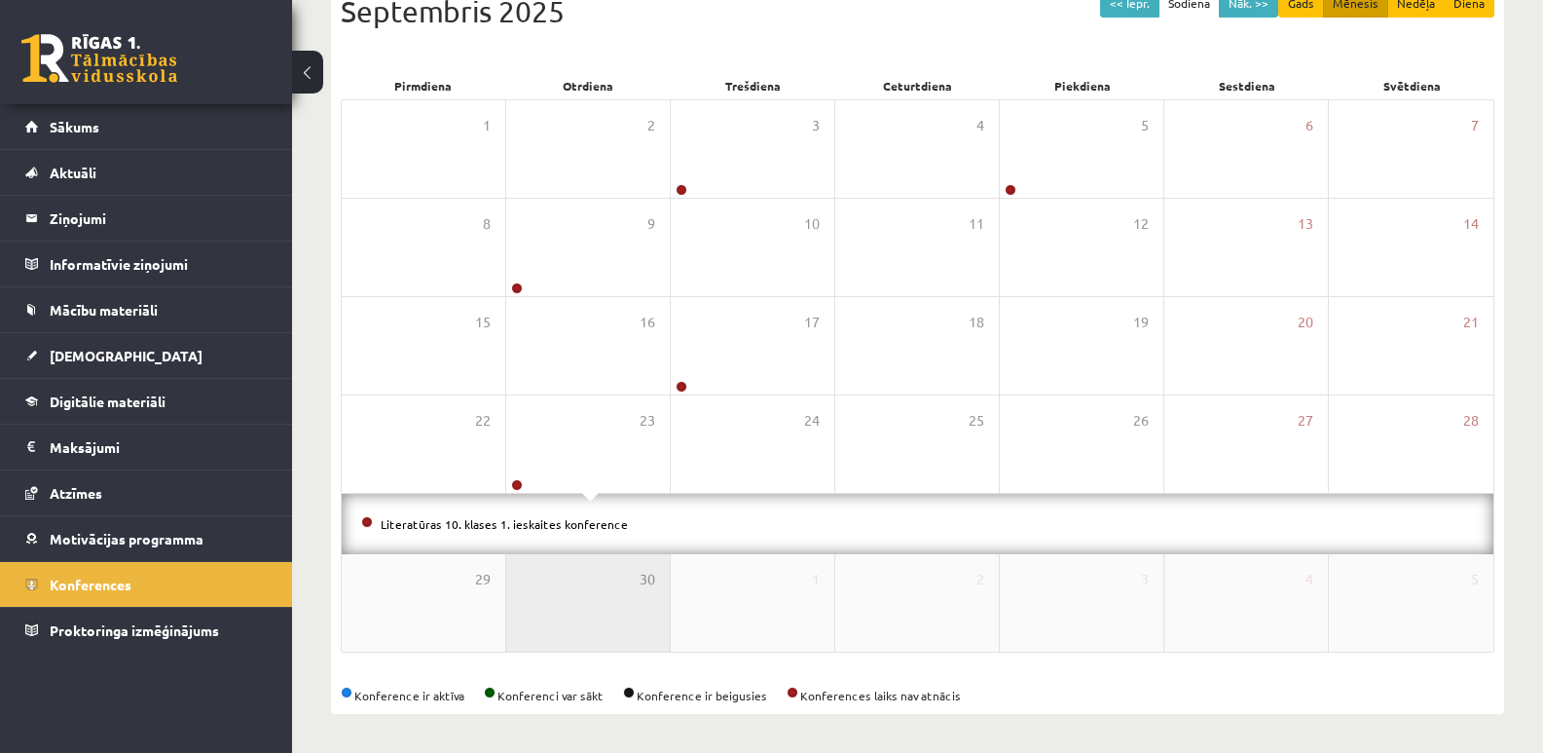
click at [620, 603] on div "30" at bounding box center [588, 602] width 164 height 97
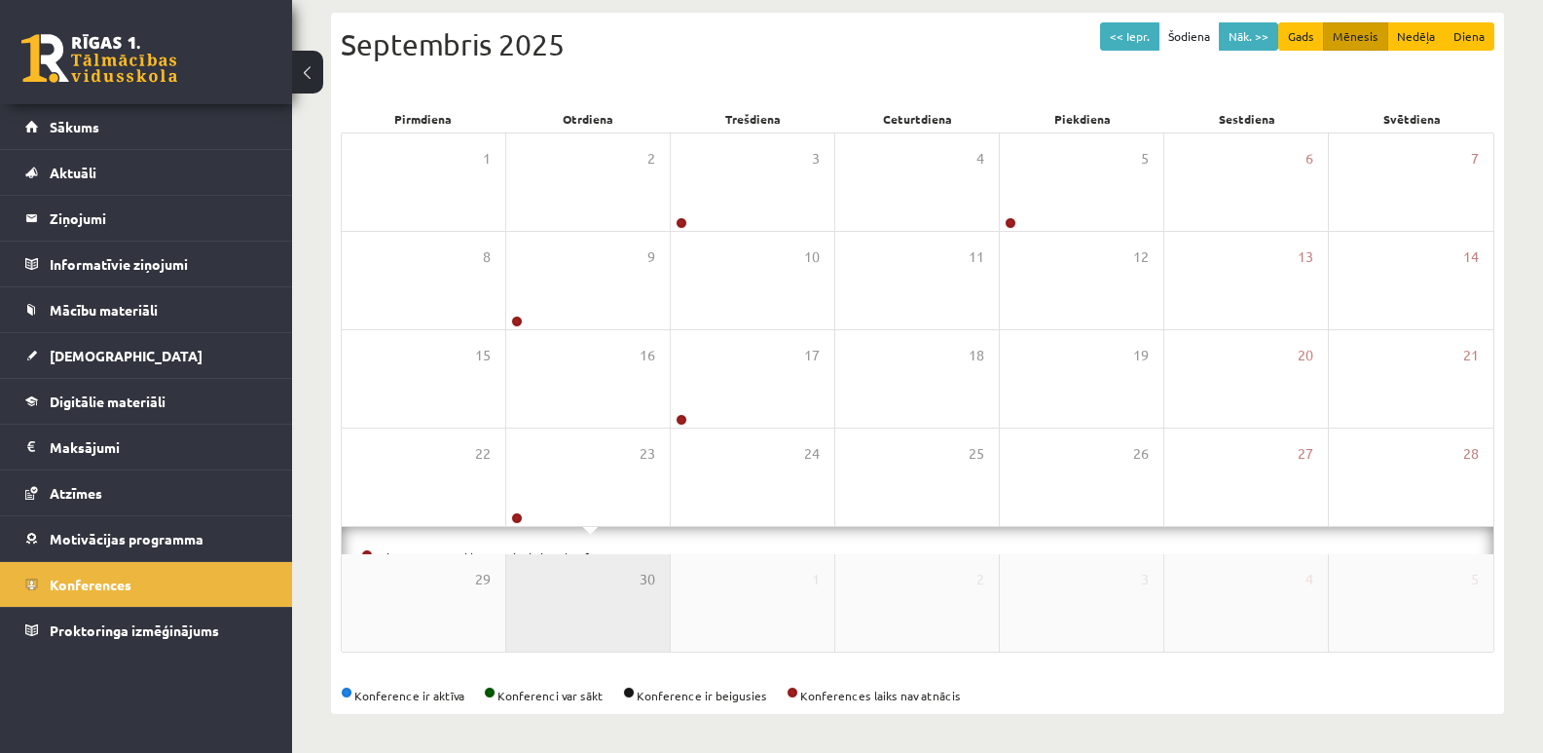
scroll to position [178, 0]
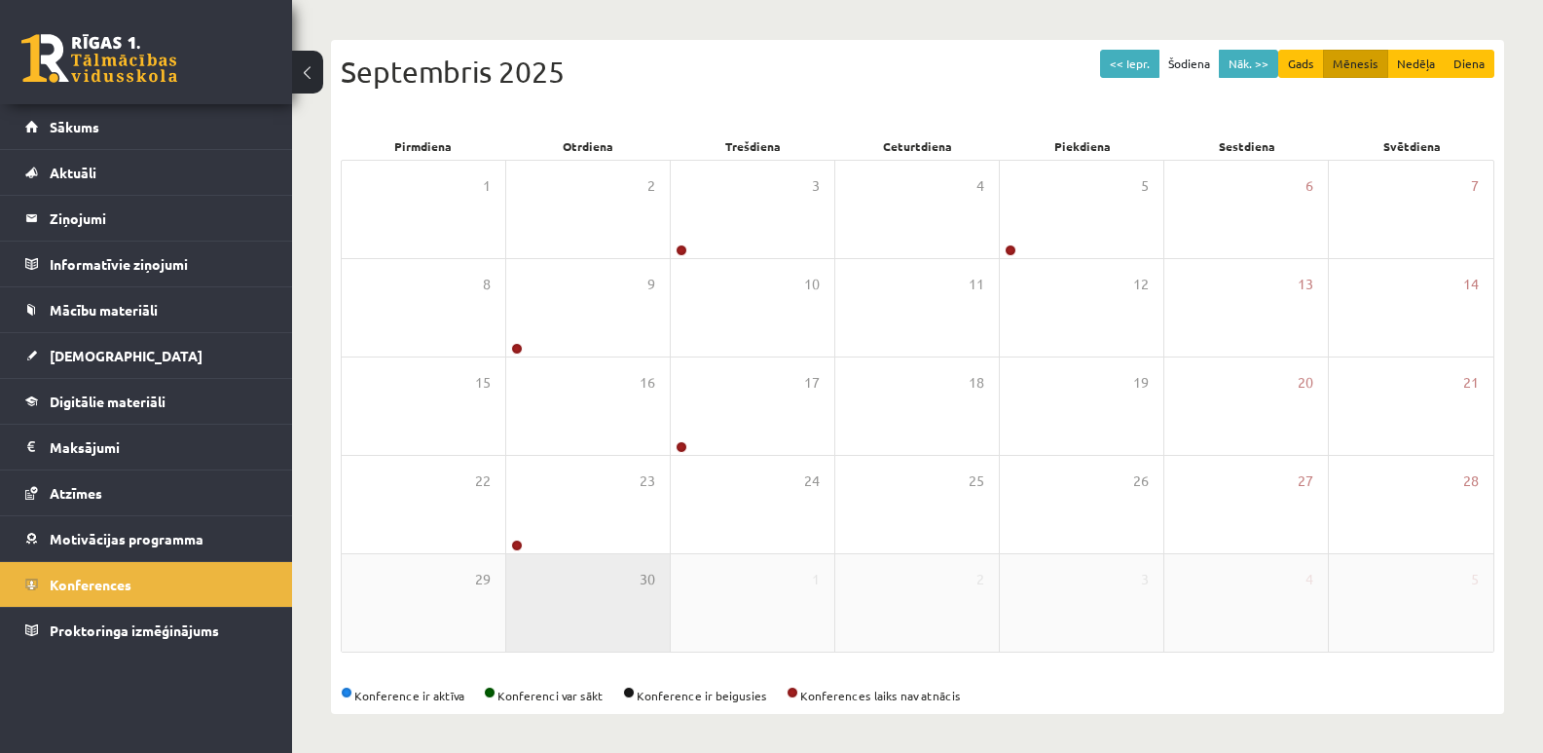
click at [620, 597] on div "30" at bounding box center [588, 602] width 164 height 97
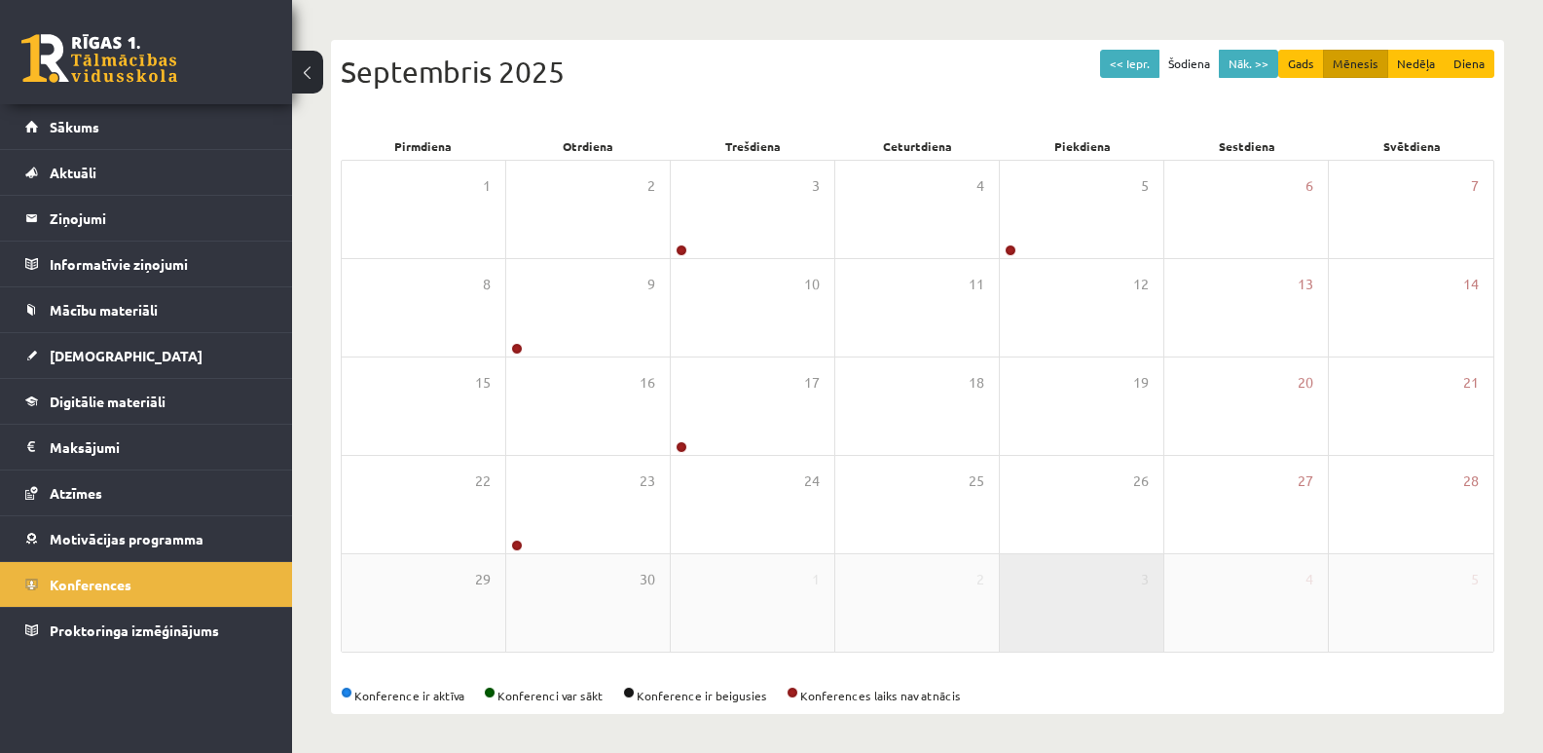
drag, startPoint x: 619, startPoint y: 592, endPoint x: 1161, endPoint y: 581, distance: 542.4
click at [1161, 581] on div "3" at bounding box center [1082, 602] width 164 height 97
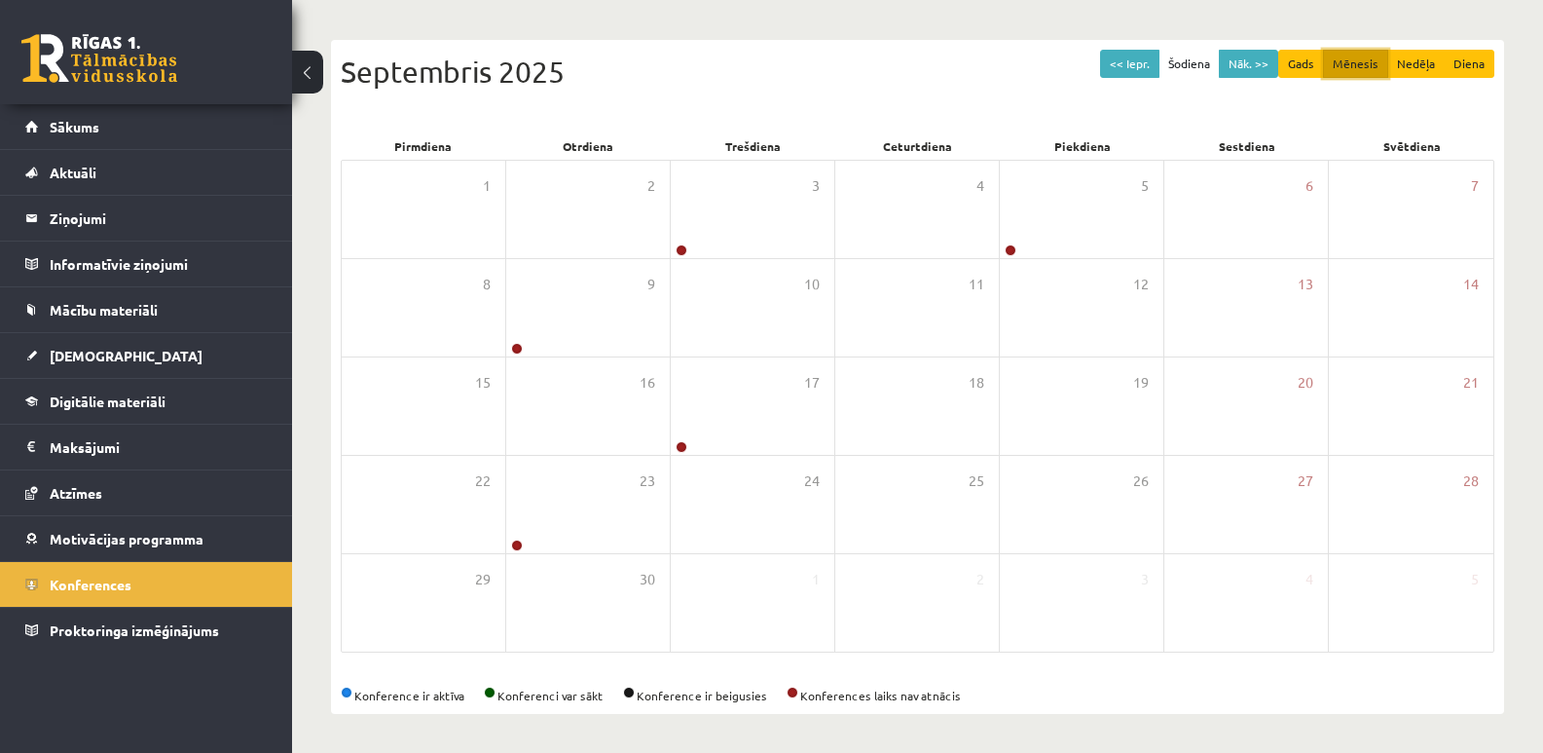
click at [1361, 67] on button "Mēnesis" at bounding box center [1355, 64] width 65 height 28
drag, startPoint x: 1350, startPoint y: 66, endPoint x: 1384, endPoint y: 85, distance: 38.8
click at [1384, 85] on div "Septembris 2025" at bounding box center [918, 72] width 1154 height 44
click at [1356, 62] on button "Mēnesis" at bounding box center [1355, 64] width 65 height 28
click at [1322, 62] on button "Gads" at bounding box center [1301, 64] width 46 height 28
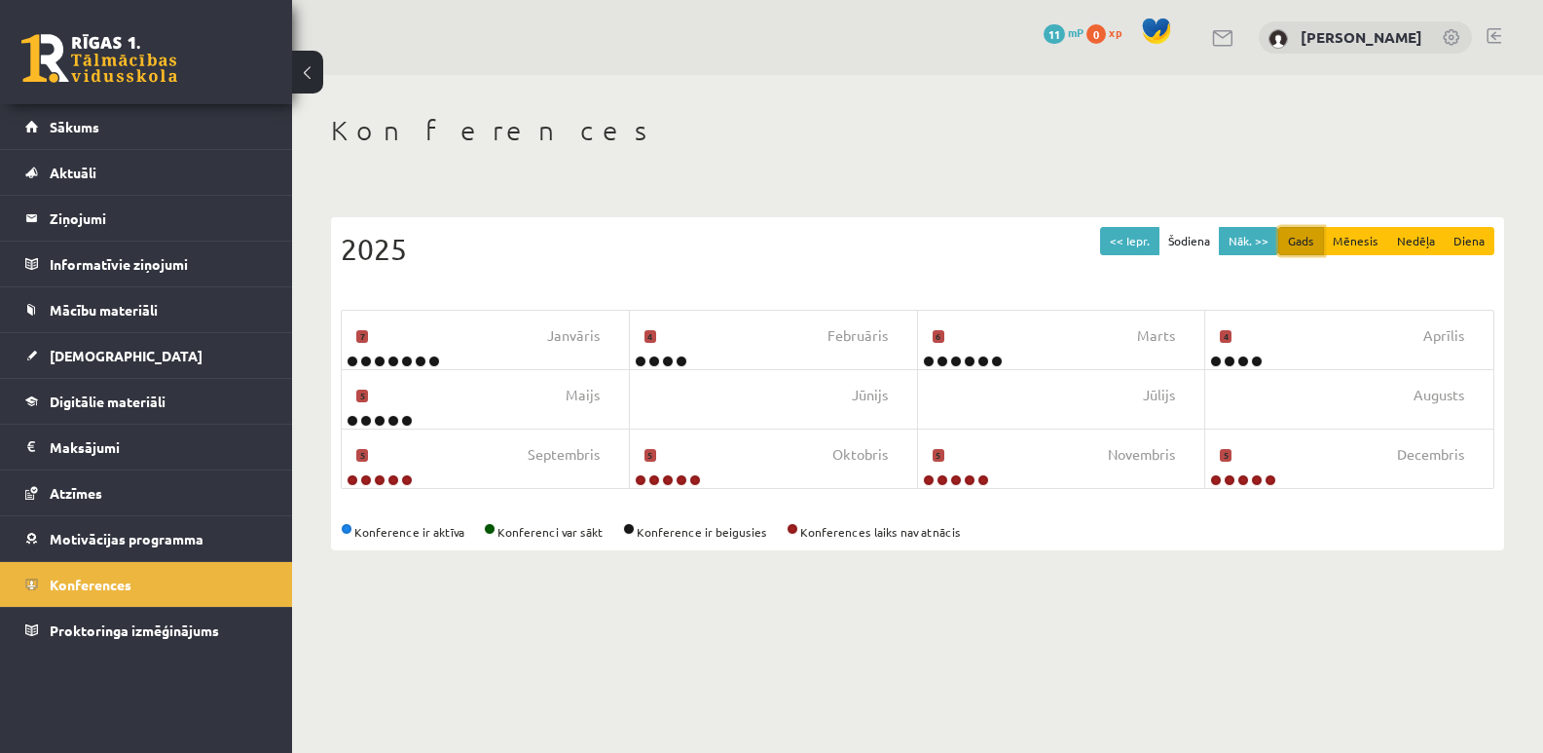
scroll to position [0, 0]
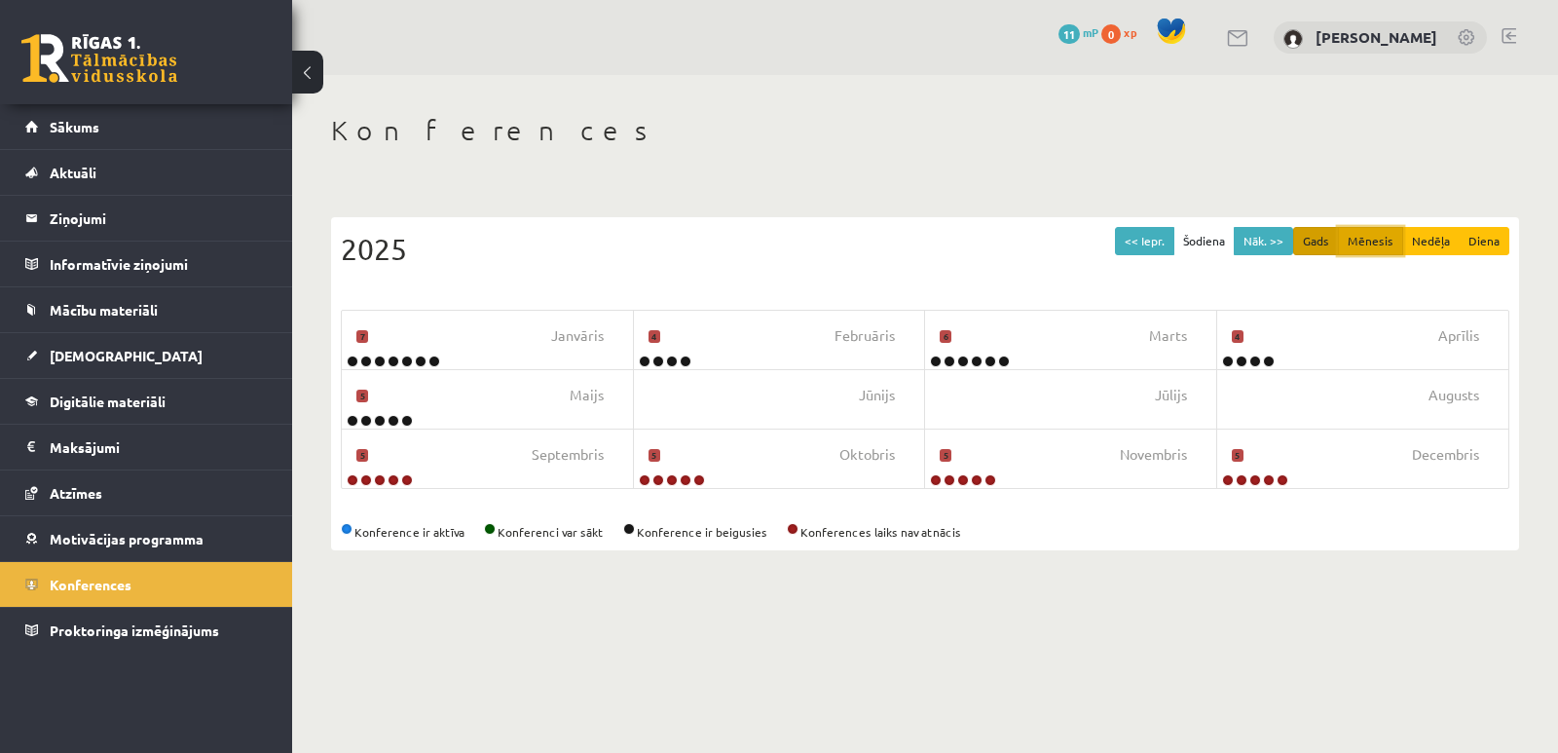
click at [1363, 237] on button "Mēnesis" at bounding box center [1370, 241] width 65 height 28
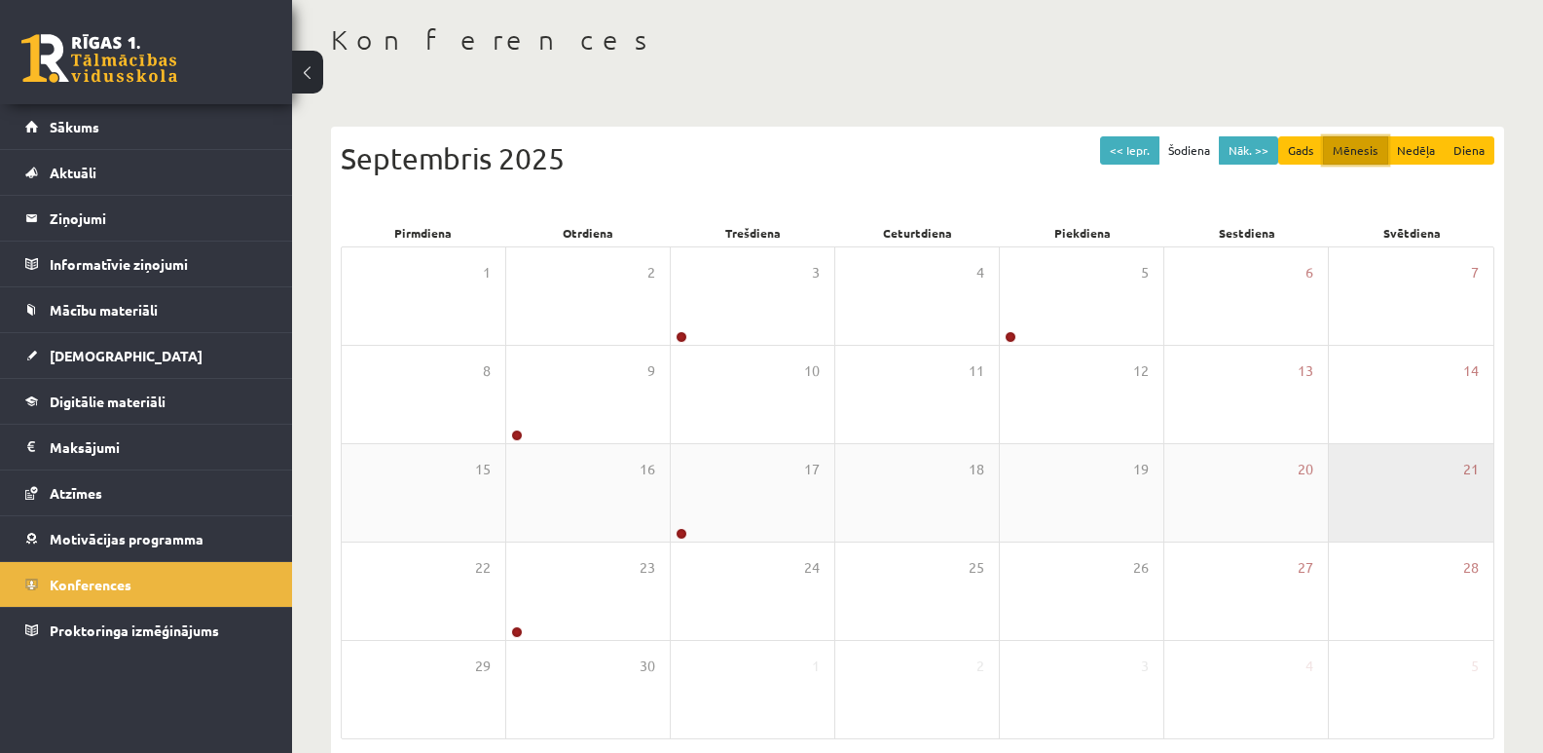
scroll to position [178, 0]
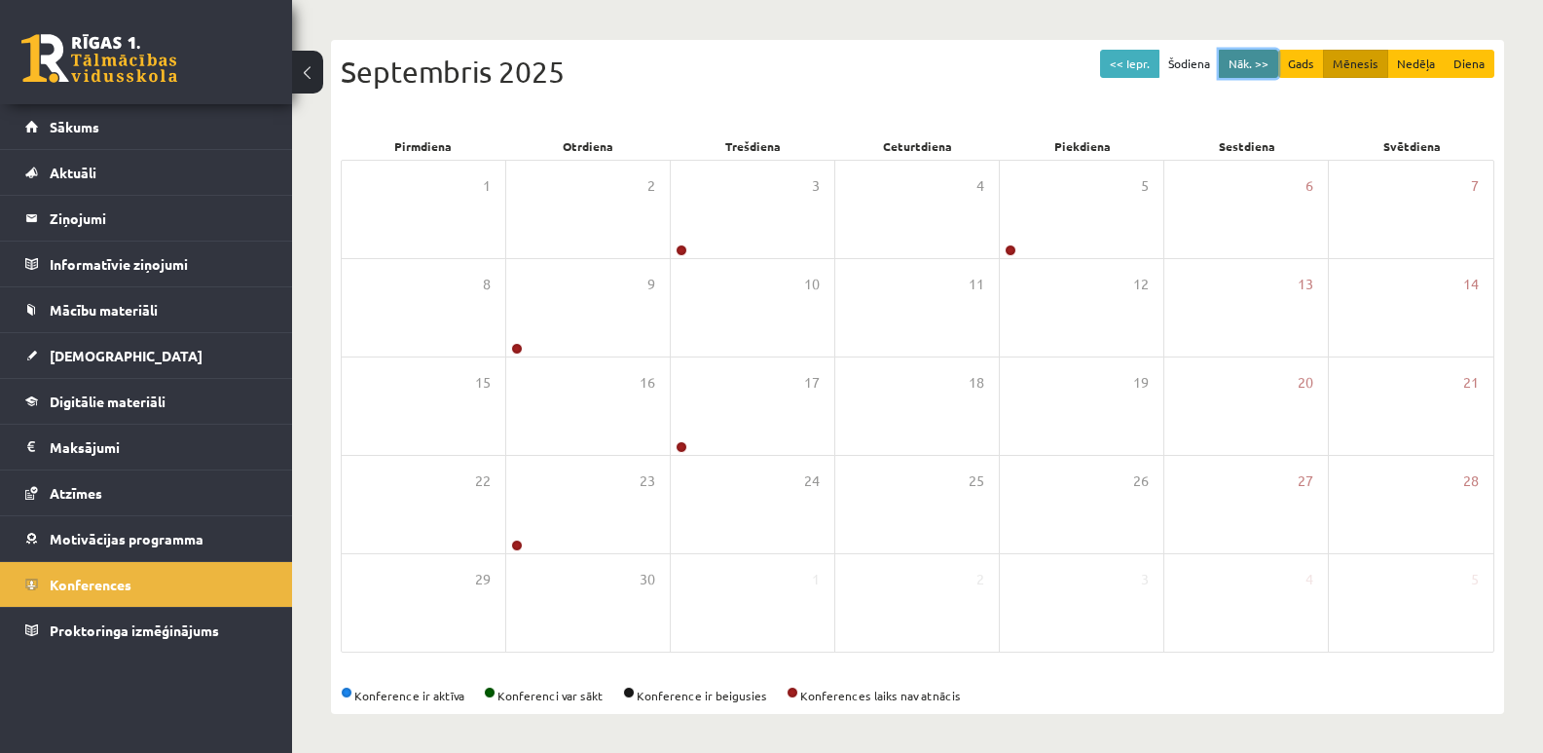
click at [1256, 69] on button "Nāk. >>" at bounding box center [1248, 64] width 59 height 28
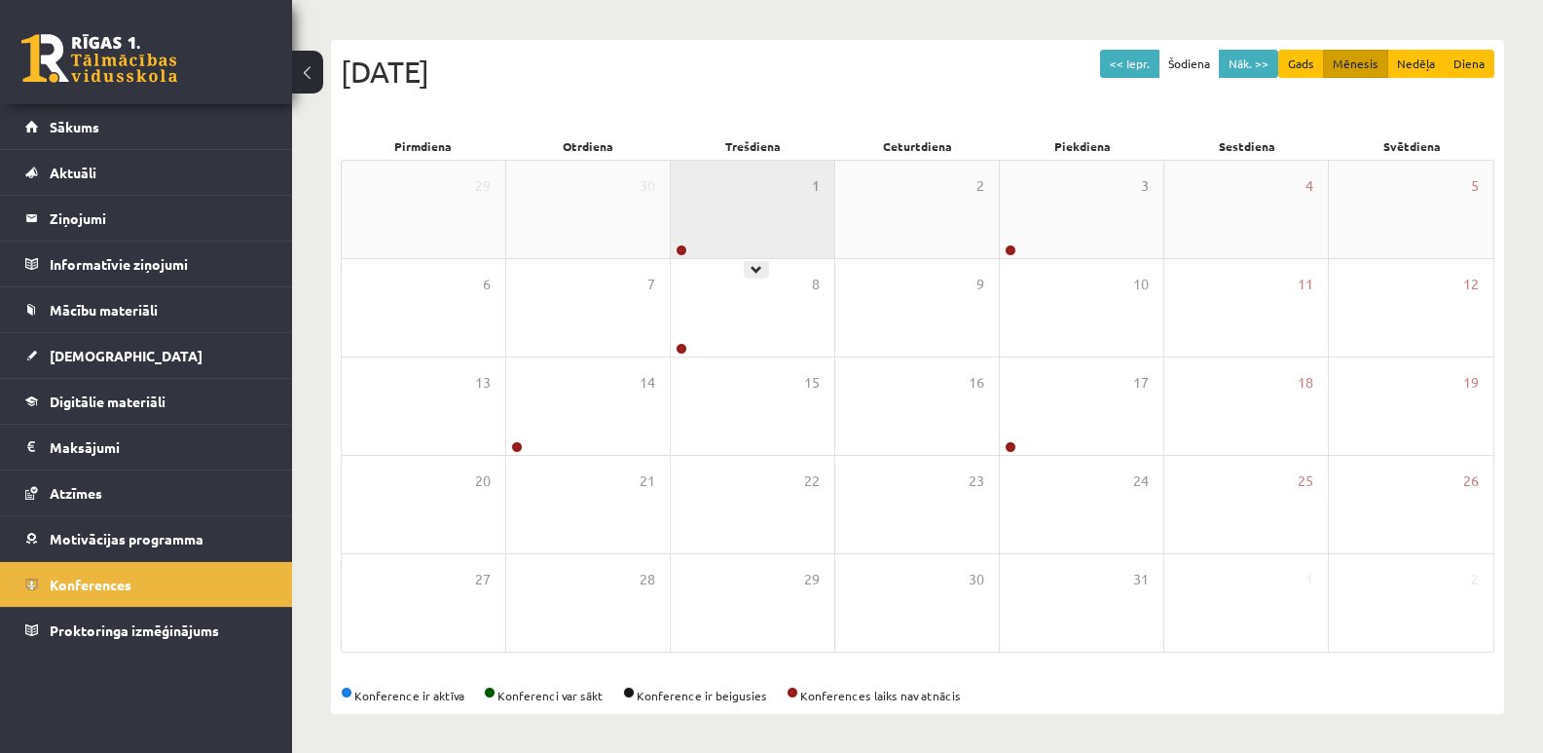
click at [781, 208] on div "1" at bounding box center [753, 209] width 164 height 97
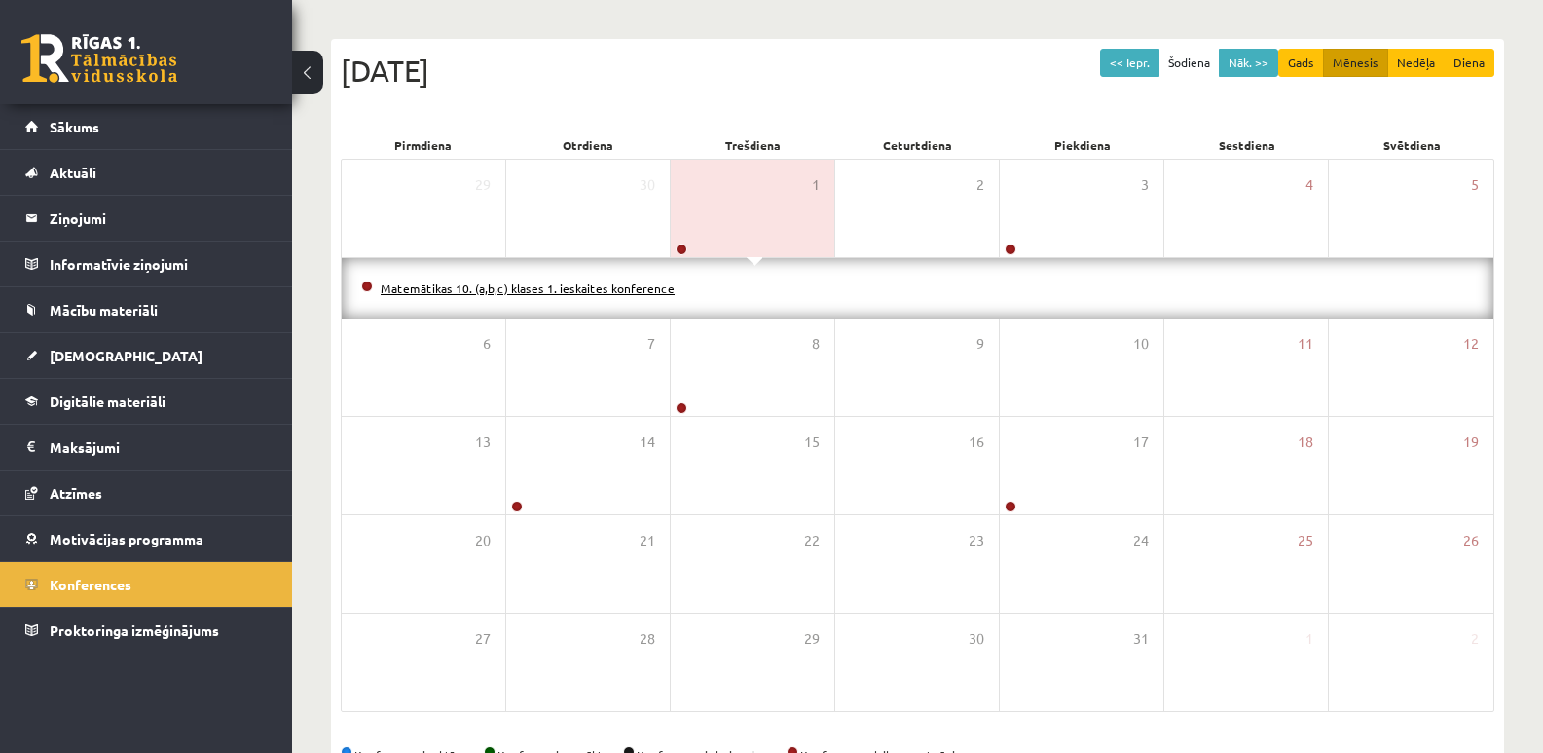
click at [548, 289] on link "Matemātikas 10. (a,b,c) klases 1. ieskaites konference" at bounding box center [528, 288] width 294 height 16
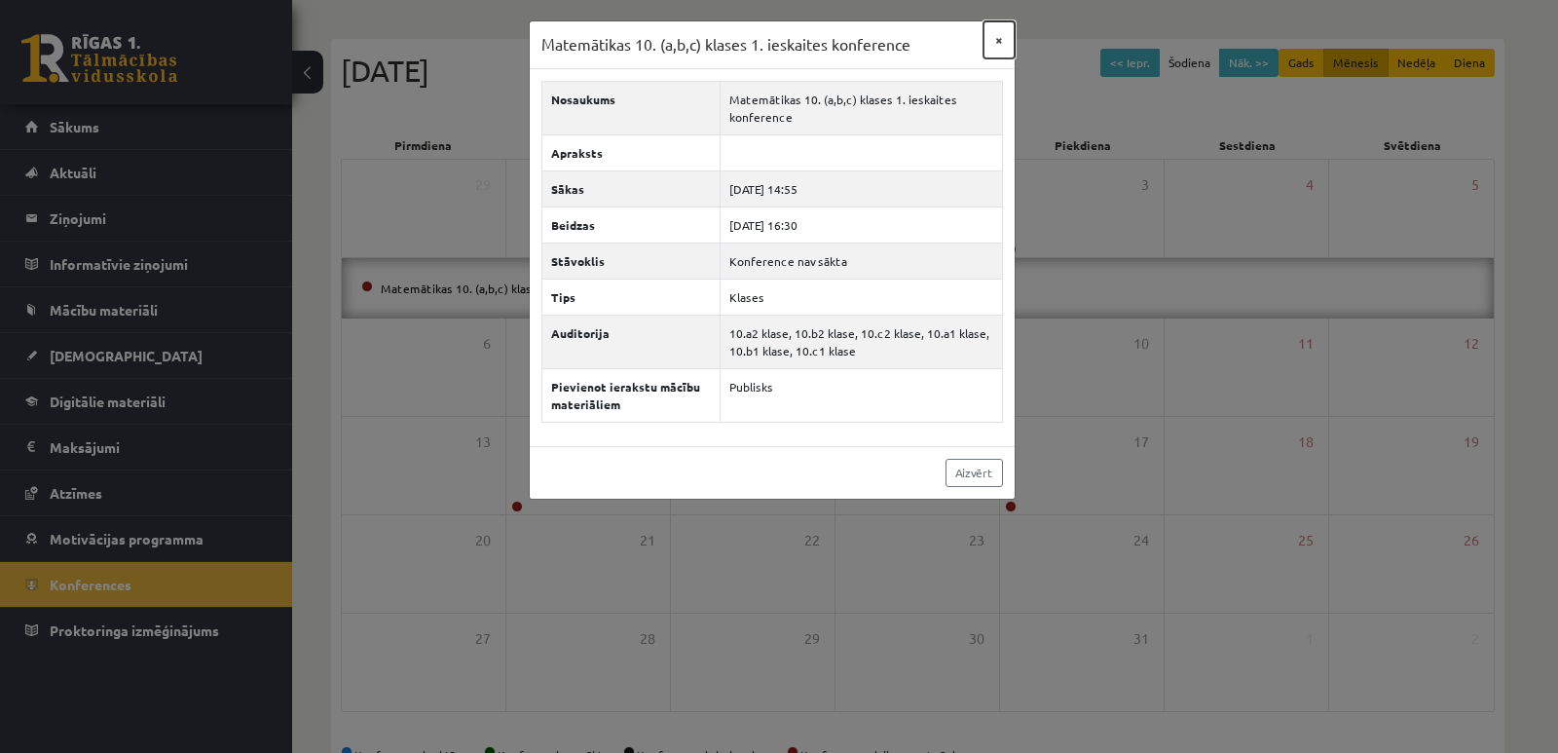
click at [998, 39] on button "×" at bounding box center [998, 39] width 31 height 37
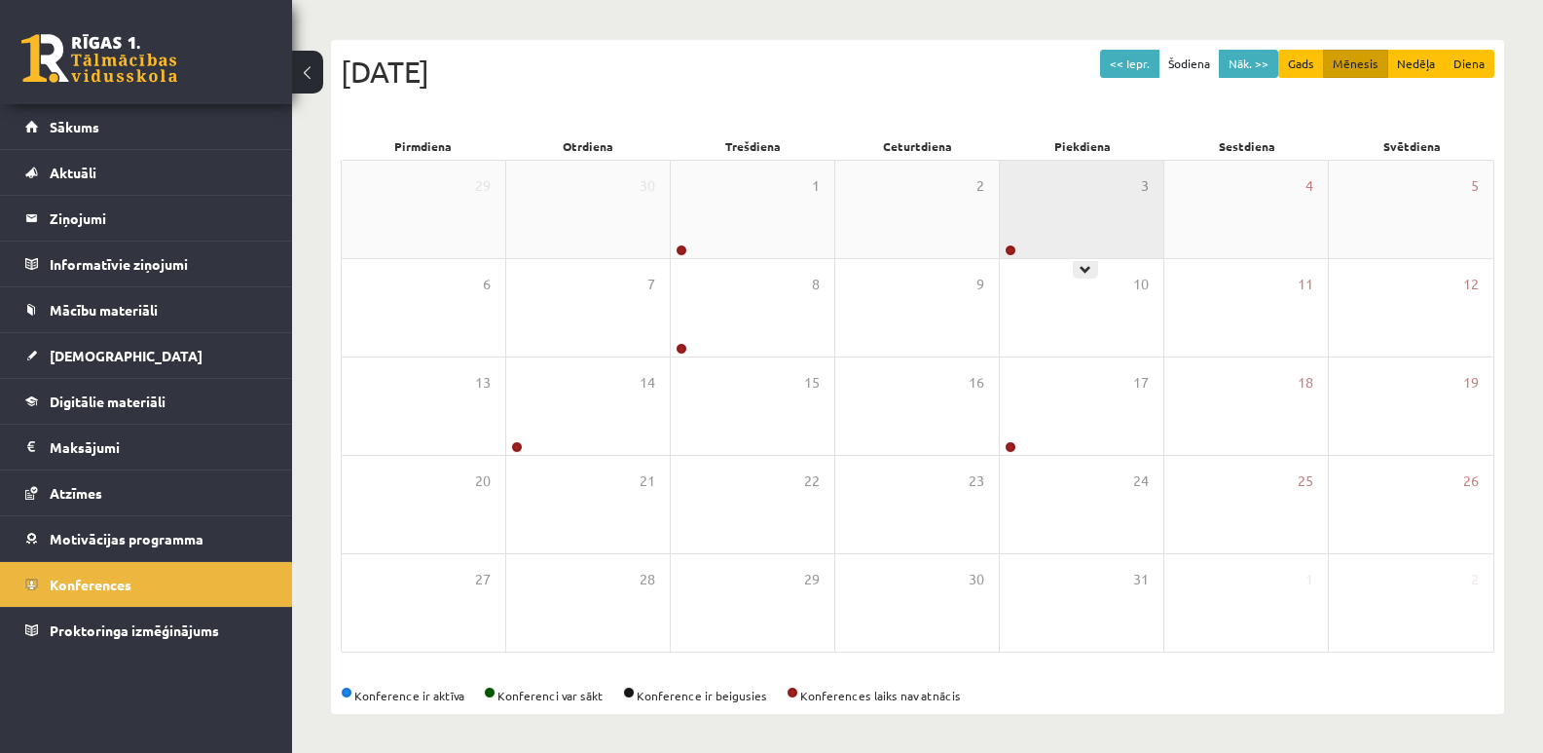
click at [1035, 228] on div "3" at bounding box center [1082, 209] width 164 height 97
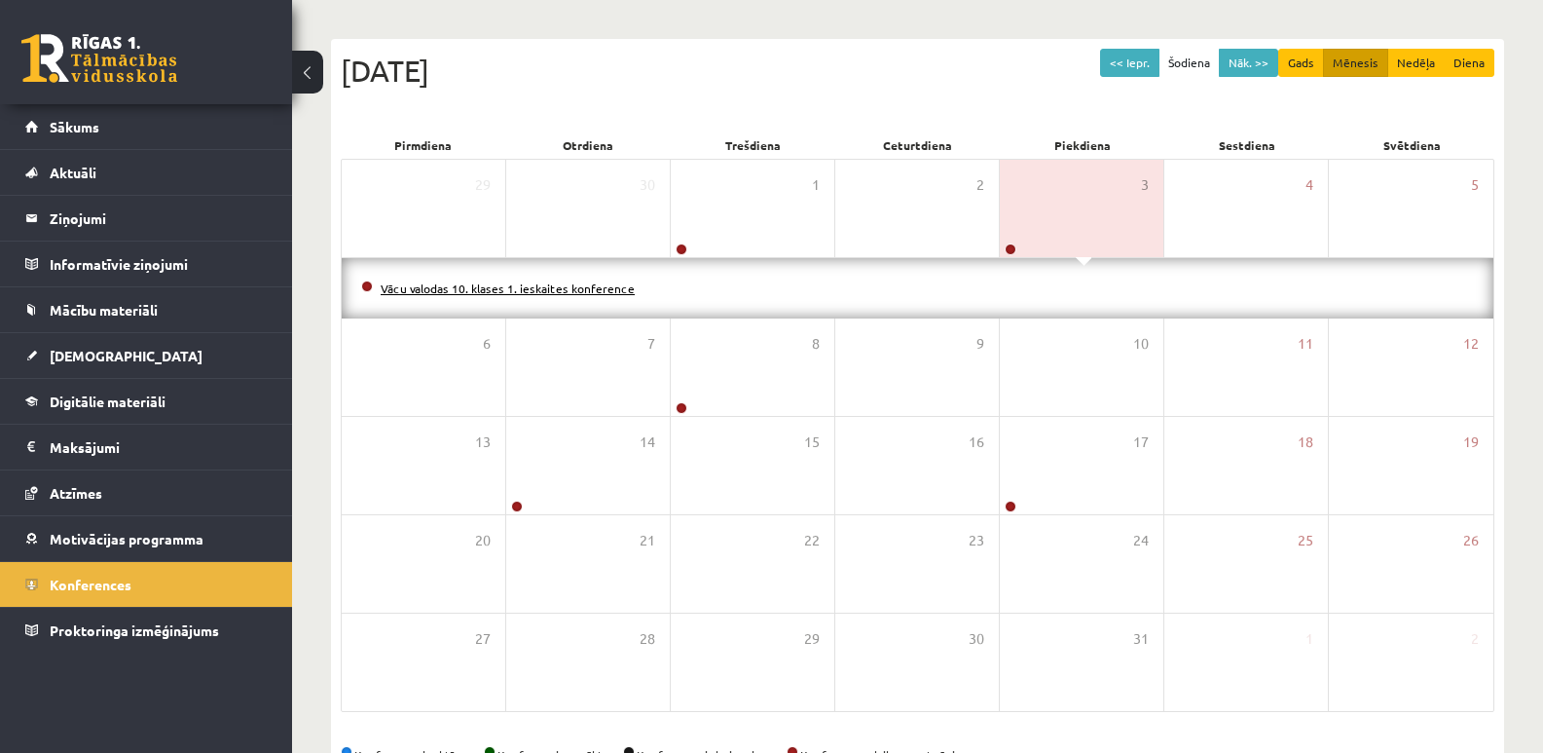
click at [495, 287] on link "Vācu valodas 10. klases 1. ieskaites konference" at bounding box center [508, 288] width 254 height 16
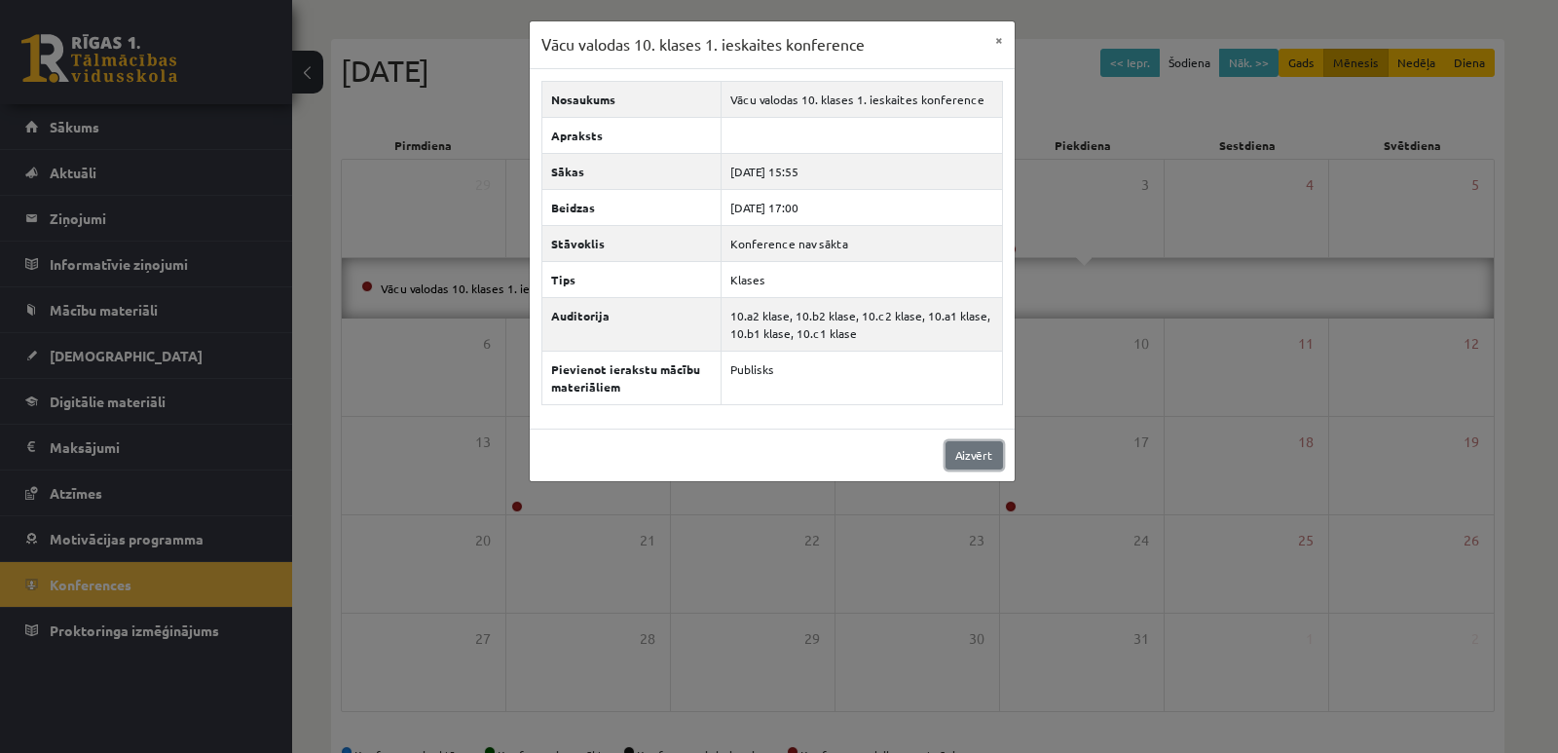
click at [975, 459] on link "Aizvērt" at bounding box center [973, 455] width 57 height 28
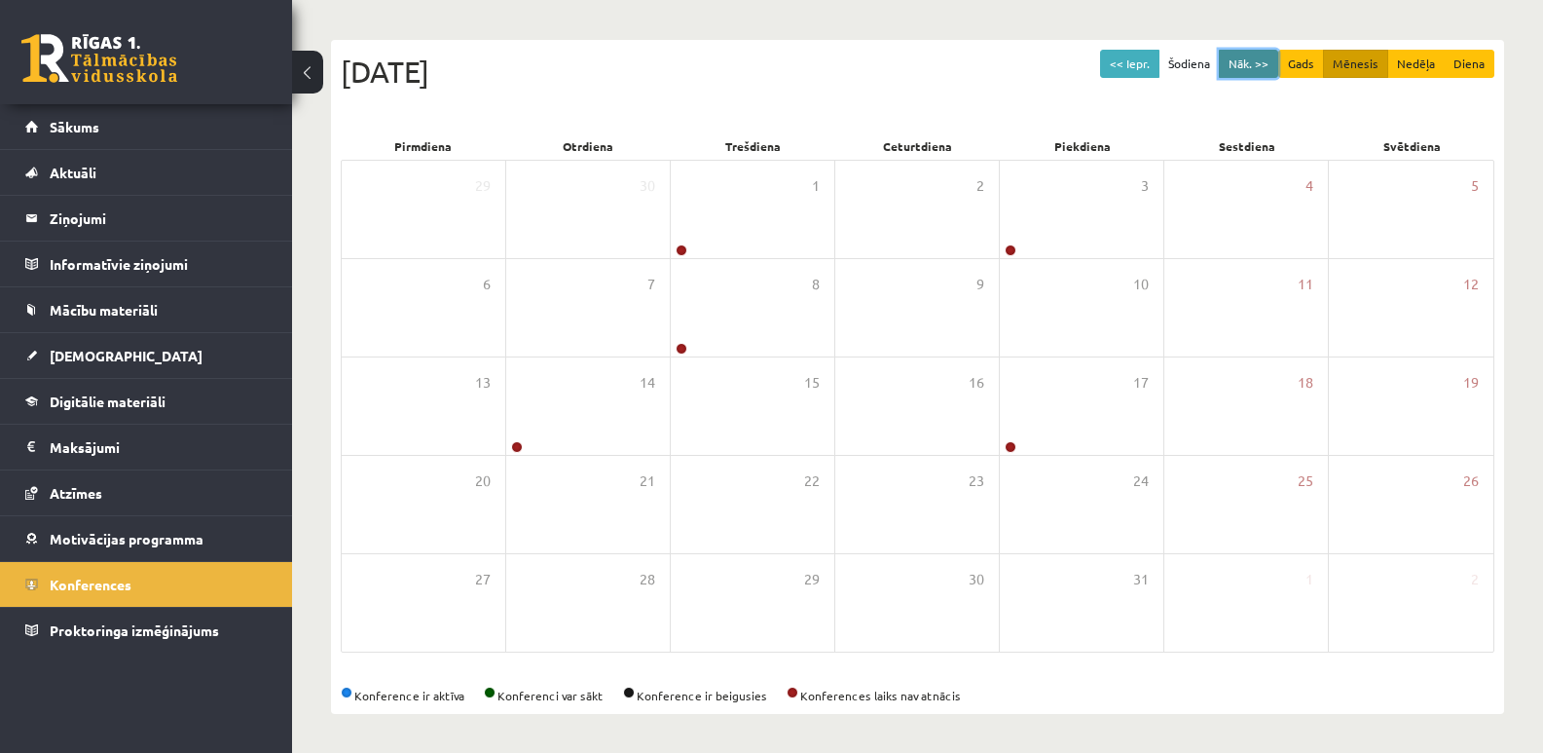
click at [1247, 57] on button "Nāk. >>" at bounding box center [1248, 64] width 59 height 28
click at [1128, 60] on button "<< Iepr." at bounding box center [1129, 64] width 59 height 28
click at [1127, 60] on button "<< Iepr." at bounding box center [1129, 64] width 59 height 28
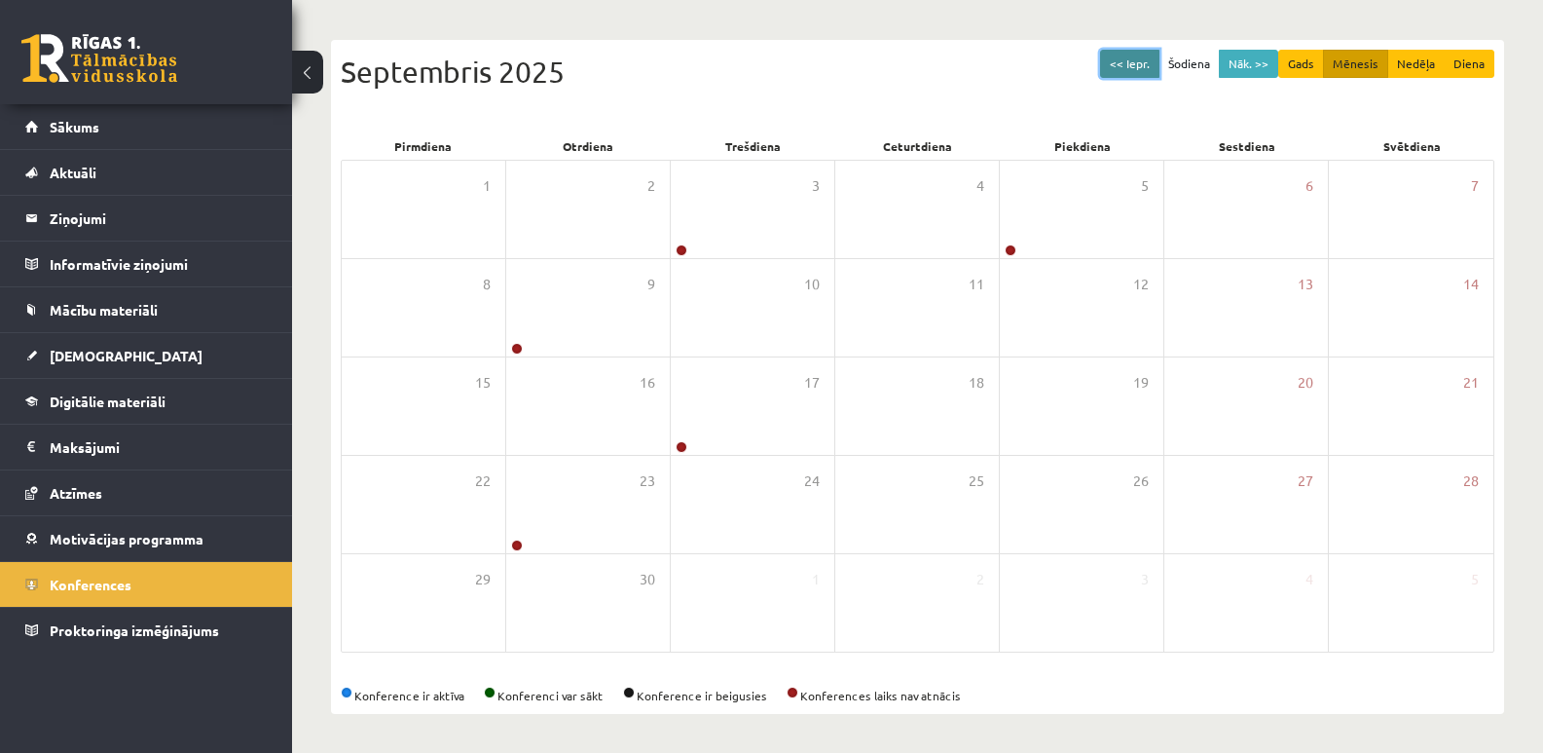
click at [1127, 60] on button "<< Iepr." at bounding box center [1129, 64] width 59 height 28
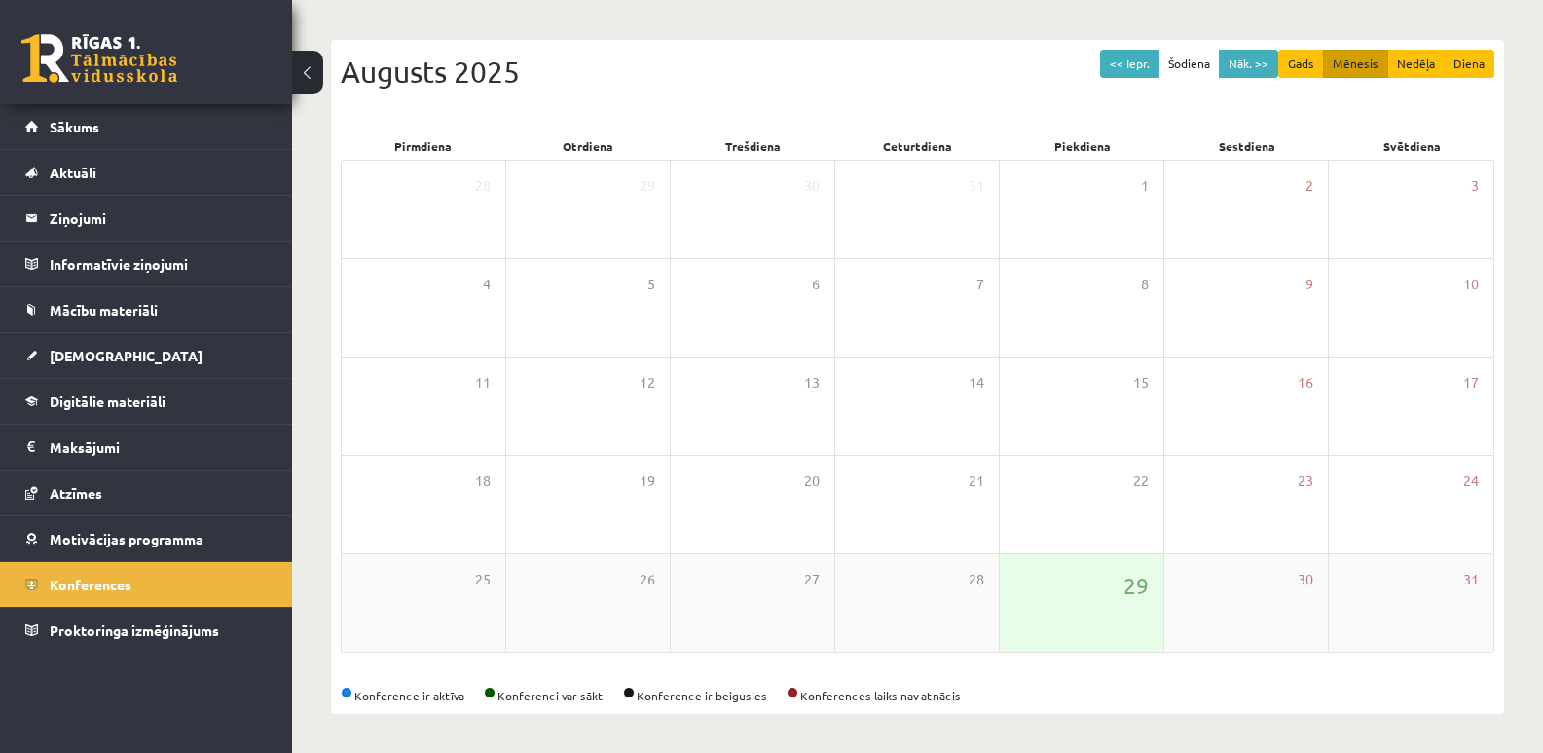
click at [1137, 604] on div "29" at bounding box center [1082, 602] width 164 height 97
click at [1132, 591] on span "29" at bounding box center [1136, 585] width 25 height 33
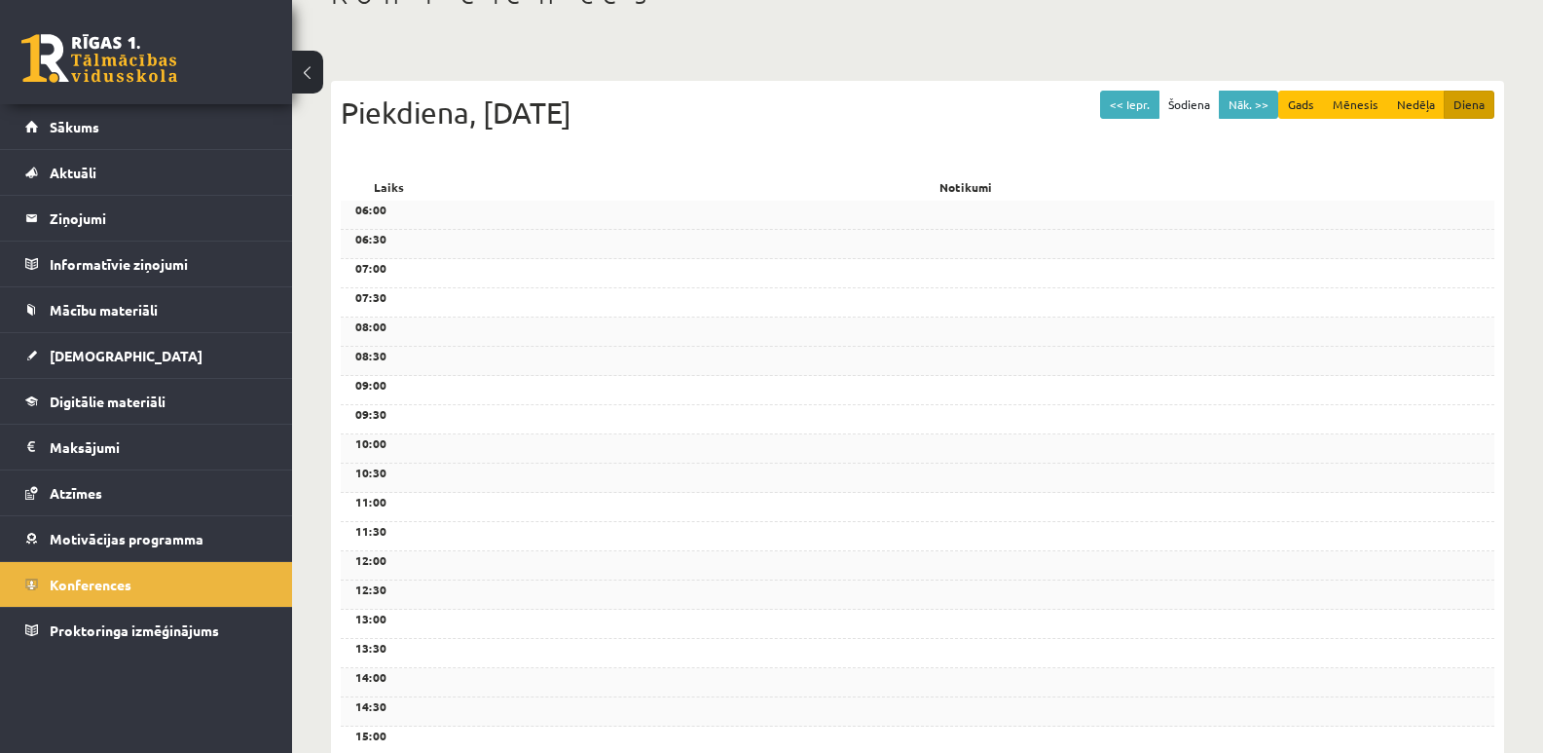
scroll to position [0, 0]
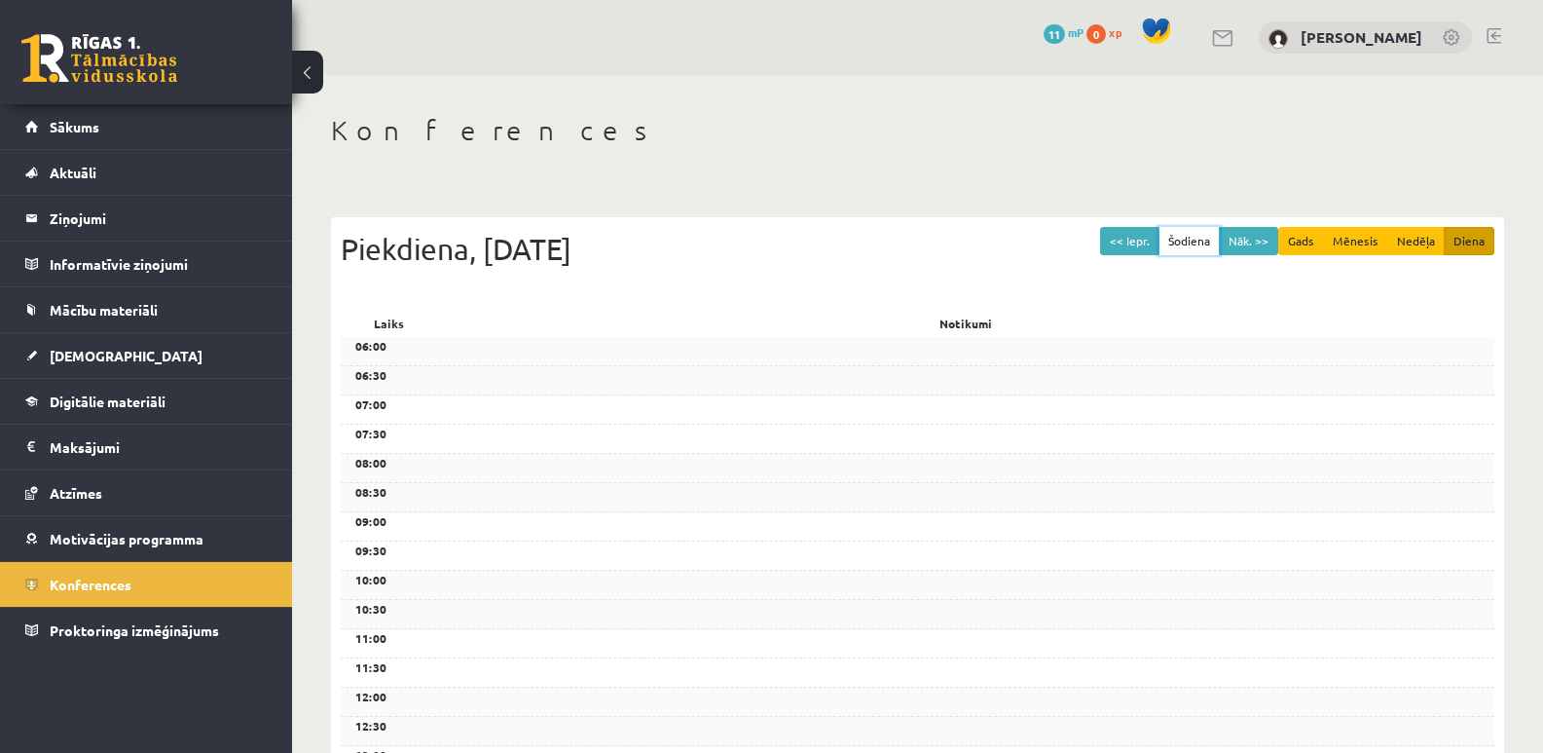
click at [1205, 236] on button "Šodiena" at bounding box center [1189, 241] width 61 height 28
click at [1205, 240] on button "Šodiena" at bounding box center [1189, 241] width 61 height 28
click at [595, 248] on div "Piekdiena, 29 Augusts 2025" at bounding box center [918, 249] width 1154 height 44
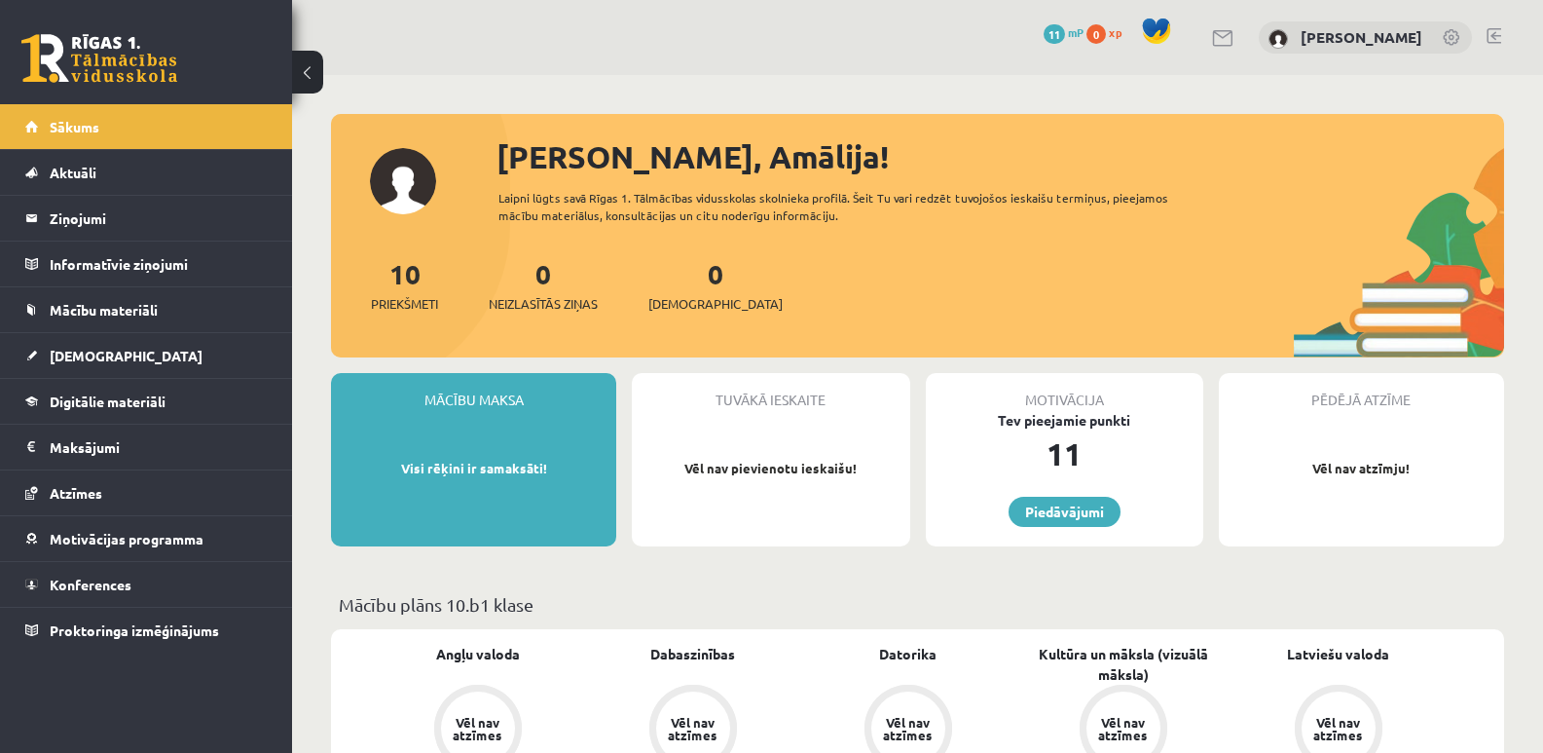
scroll to position [1266, 0]
